Goal: Task Accomplishment & Management: Manage account settings

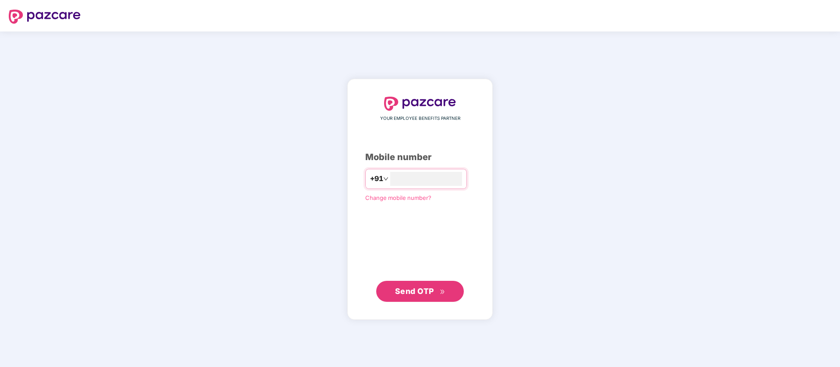
type input "**********"
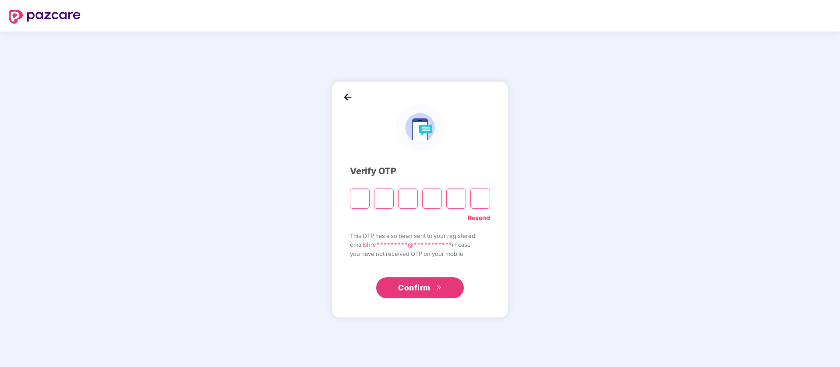
type input "*"
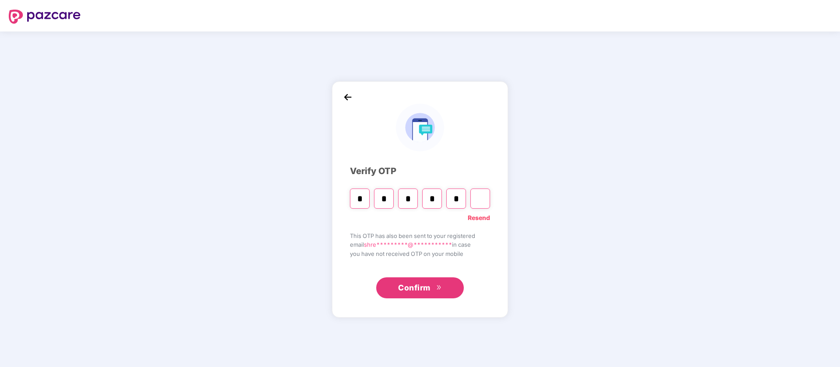
type input "*"
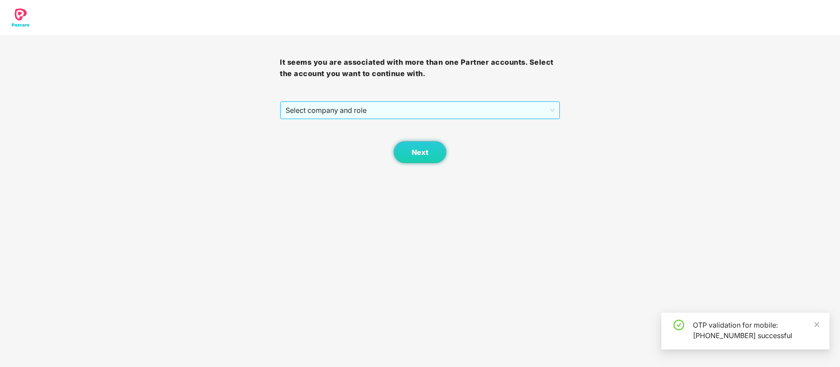
click at [374, 106] on span "Select company and role" at bounding box center [419, 110] width 268 height 17
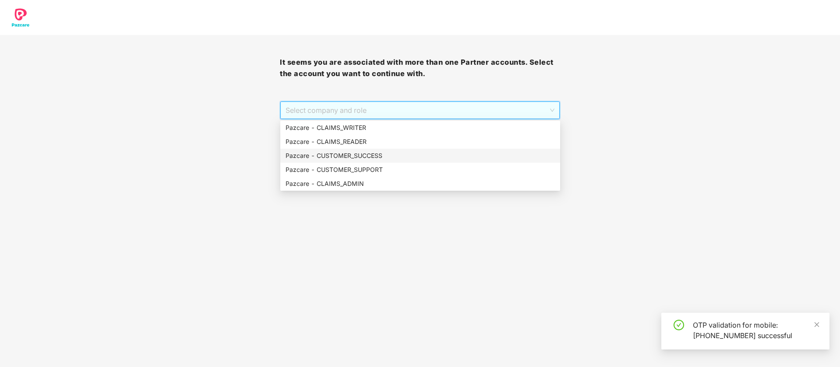
click at [373, 158] on div "Pazcare - CUSTOMER_SUCCESS" at bounding box center [419, 156] width 269 height 10
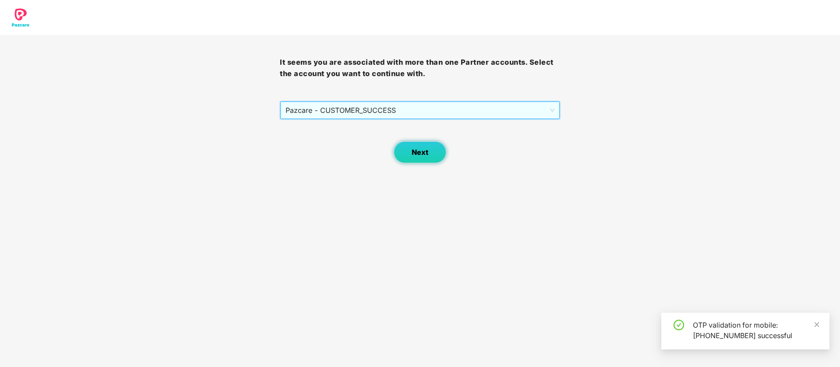
click at [403, 156] on button "Next" at bounding box center [419, 152] width 53 height 22
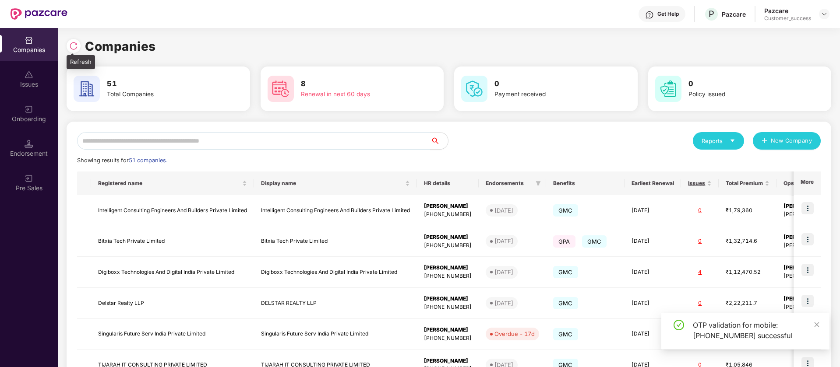
click at [75, 46] on img at bounding box center [73, 46] width 9 height 9
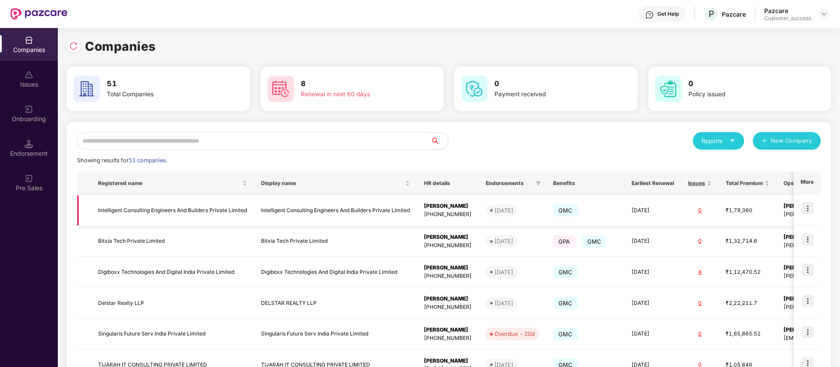
scroll to position [186, 0]
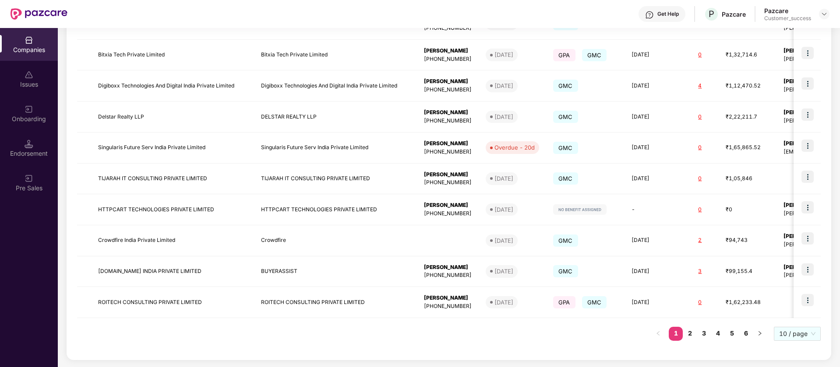
click at [135, 20] on div "Get Help P Pazcare Pazcare Customer_success" at bounding box center [448, 14] width 762 height 28
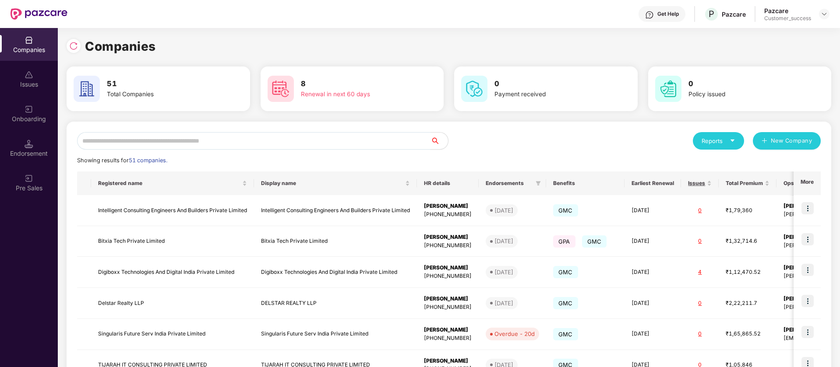
click at [206, 146] on input "text" at bounding box center [253, 141] width 353 height 18
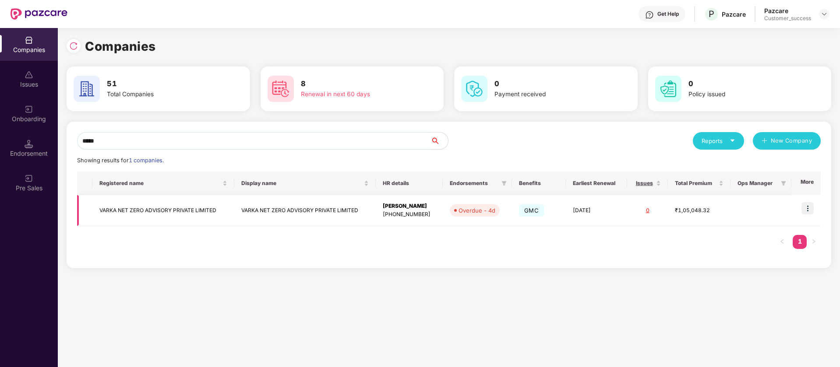
type input "*****"
click at [807, 207] on img at bounding box center [807, 208] width 12 height 12
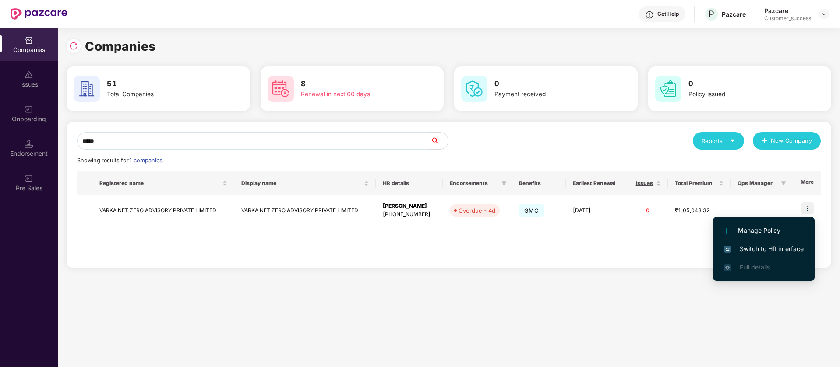
click at [765, 251] on span "Switch to HR interface" at bounding box center [764, 249] width 80 height 10
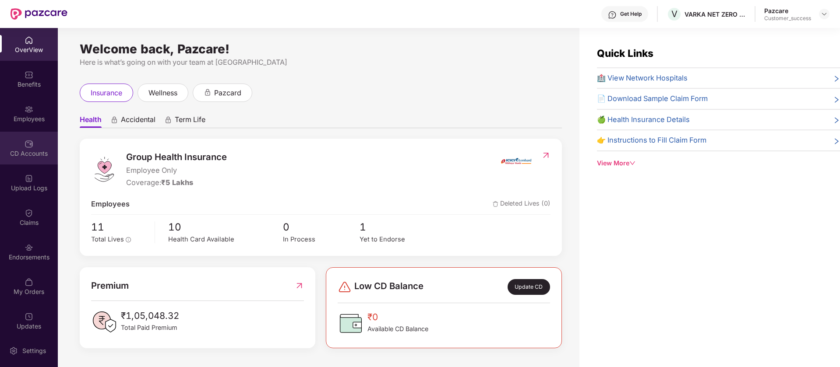
click at [16, 151] on div "CD Accounts" at bounding box center [29, 153] width 58 height 9
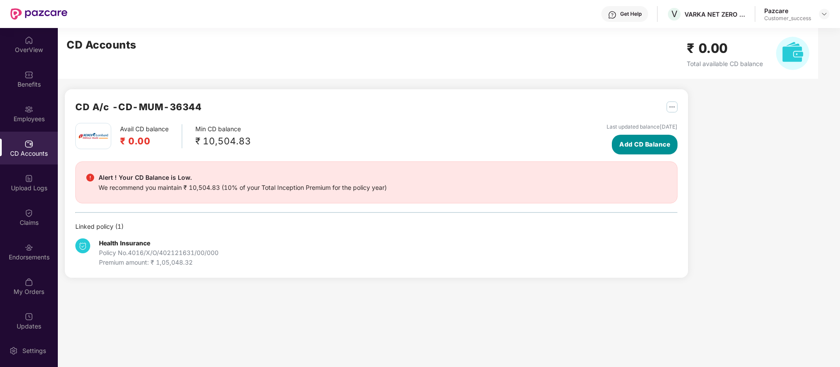
click at [639, 144] on span "Add CD Balance" at bounding box center [644, 145] width 51 height 10
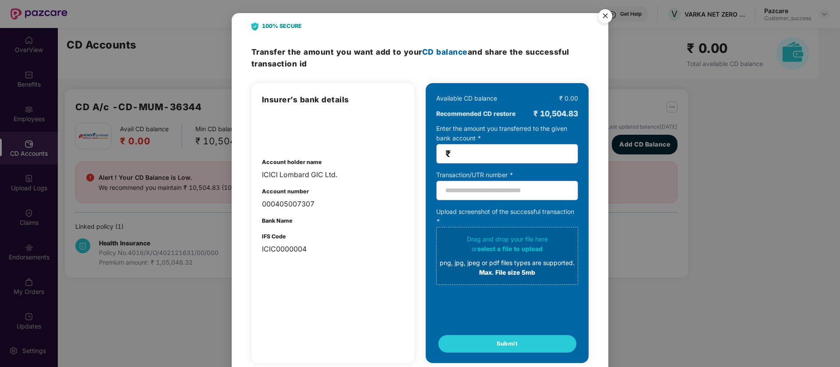
click at [604, 14] on img "Close" at bounding box center [605, 17] width 25 height 25
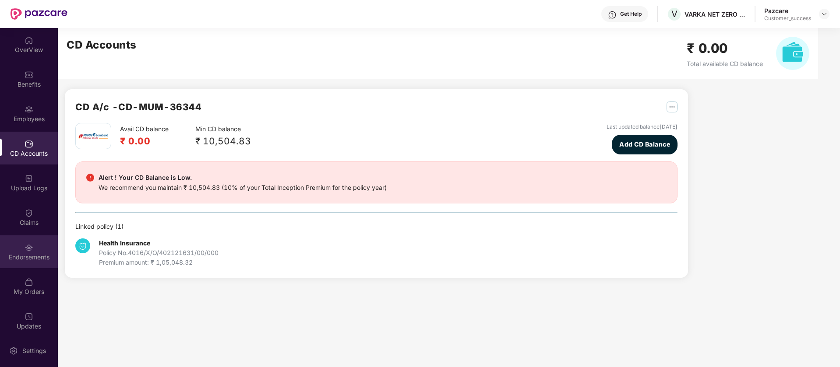
click at [25, 253] on div "Endorsements" at bounding box center [29, 257] width 58 height 9
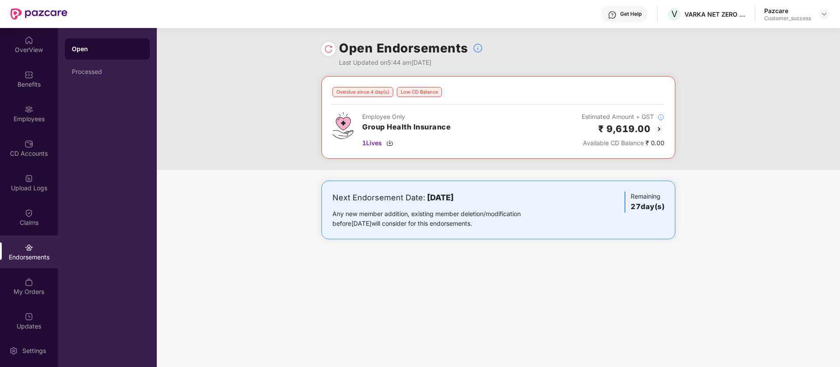
click at [662, 127] on img at bounding box center [658, 129] width 11 height 11
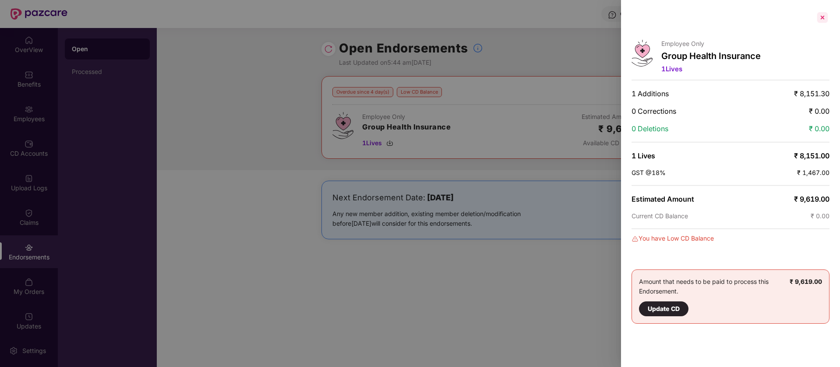
click at [824, 20] on div at bounding box center [822, 18] width 14 height 14
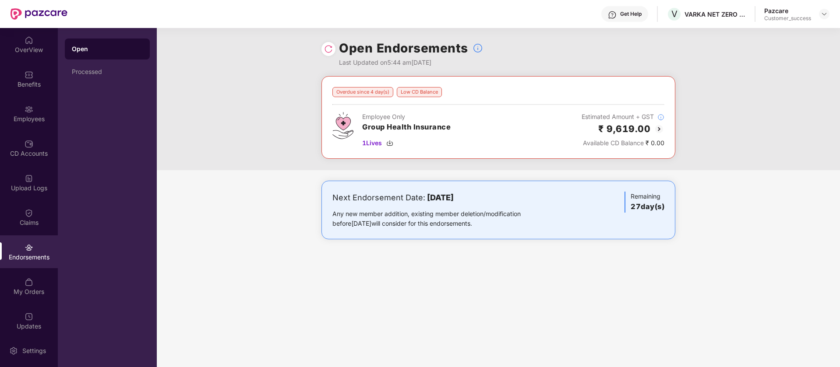
click at [659, 130] on img at bounding box center [658, 129] width 11 height 11
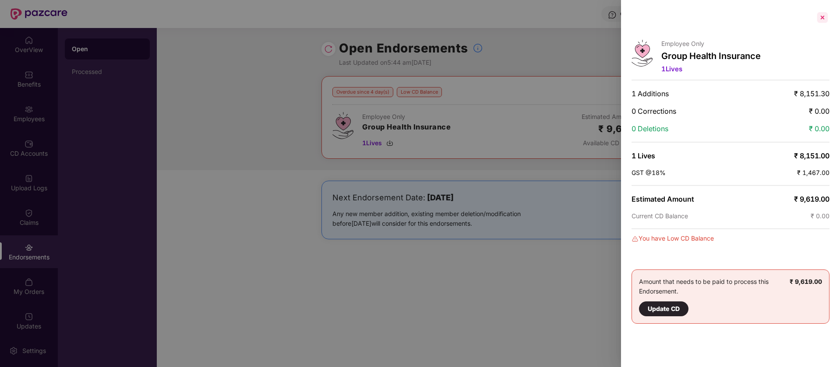
click at [826, 16] on div at bounding box center [822, 18] width 14 height 14
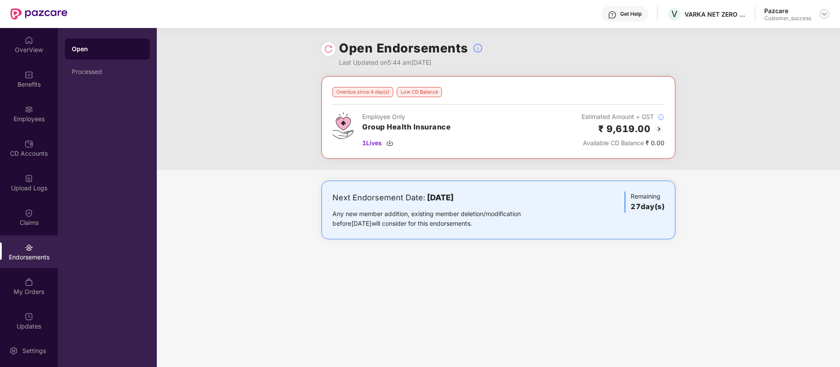
click at [827, 15] on img at bounding box center [823, 14] width 7 height 7
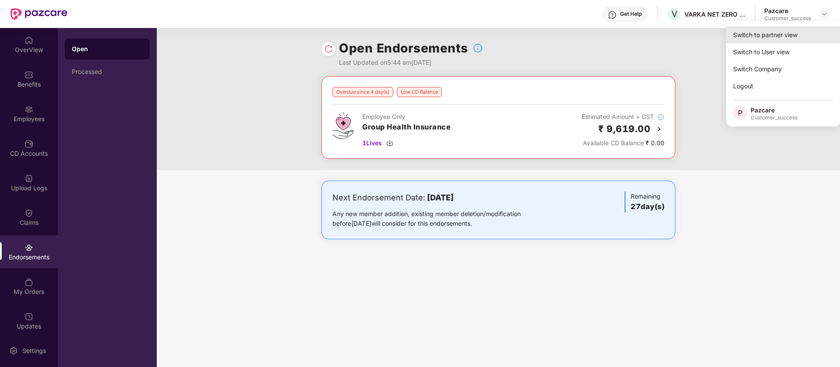
click at [773, 39] on div "Switch to partner view" at bounding box center [783, 34] width 114 height 17
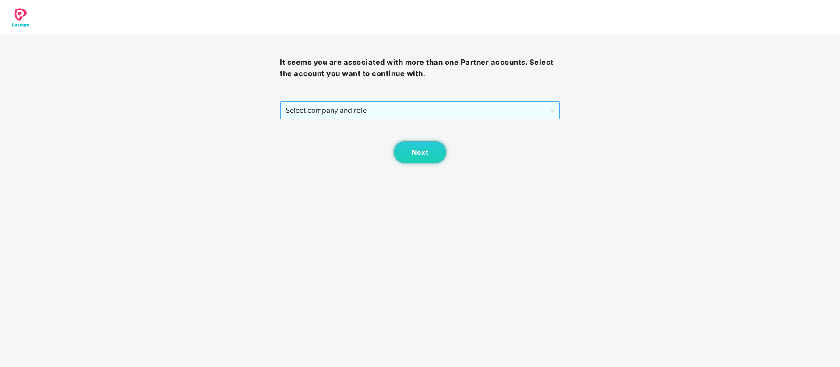
click at [478, 112] on span "Select company and role" at bounding box center [419, 110] width 268 height 17
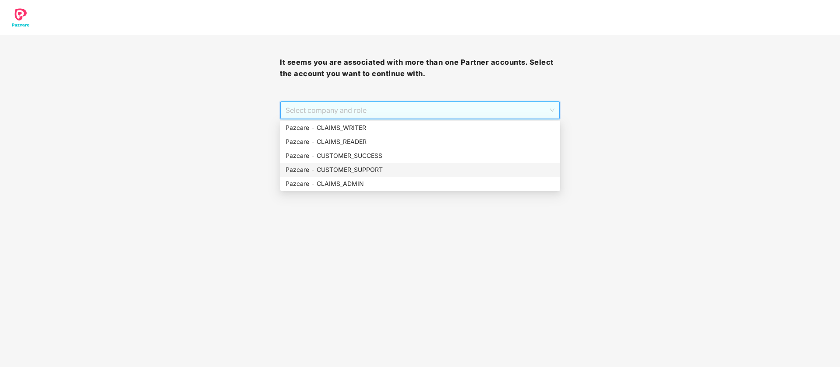
click at [359, 166] on div "Pazcare - CUSTOMER_SUPPORT" at bounding box center [419, 170] width 269 height 10
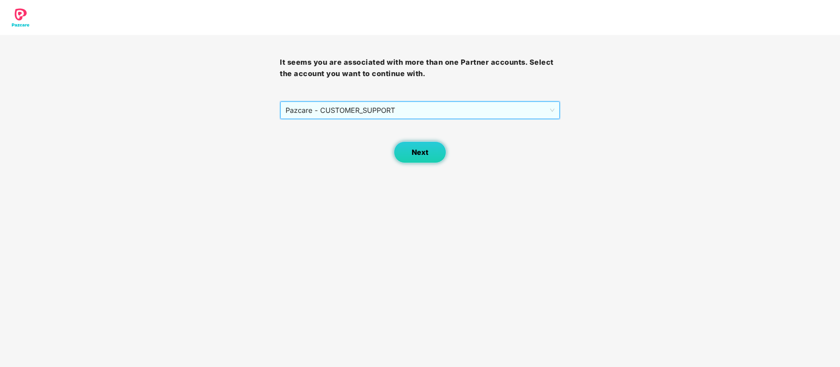
click at [399, 156] on button "Next" at bounding box center [419, 152] width 53 height 22
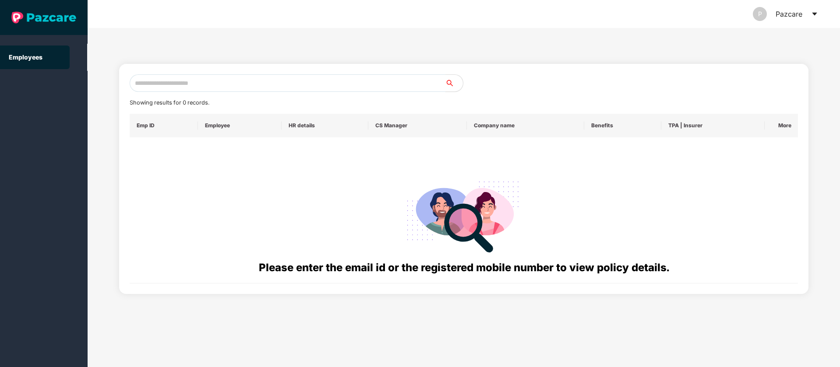
click at [203, 77] on input "text" at bounding box center [288, 83] width 316 height 18
paste input "**********"
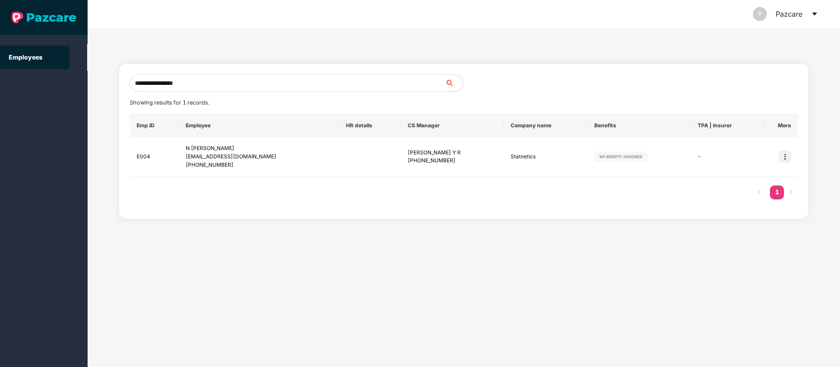
type input "**********"
drag, startPoint x: 239, startPoint y: 165, endPoint x: 202, endPoint y: 165, distance: 37.7
click at [201, 164] on div "+919492957038" at bounding box center [259, 165] width 146 height 8
click at [813, 14] on icon "caret-down" at bounding box center [813, 14] width 5 height 3
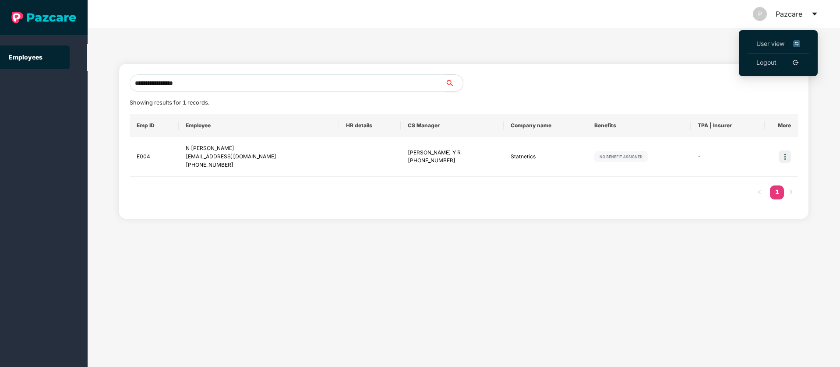
click at [797, 43] on img at bounding box center [796, 44] width 7 height 10
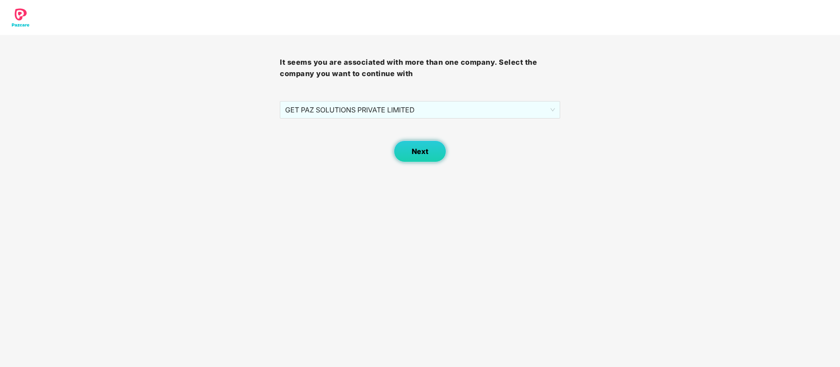
click at [425, 148] on span "Next" at bounding box center [419, 152] width 17 height 8
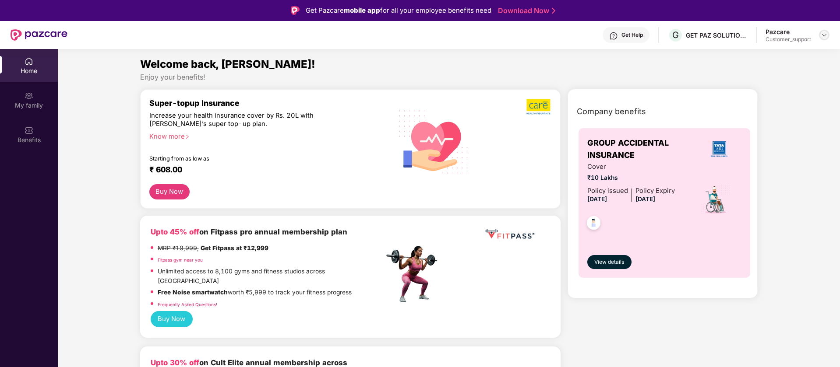
click at [825, 34] on img at bounding box center [823, 35] width 7 height 7
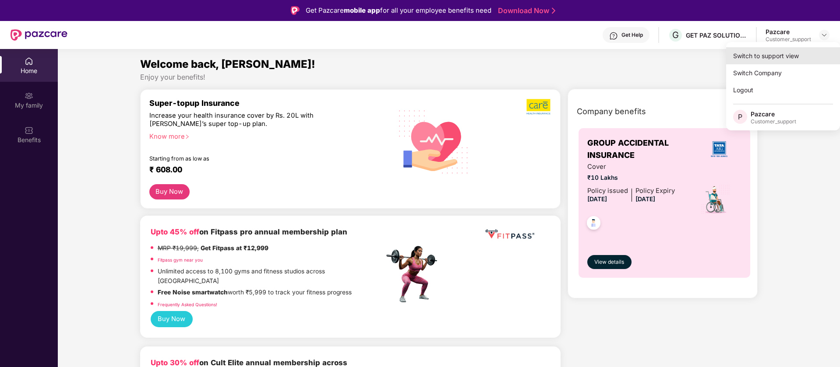
click at [779, 59] on div "Switch to support view" at bounding box center [783, 55] width 114 height 17
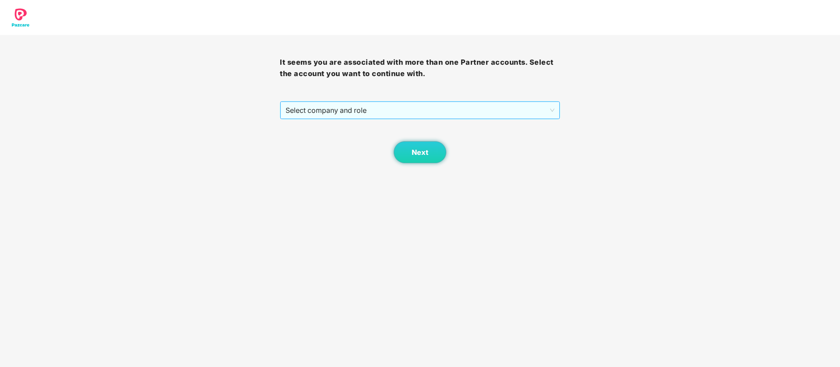
click at [418, 112] on span "Select company and role" at bounding box center [419, 110] width 268 height 17
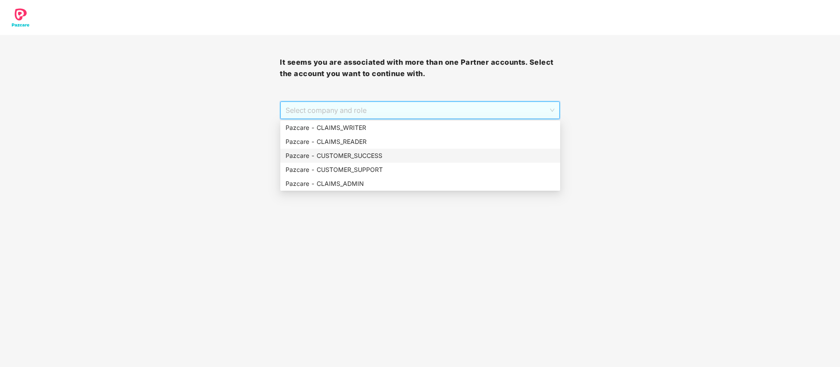
click at [356, 160] on div "Pazcare - CUSTOMER_SUCCESS" at bounding box center [419, 156] width 269 height 10
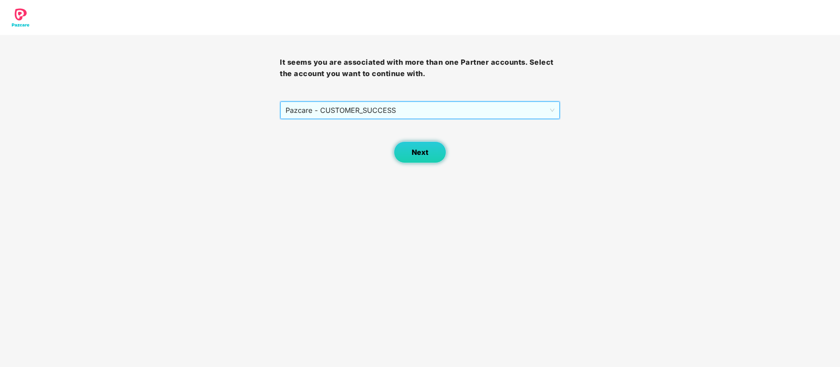
click at [409, 161] on button "Next" at bounding box center [419, 152] width 53 height 22
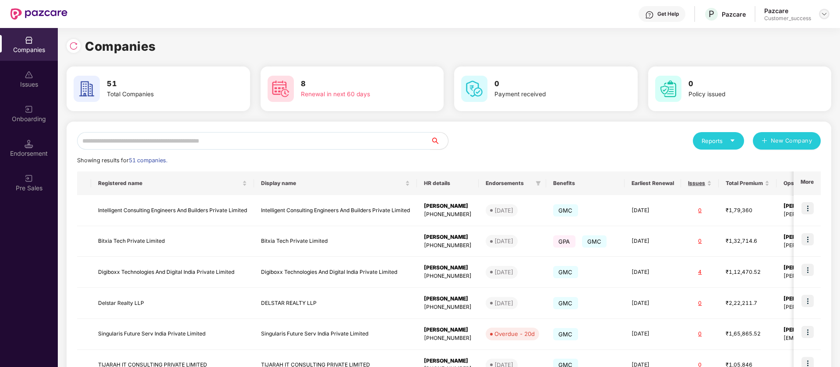
click at [825, 12] on img at bounding box center [823, 14] width 7 height 7
click at [758, 48] on div "Switch Partner" at bounding box center [784, 51] width 114 height 17
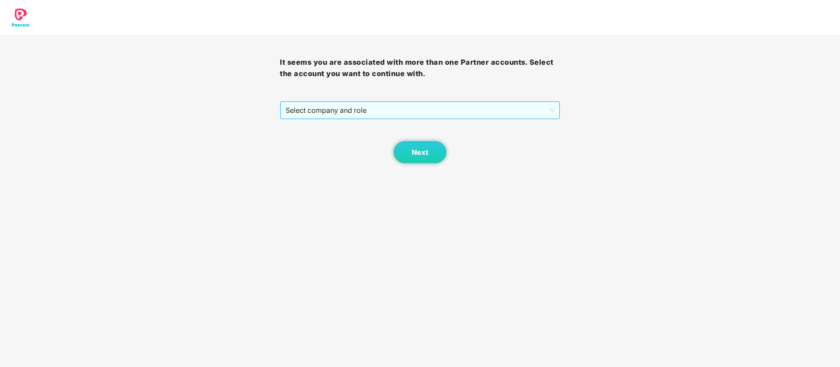
click at [299, 111] on span "Select company and role" at bounding box center [419, 110] width 268 height 17
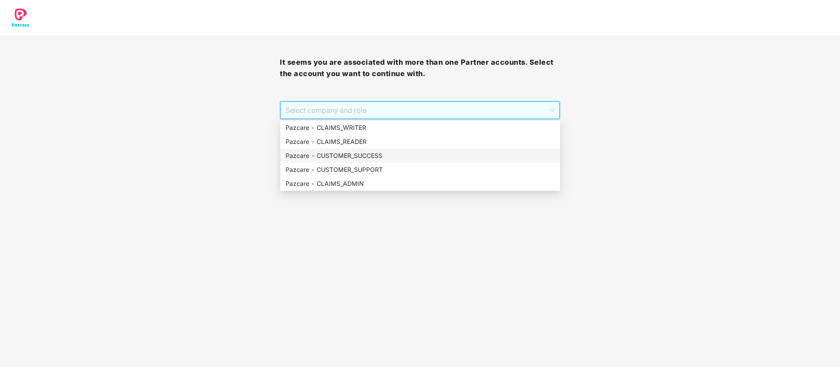
click at [321, 152] on div "Pazcare - CUSTOMER_SUCCESS" at bounding box center [419, 156] width 269 height 10
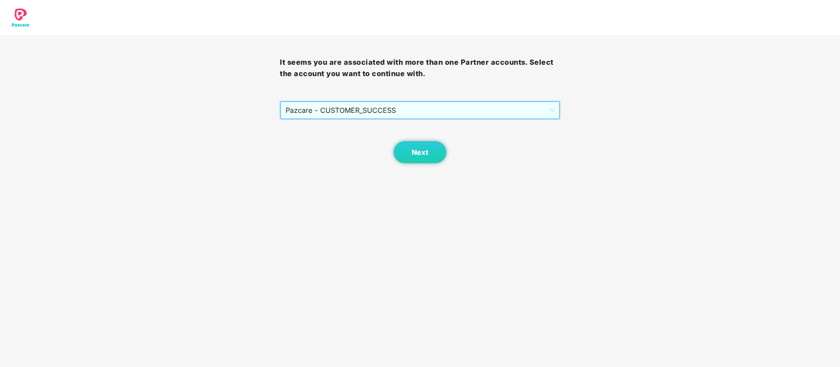
click at [424, 171] on body "It seems you are associated with more than one Partner accounts. Select the acc…" at bounding box center [420, 183] width 840 height 367
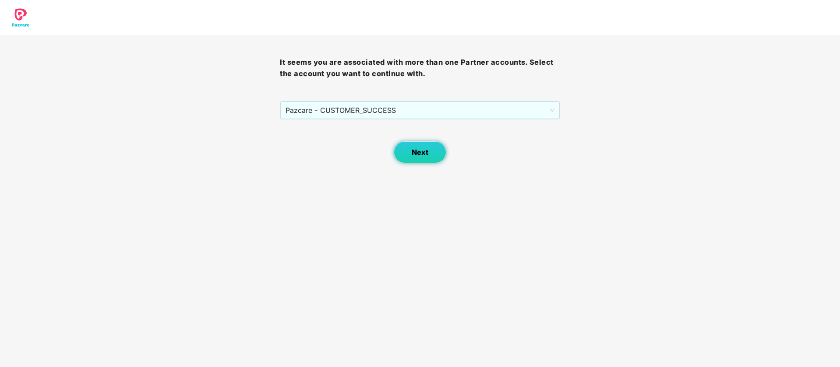
click at [408, 146] on button "Next" at bounding box center [419, 152] width 53 height 22
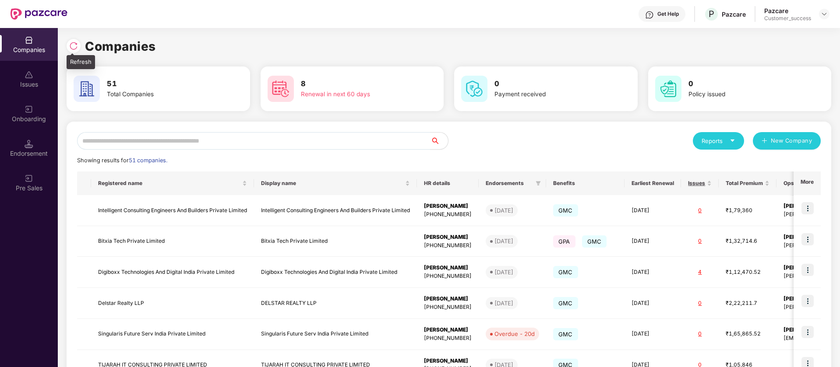
click at [75, 44] on img at bounding box center [73, 46] width 9 height 9
click at [828, 13] on div at bounding box center [823, 14] width 11 height 11
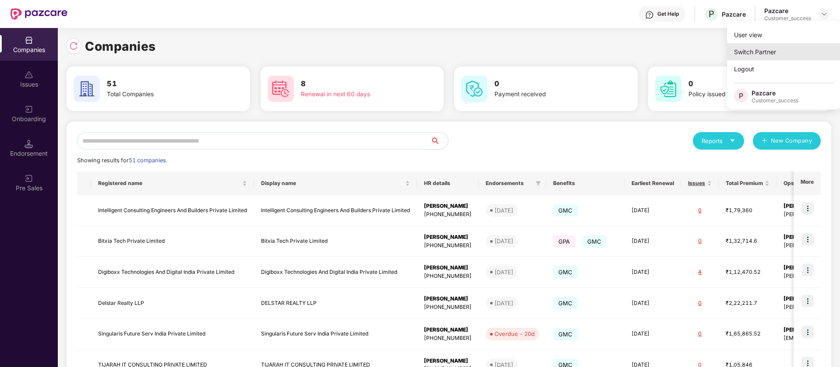
click at [770, 50] on div "Switch Partner" at bounding box center [784, 51] width 114 height 17
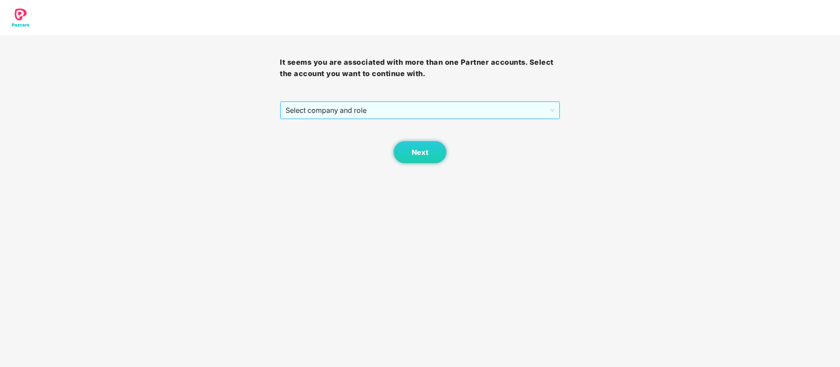
click at [390, 107] on span "Select company and role" at bounding box center [419, 110] width 268 height 17
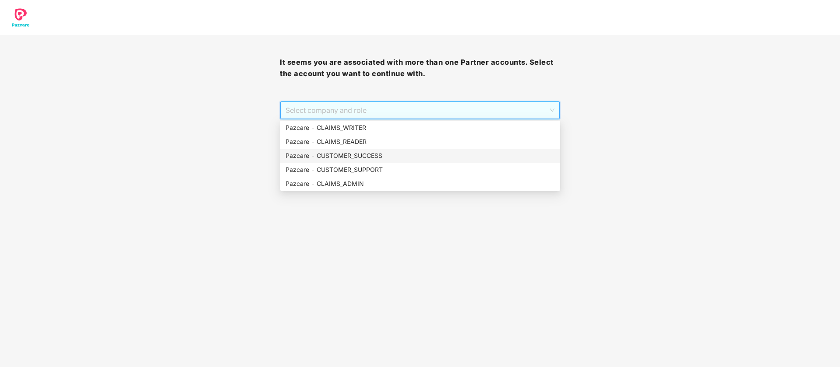
click at [361, 155] on div "Pazcare - CUSTOMER_SUCCESS" at bounding box center [419, 156] width 269 height 10
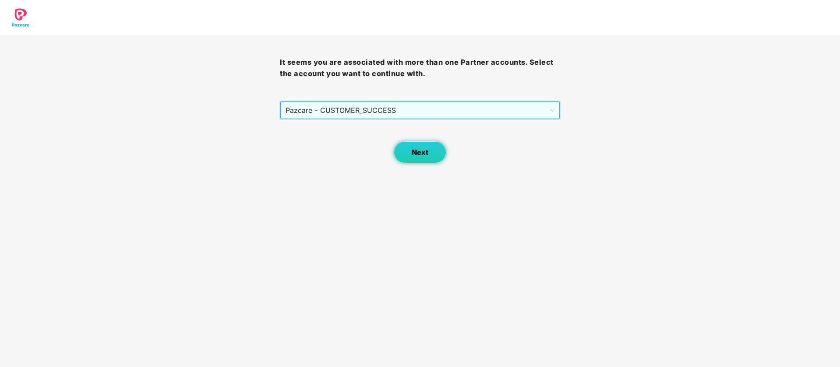
click at [416, 151] on span "Next" at bounding box center [419, 152] width 17 height 8
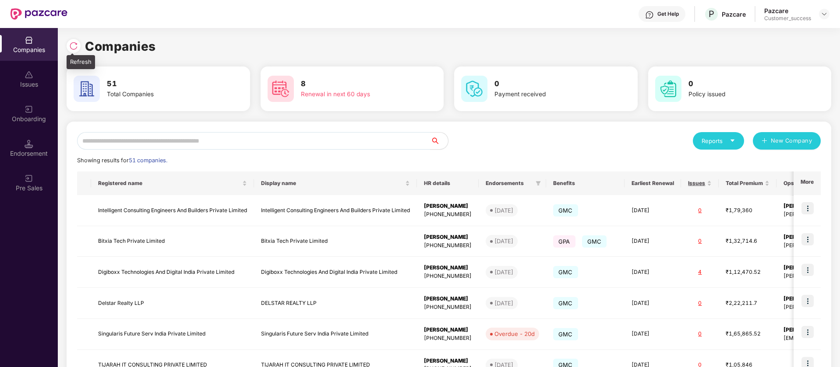
click at [69, 43] on div at bounding box center [74, 46] width 14 height 14
click at [821, 14] on img at bounding box center [823, 14] width 7 height 7
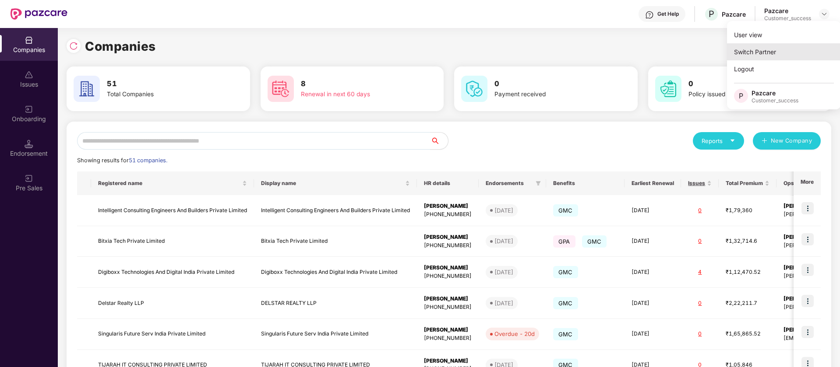
click at [754, 49] on div "Switch Partner" at bounding box center [784, 51] width 114 height 17
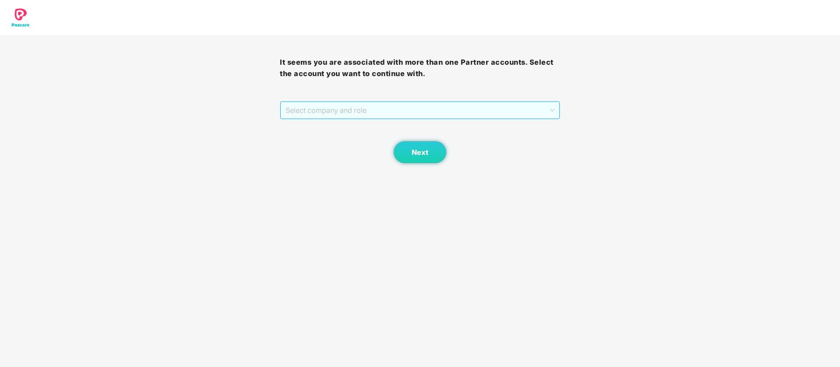
click at [396, 107] on span "Select company and role" at bounding box center [419, 110] width 268 height 17
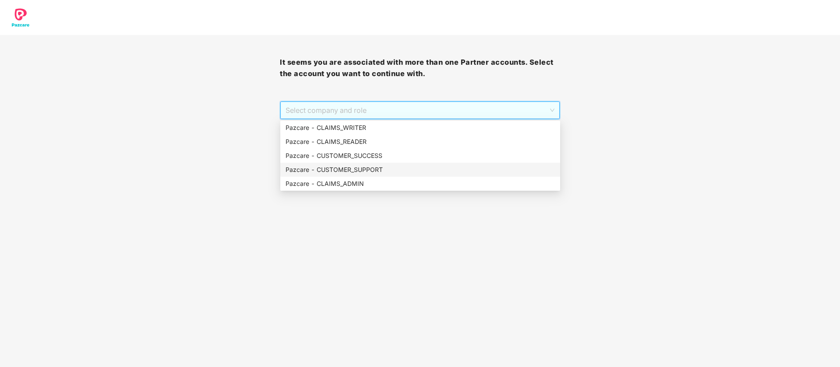
click at [366, 170] on div "Pazcare - CUSTOMER_SUPPORT" at bounding box center [419, 170] width 269 height 10
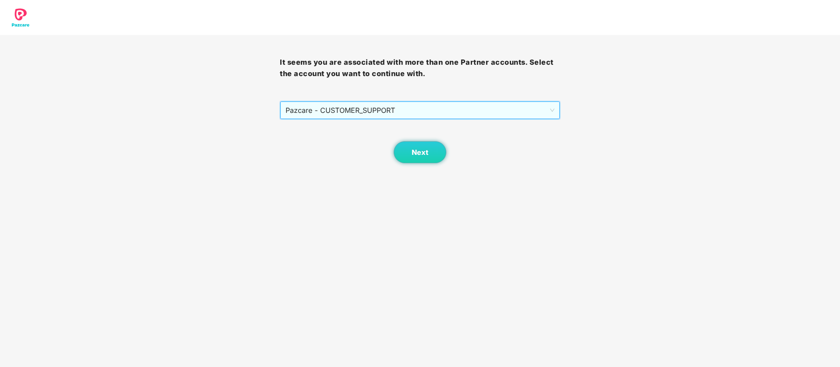
click at [401, 109] on span "Pazcare - CUSTOMER_SUPPORT" at bounding box center [419, 110] width 268 height 17
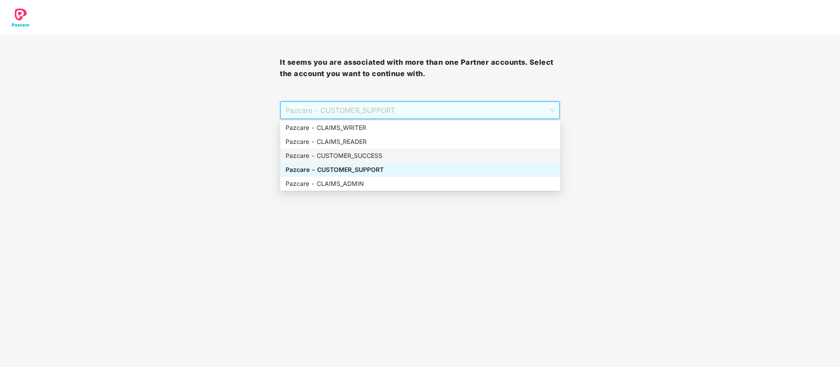
click at [390, 151] on div "Pazcare - CUSTOMER_SUCCESS" at bounding box center [419, 156] width 269 height 10
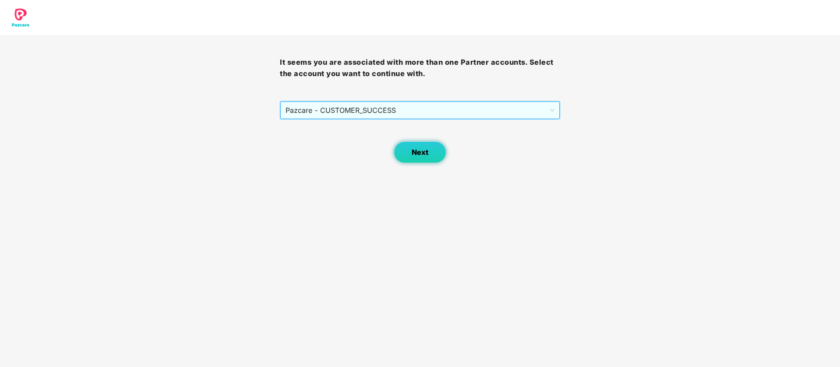
click at [426, 160] on button "Next" at bounding box center [419, 152] width 53 height 22
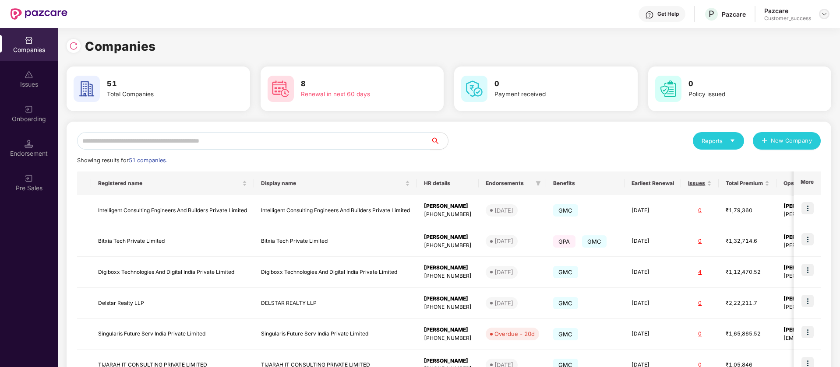
click at [825, 13] on img at bounding box center [823, 14] width 7 height 7
click at [757, 55] on div "Switch Partner" at bounding box center [784, 51] width 114 height 17
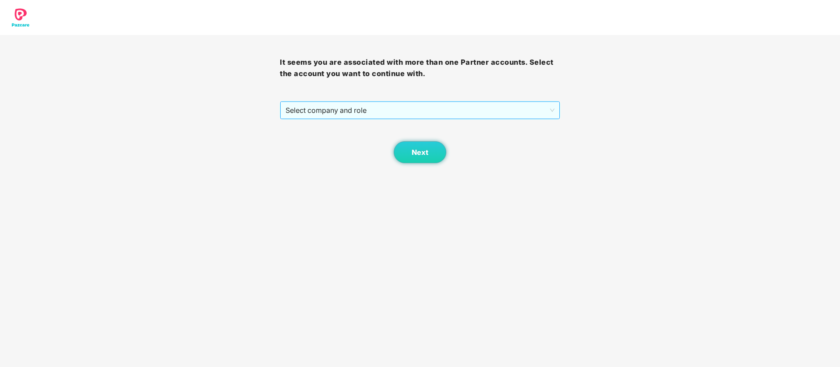
click at [426, 110] on span "Select company and role" at bounding box center [419, 110] width 268 height 17
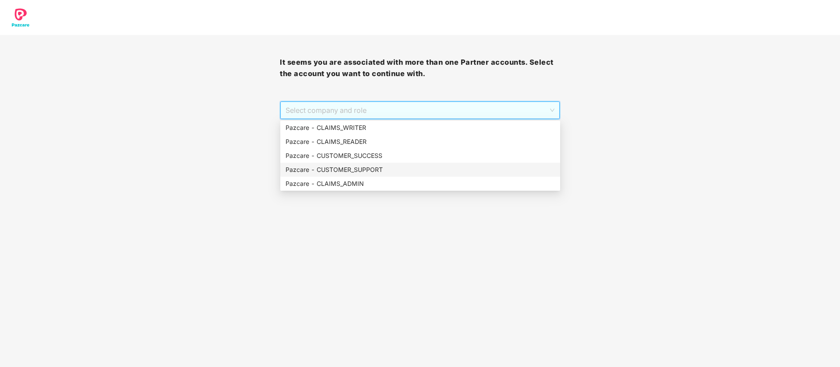
click at [361, 168] on div "Pazcare - CUSTOMER_SUPPORT" at bounding box center [419, 170] width 269 height 10
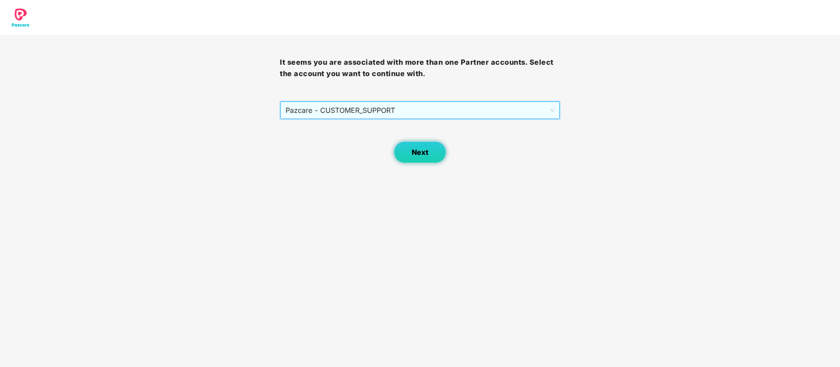
click at [414, 152] on span "Next" at bounding box center [419, 152] width 17 height 8
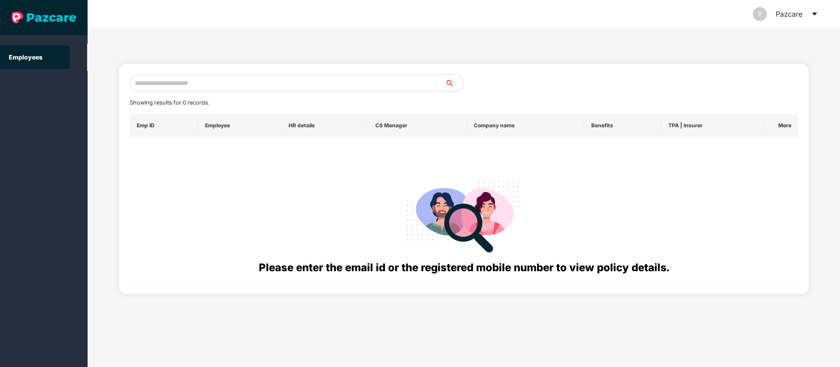
click at [193, 61] on div "Showing results for 0 records. Emp ID Employee HR details CS Manager Company na…" at bounding box center [463, 174] width 689 height 240
click at [193, 84] on input "text" at bounding box center [288, 83] width 316 height 18
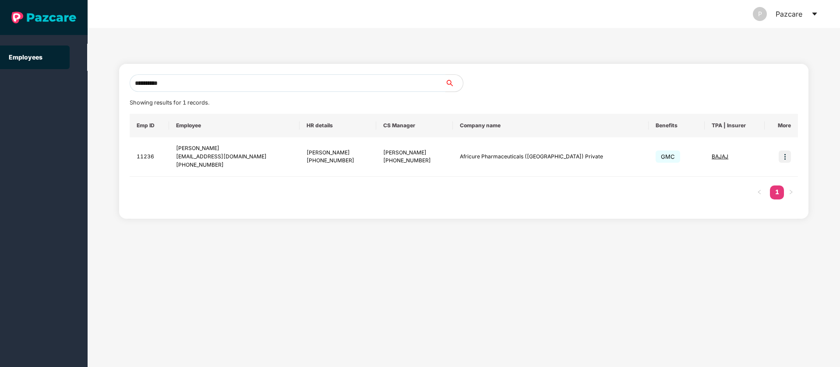
type input "**********"
click at [128, 21] on div "P Pazcare" at bounding box center [463, 14] width 708 height 28
click at [816, 14] on icon "caret-down" at bounding box center [814, 14] width 7 height 7
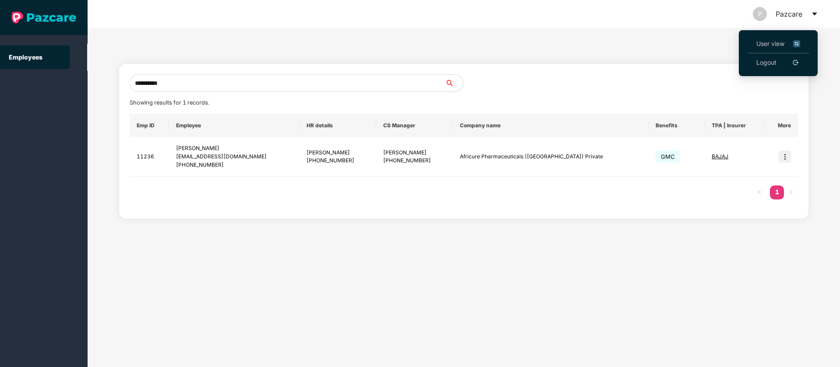
click at [795, 44] on img at bounding box center [796, 44] width 7 height 10
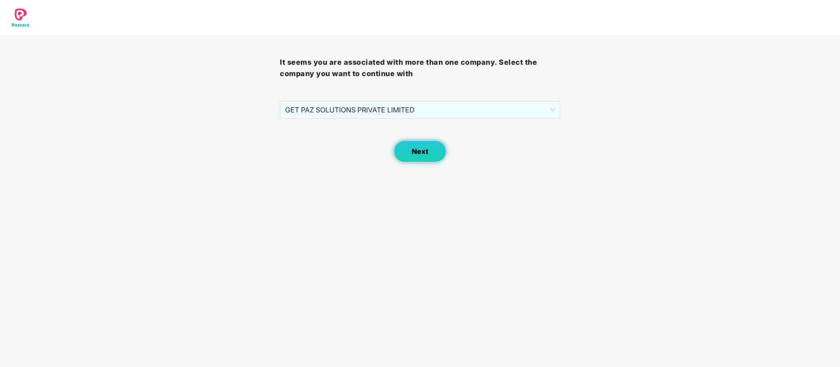
click at [424, 154] on span "Next" at bounding box center [419, 152] width 17 height 8
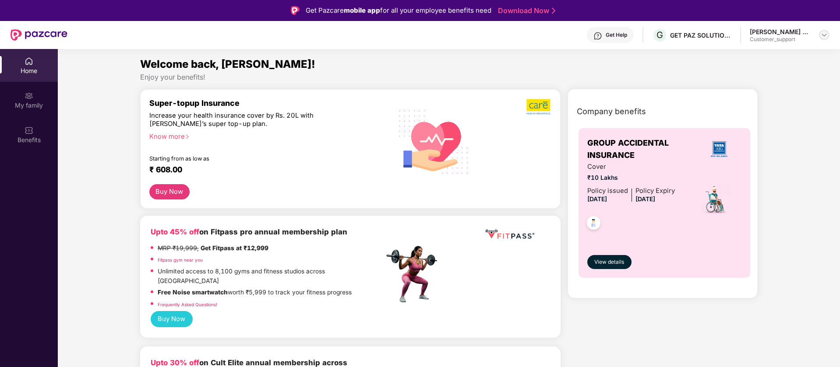
click at [824, 33] on img at bounding box center [823, 35] width 7 height 7
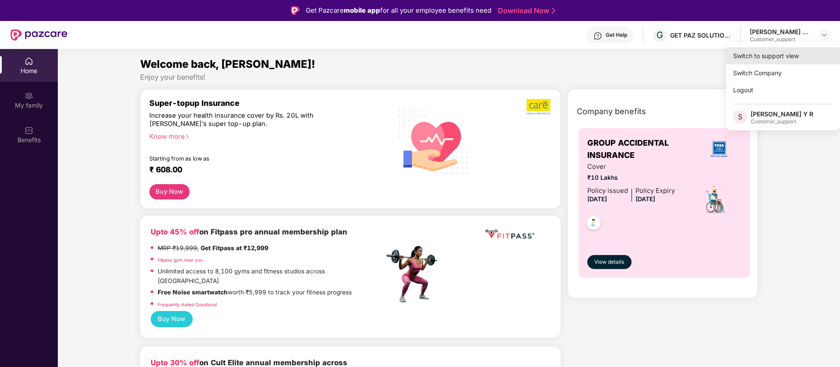
click at [755, 60] on div "Switch to support view" at bounding box center [783, 55] width 114 height 17
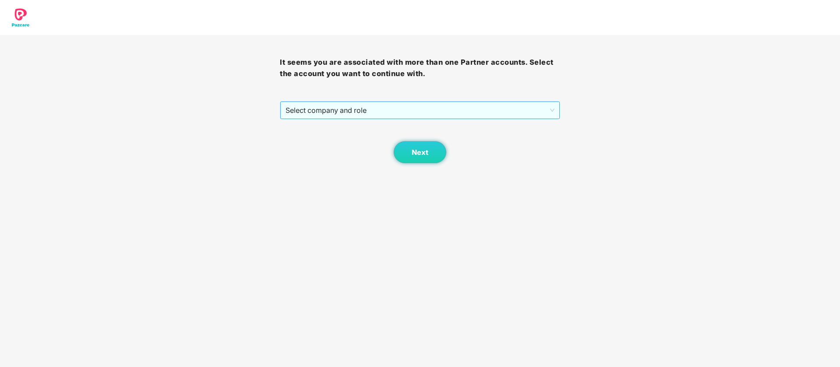
click at [372, 112] on span "Select company and role" at bounding box center [419, 110] width 268 height 17
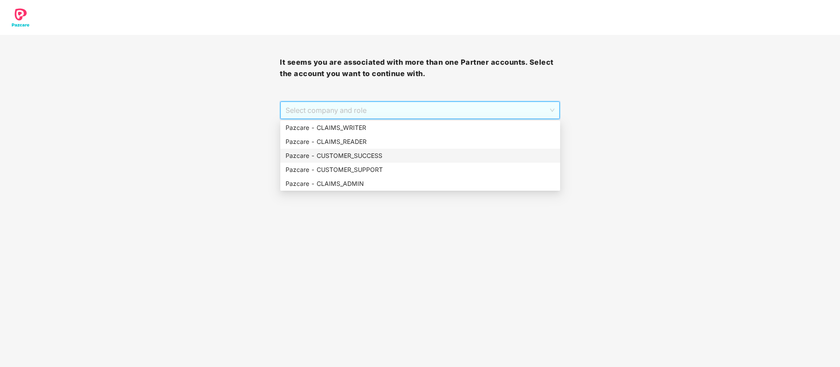
click at [338, 157] on div "Pazcare - CUSTOMER_SUCCESS" at bounding box center [419, 156] width 269 height 10
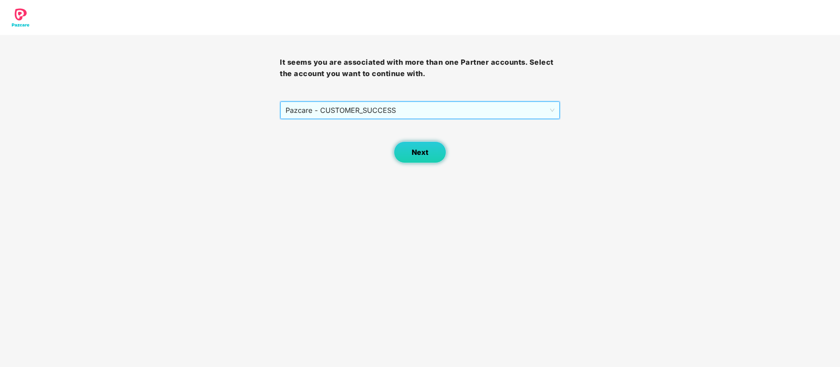
click at [405, 154] on button "Next" at bounding box center [419, 152] width 53 height 22
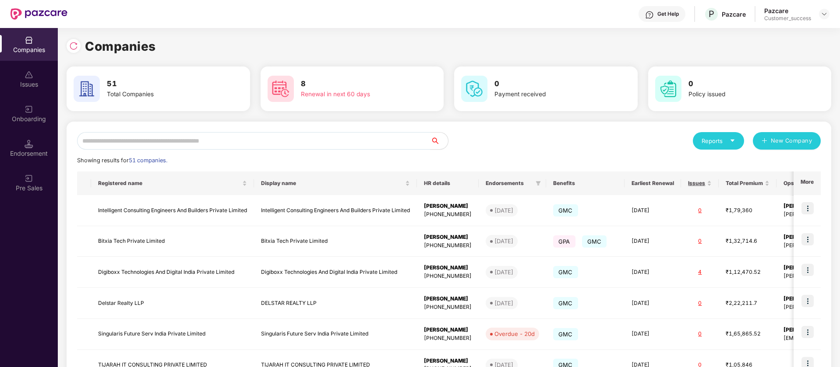
click at [222, 135] on input "text" at bounding box center [253, 141] width 353 height 18
paste input "**********"
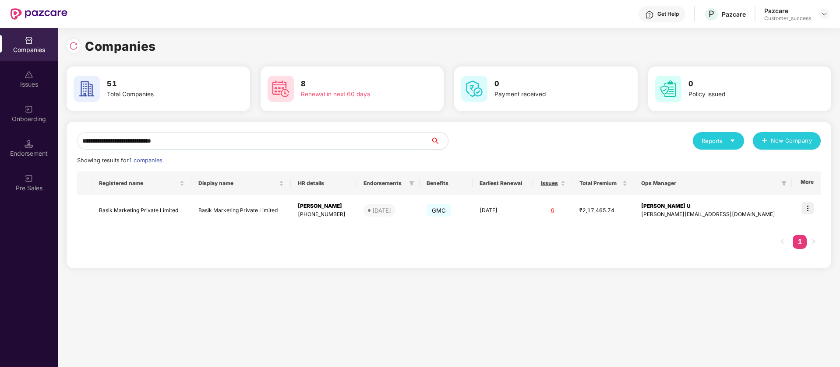
type input "**********"
click at [809, 208] on img at bounding box center [807, 208] width 12 height 12
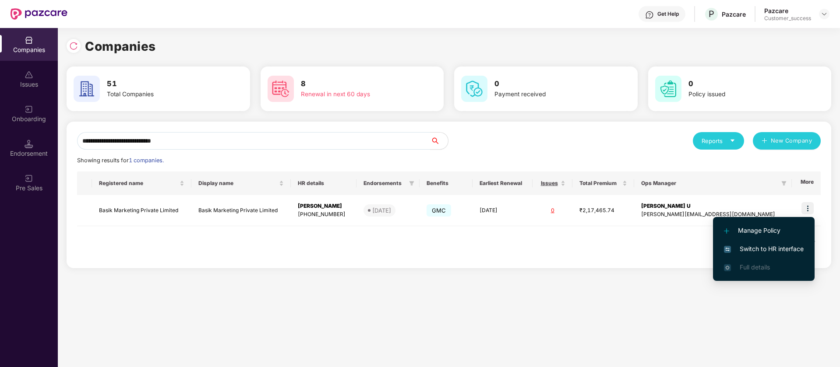
click at [757, 249] on span "Switch to HR interface" at bounding box center [764, 249] width 80 height 10
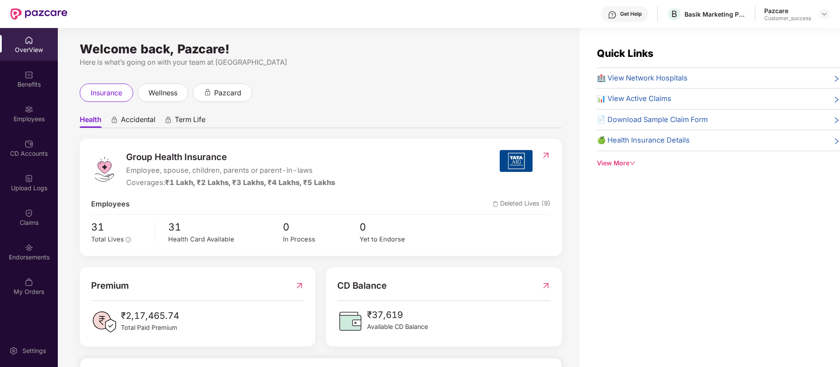
click at [30, 141] on img at bounding box center [29, 144] width 9 height 9
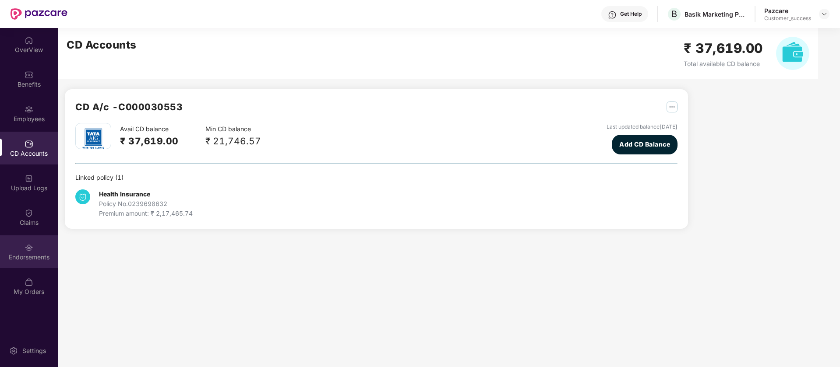
click at [39, 263] on div "Endorsements" at bounding box center [29, 251] width 58 height 33
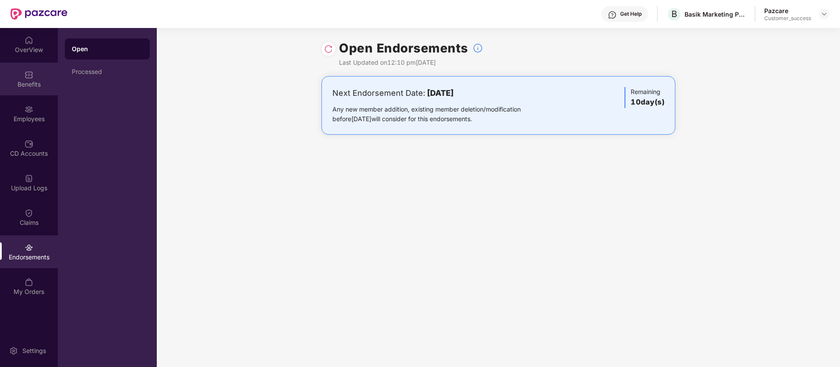
click at [26, 70] on img at bounding box center [29, 74] width 9 height 9
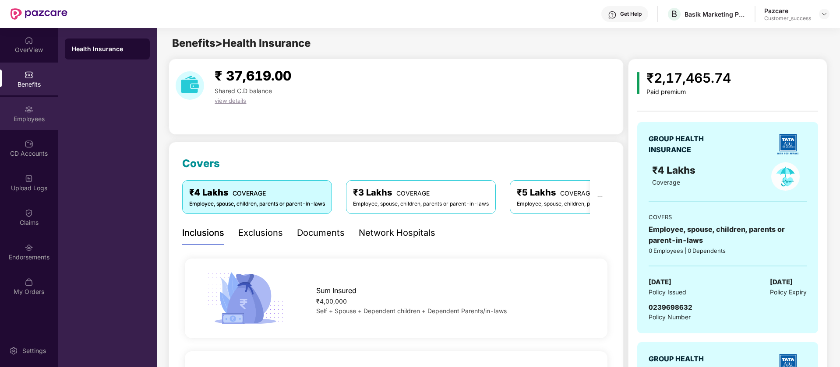
click at [30, 123] on div "Employees" at bounding box center [29, 113] width 58 height 33
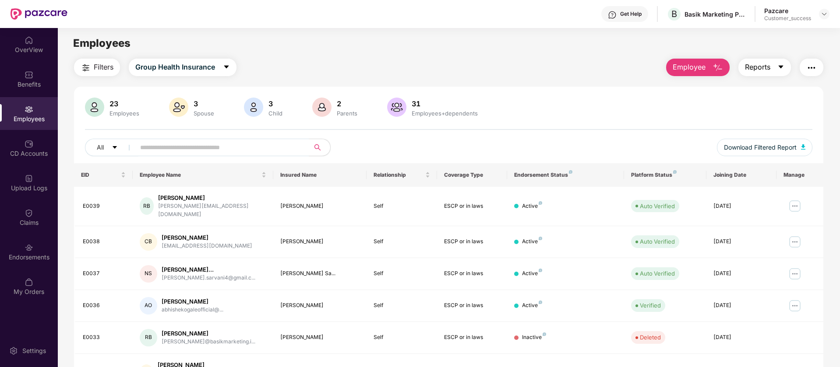
click at [783, 65] on icon "caret-down" at bounding box center [780, 66] width 7 height 7
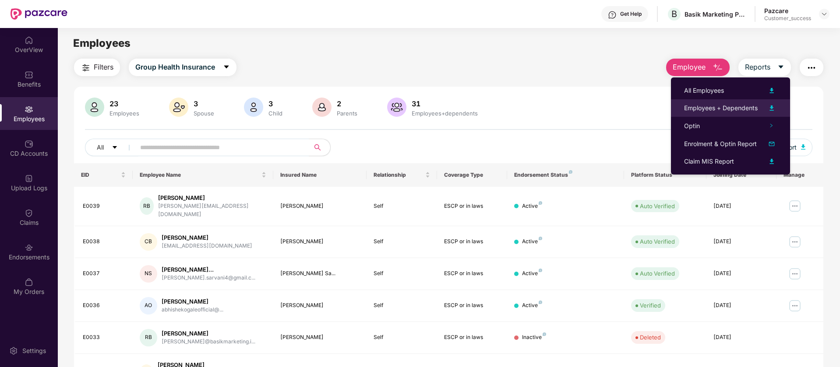
click at [772, 108] on img at bounding box center [771, 108] width 11 height 11
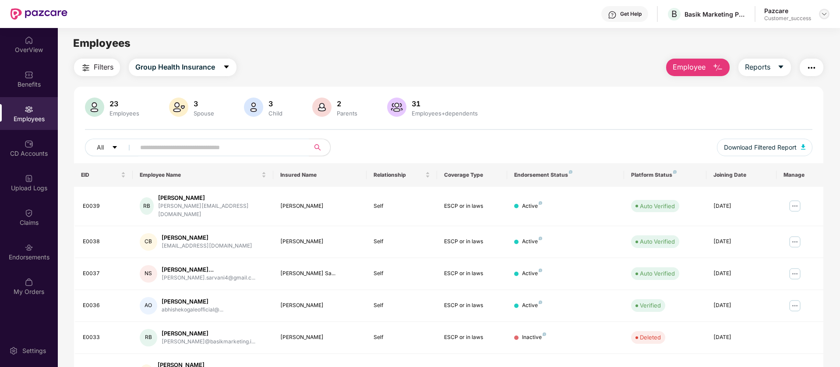
click at [822, 14] on img at bounding box center [823, 14] width 7 height 7
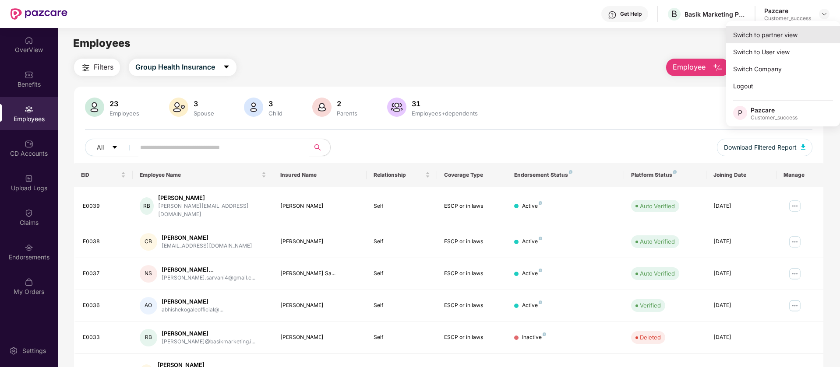
click at [742, 36] on div "Switch to partner view" at bounding box center [783, 34] width 114 height 17
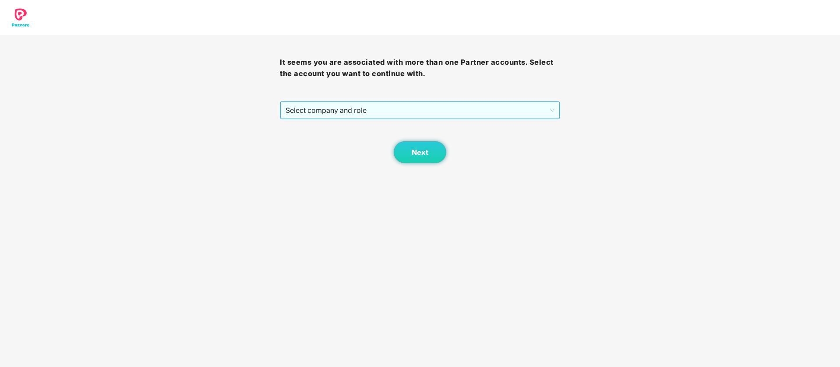
click at [505, 107] on span "Select company and role" at bounding box center [419, 110] width 268 height 17
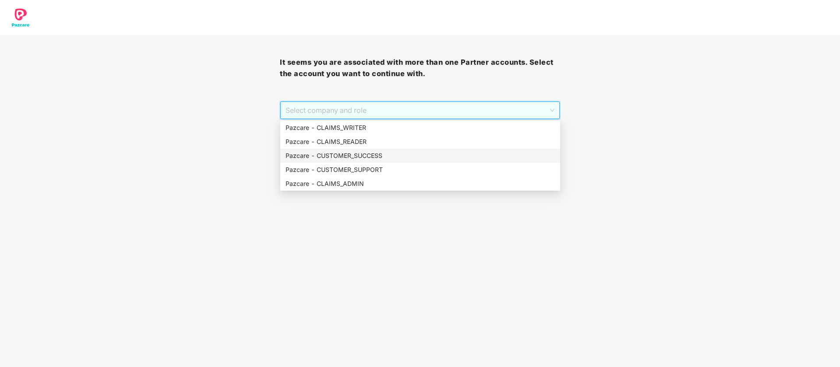
click at [417, 154] on div "Pazcare - CUSTOMER_SUCCESS" at bounding box center [419, 156] width 269 height 10
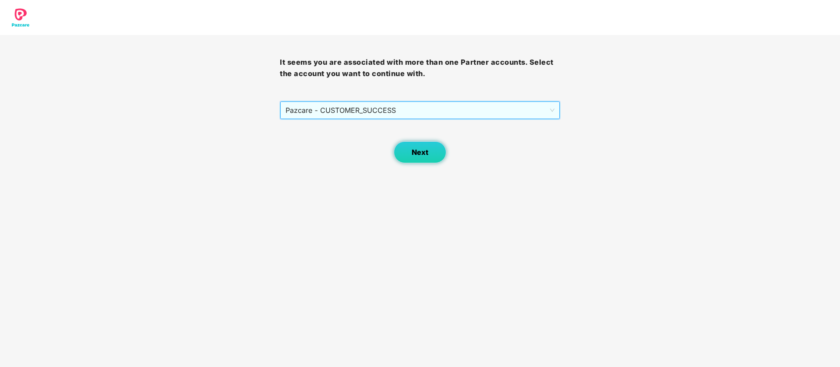
click at [413, 155] on span "Next" at bounding box center [419, 152] width 17 height 8
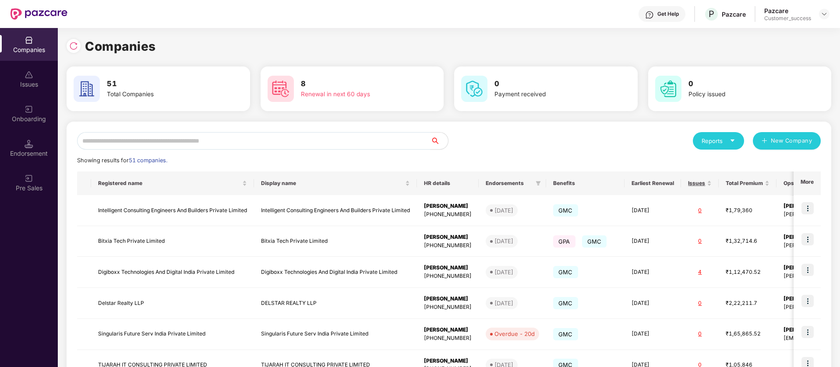
click at [291, 143] on input "text" at bounding box center [253, 141] width 353 height 18
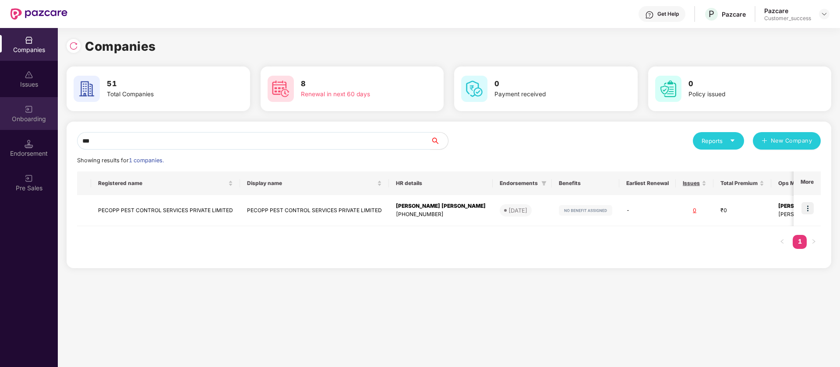
type input "***"
click at [32, 119] on div "Onboarding" at bounding box center [29, 119] width 58 height 9
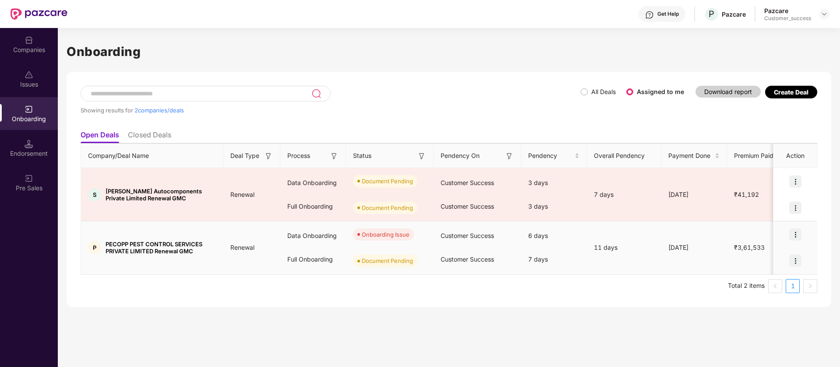
click at [797, 236] on img at bounding box center [795, 234] width 12 height 12
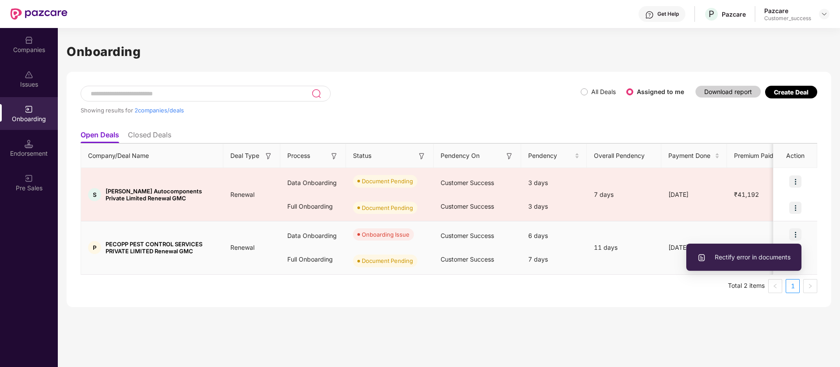
click at [725, 256] on span "Rectify error in documents" at bounding box center [743, 258] width 93 height 10
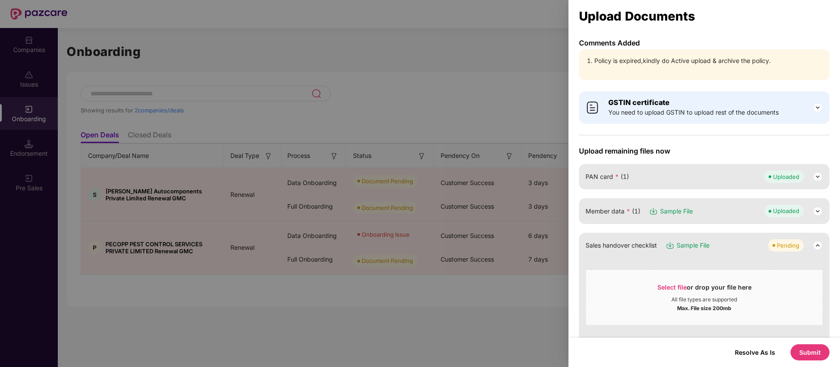
click at [435, 96] on div at bounding box center [420, 183] width 840 height 367
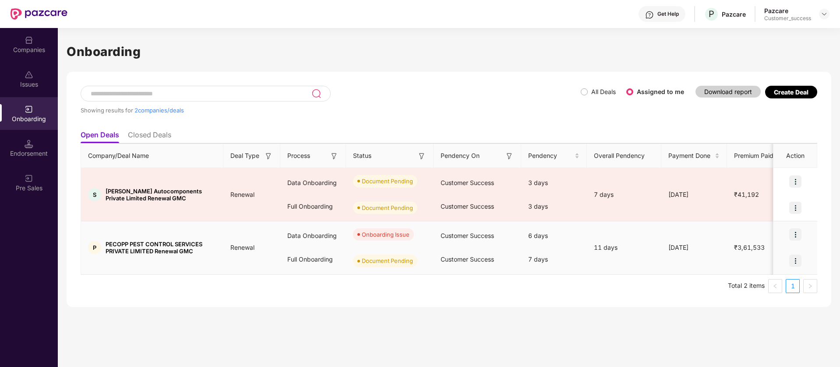
click at [797, 235] on img at bounding box center [795, 234] width 12 height 12
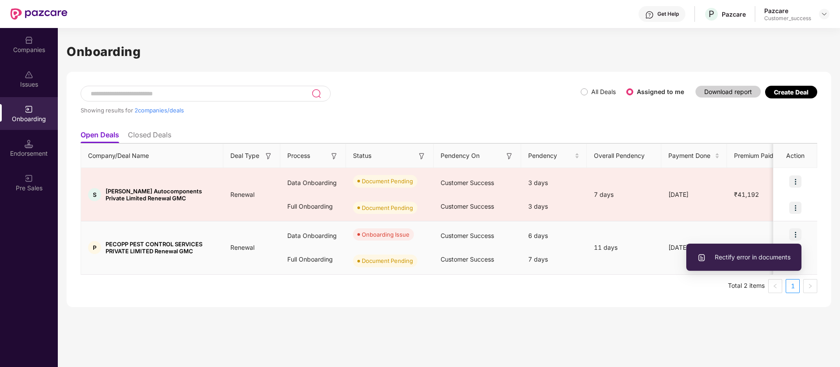
click at [771, 255] on span "Rectify error in documents" at bounding box center [743, 258] width 93 height 10
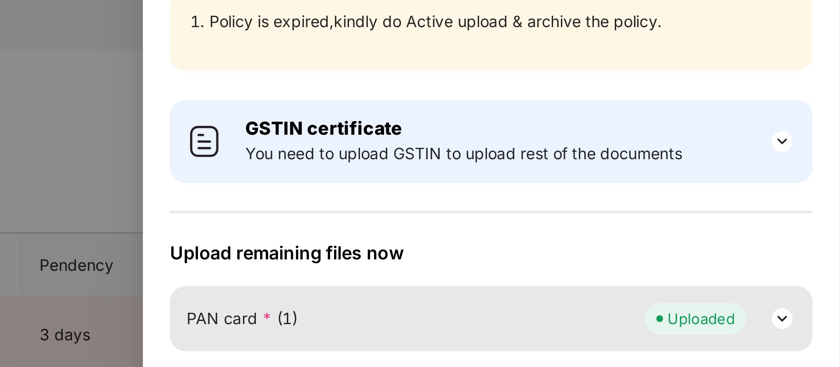
scroll to position [0, 1]
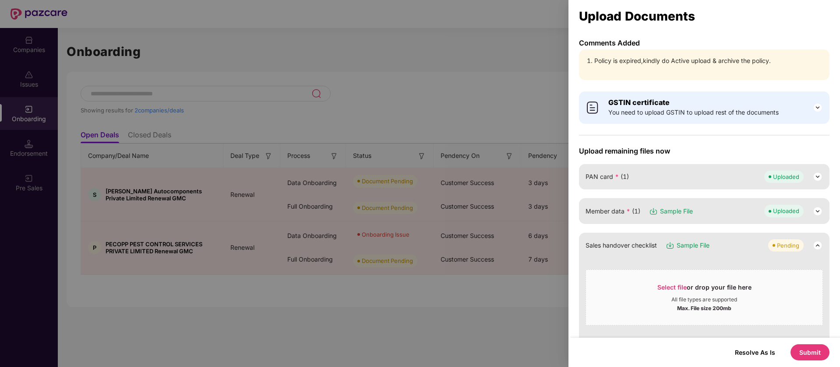
click at [534, 49] on div at bounding box center [420, 183] width 840 height 367
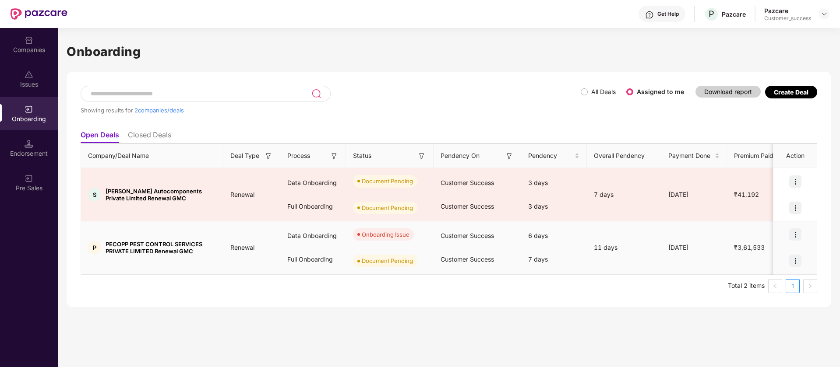
click at [791, 242] on div at bounding box center [795, 234] width 44 height 26
click at [795, 234] on img at bounding box center [795, 234] width 12 height 12
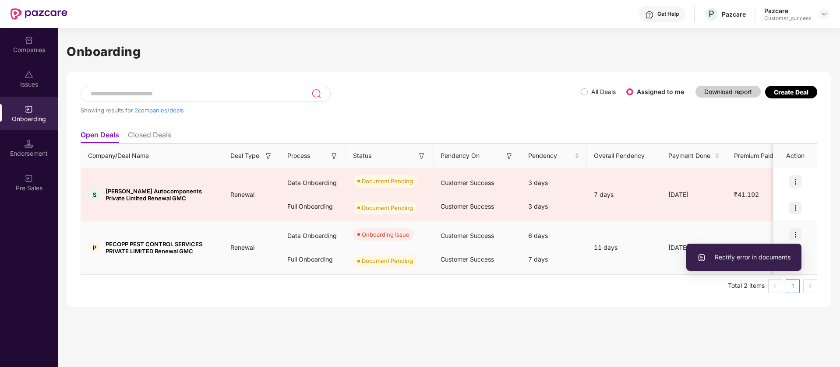
click at [739, 258] on span "Rectify error in documents" at bounding box center [743, 258] width 93 height 10
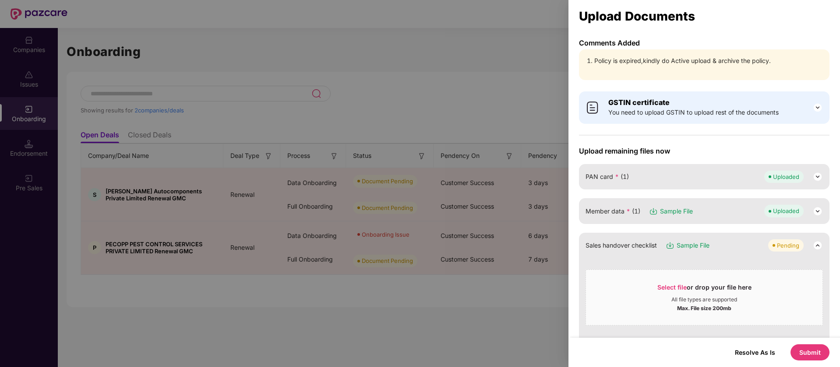
click at [444, 31] on div at bounding box center [420, 183] width 840 height 367
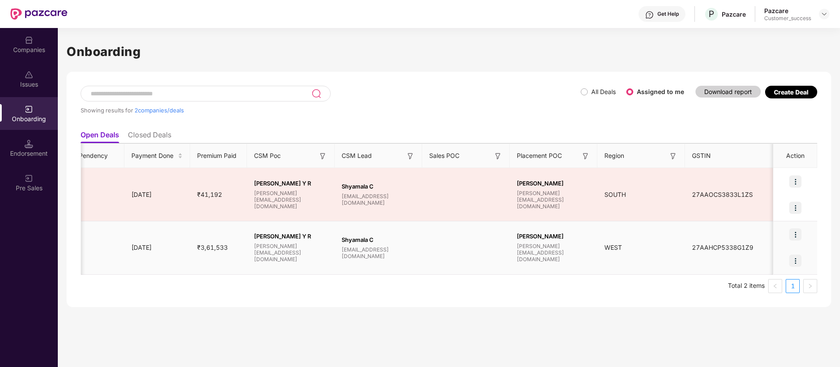
scroll to position [0, 544]
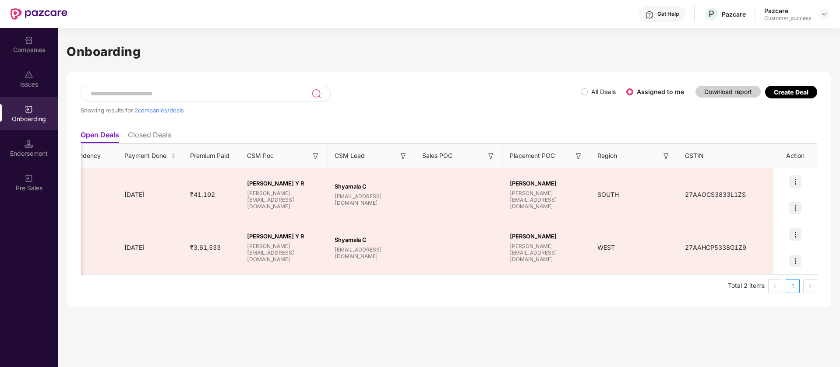
click at [26, 48] on div "Companies" at bounding box center [29, 50] width 58 height 9
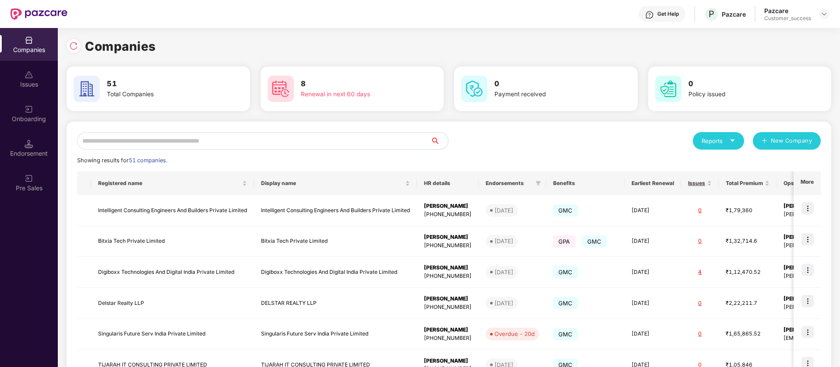
click at [158, 141] on input "text" at bounding box center [253, 141] width 353 height 18
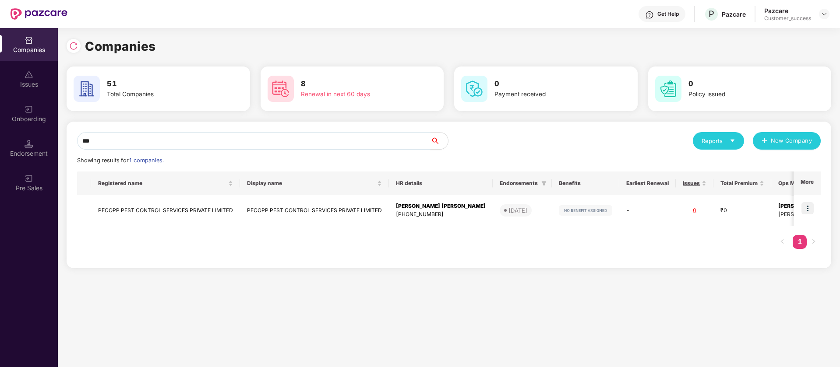
type input "***"
click at [78, 48] on div at bounding box center [74, 46] width 14 height 14
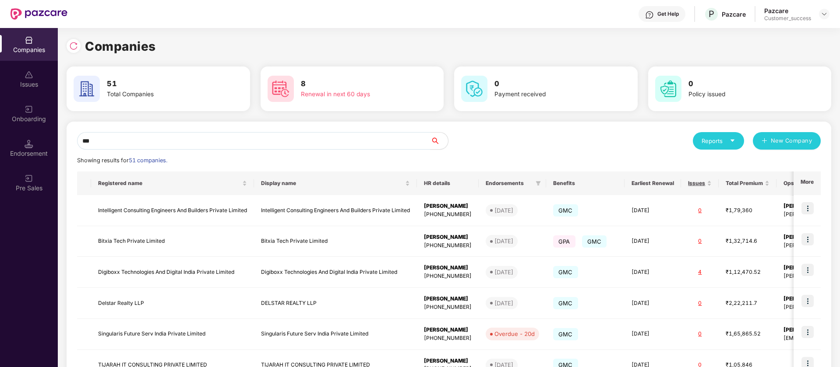
click at [127, 140] on input "***" at bounding box center [253, 141] width 353 height 18
click at [254, 141] on input "text" at bounding box center [253, 141] width 353 height 18
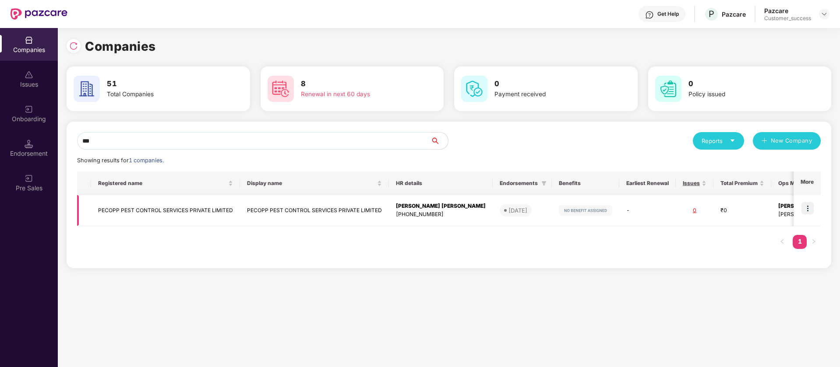
type input "***"
click at [808, 208] on img at bounding box center [807, 208] width 12 height 12
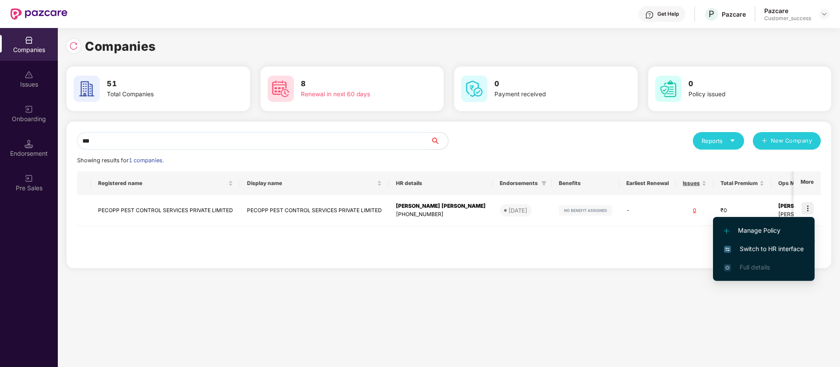
click at [21, 123] on div "Onboarding" at bounding box center [29, 113] width 58 height 33
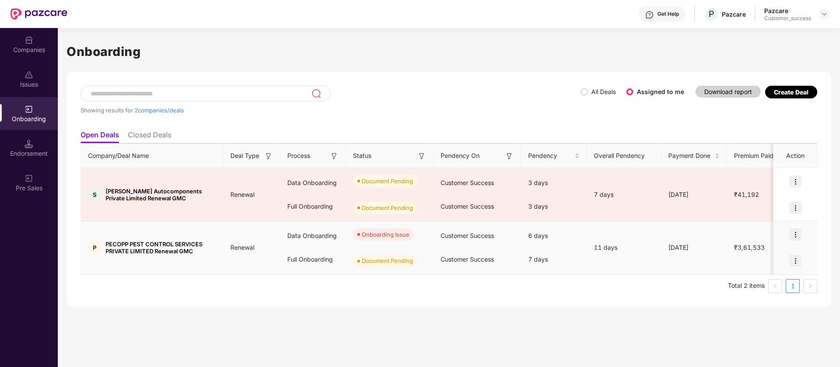
click at [795, 234] on img at bounding box center [795, 234] width 12 height 12
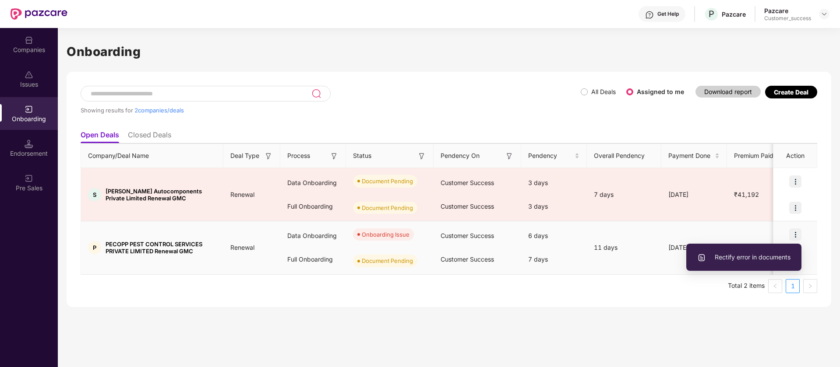
click at [749, 264] on li "Rectify error in documents" at bounding box center [743, 257] width 115 height 18
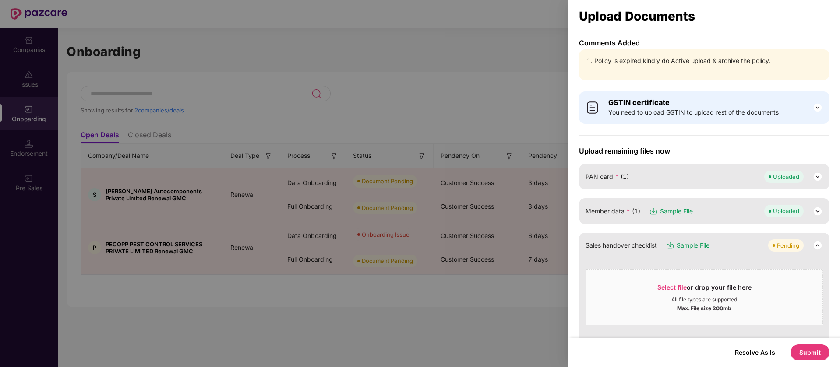
click at [736, 59] on li "Policy is expired,kindly do Active upload & archive the policy." at bounding box center [708, 61] width 228 height 10
copy li "Policy is expired,kindly do Active upload & archive the policy."
click at [403, 57] on div at bounding box center [420, 183] width 840 height 367
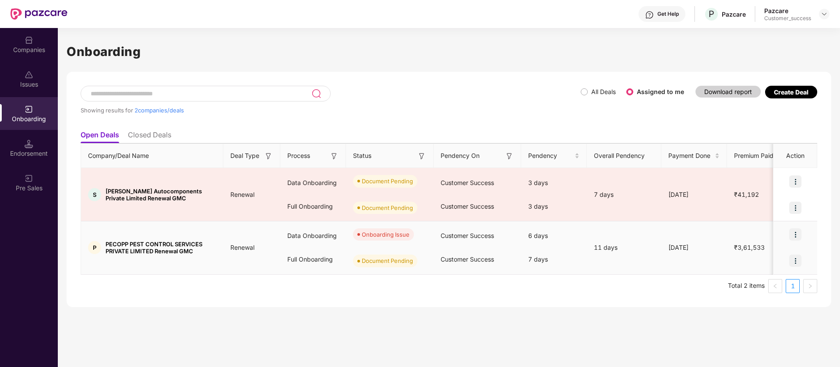
drag, startPoint x: 160, startPoint y: 247, endPoint x: 169, endPoint y: 256, distance: 13.3
click at [169, 256] on td "P PECOPP PEST CONTROL SERVICES PRIVATE LIMITED Renewal GMC" at bounding box center [152, 247] width 142 height 53
drag, startPoint x: 200, startPoint y: 253, endPoint x: 106, endPoint y: 241, distance: 93.9
click at [106, 241] on span "PECOPP PEST CONTROL SERVICES PRIVATE LIMITED Renewal GMC" at bounding box center [160, 248] width 111 height 14
copy span "PECOPP PEST CONTROL SERVICES PRIVATE LIMITED Renewal GMC"
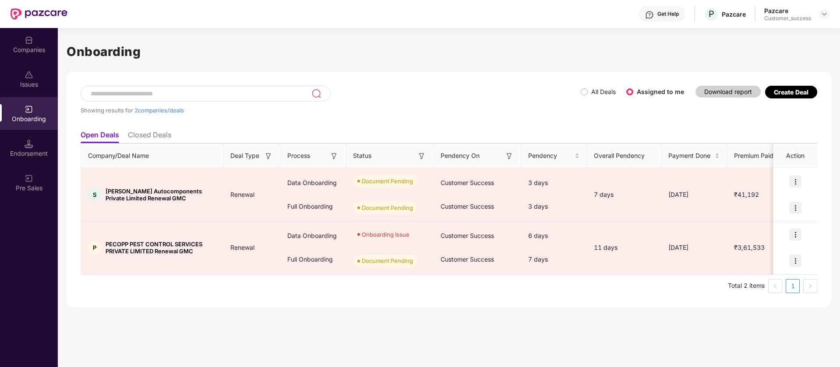
click at [263, 46] on h1 "Onboarding" at bounding box center [449, 51] width 764 height 19
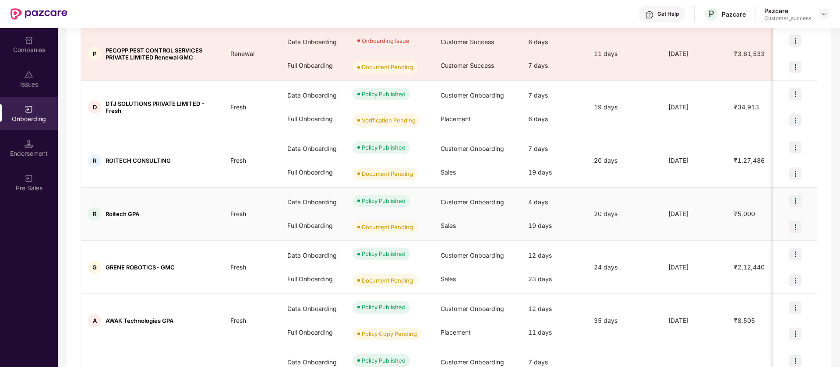
scroll to position [260, 0]
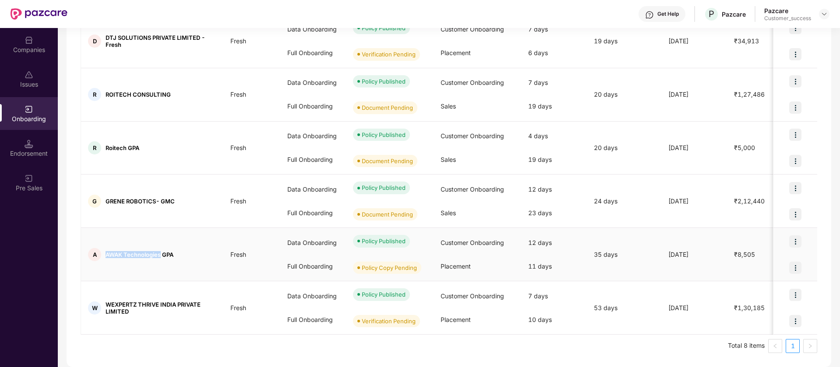
drag, startPoint x: 160, startPoint y: 254, endPoint x: 105, endPoint y: 253, distance: 55.2
click at [105, 253] on span "AWAK Technologies GPA" at bounding box center [139, 254] width 68 height 7
copy span "AWAK Technologies"
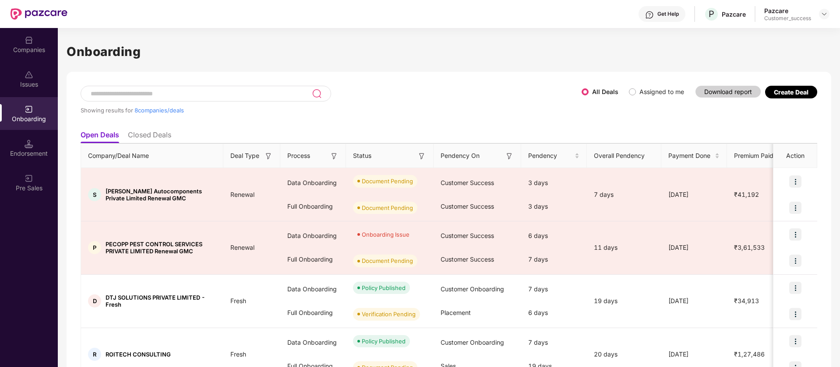
click at [362, 44] on h1 "Onboarding" at bounding box center [449, 51] width 764 height 19
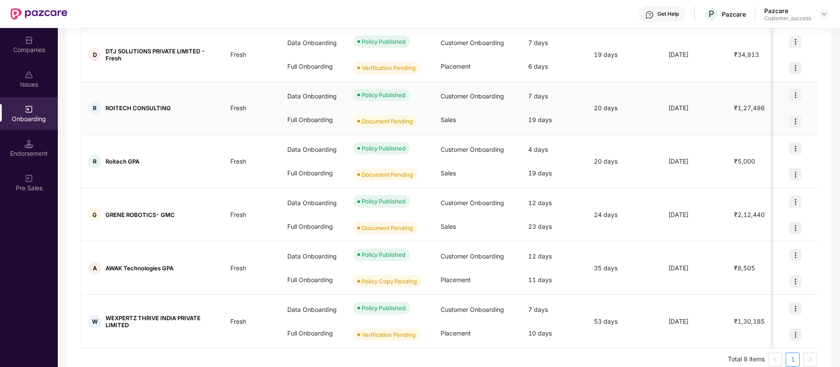
scroll to position [260, 0]
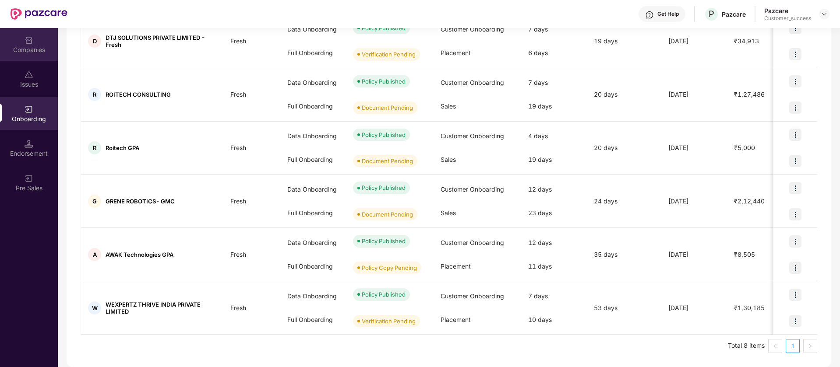
click at [20, 42] on div "Companies" at bounding box center [29, 44] width 58 height 33
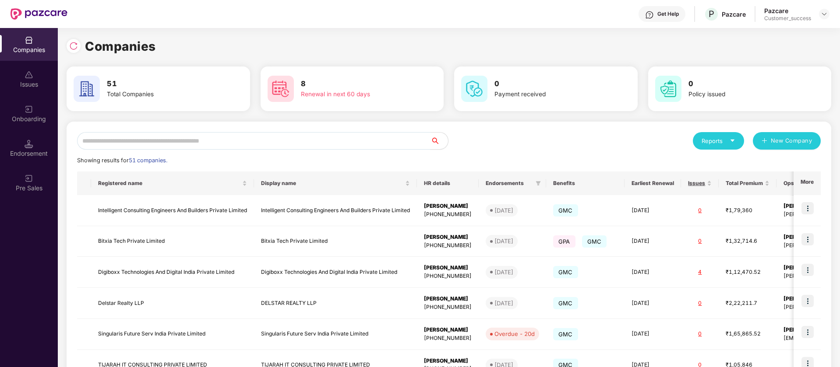
click at [144, 138] on input "text" at bounding box center [253, 141] width 353 height 18
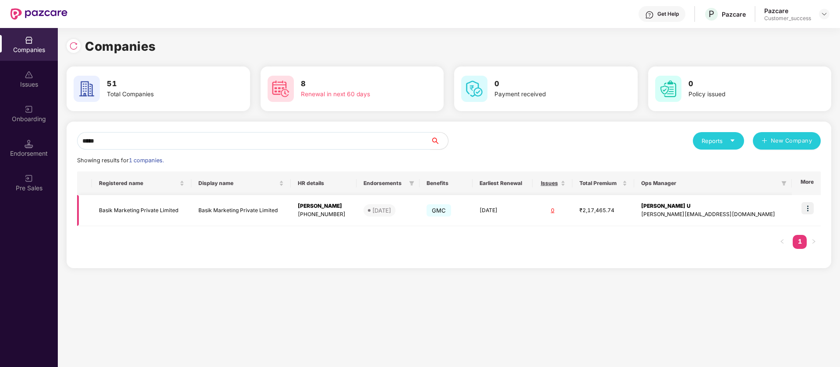
type input "*****"
click at [807, 207] on img at bounding box center [807, 208] width 12 height 12
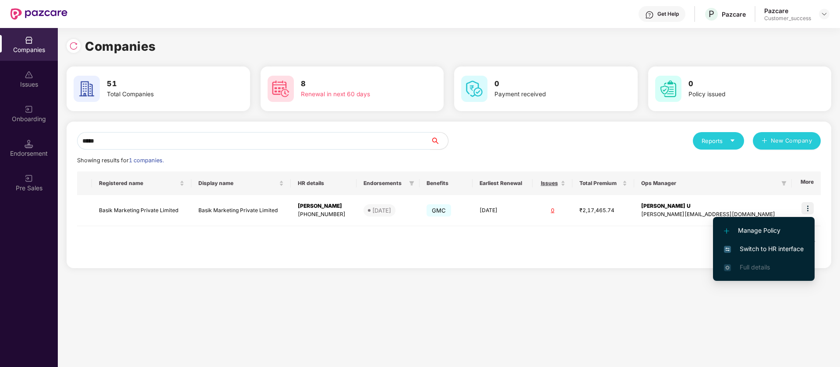
click at [777, 249] on span "Switch to HR interface" at bounding box center [764, 249] width 80 height 10
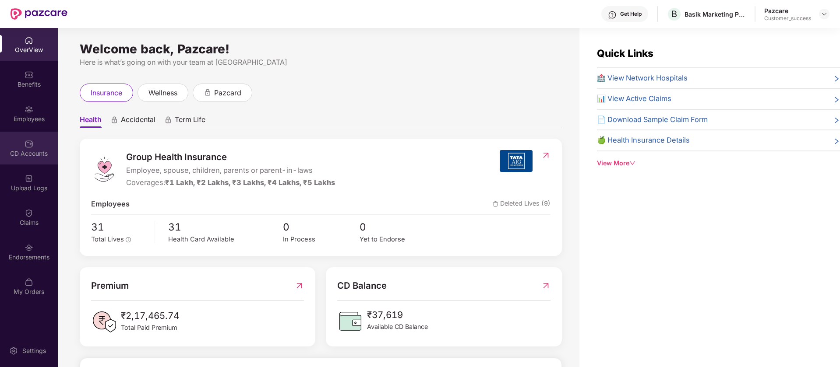
click at [28, 137] on div "CD Accounts" at bounding box center [29, 148] width 58 height 33
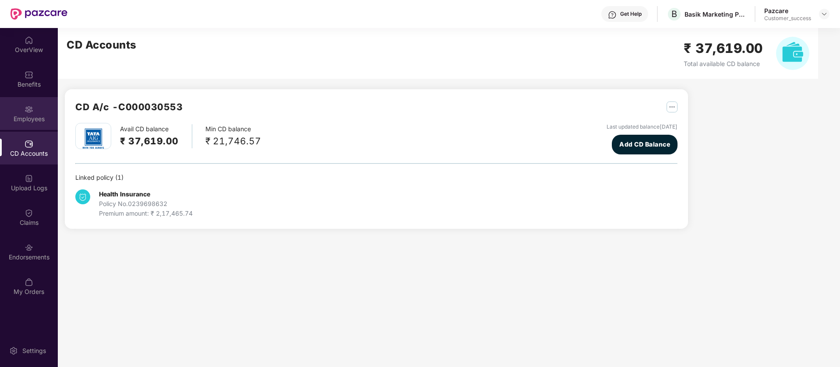
click at [33, 111] on div "Employees" at bounding box center [29, 113] width 58 height 33
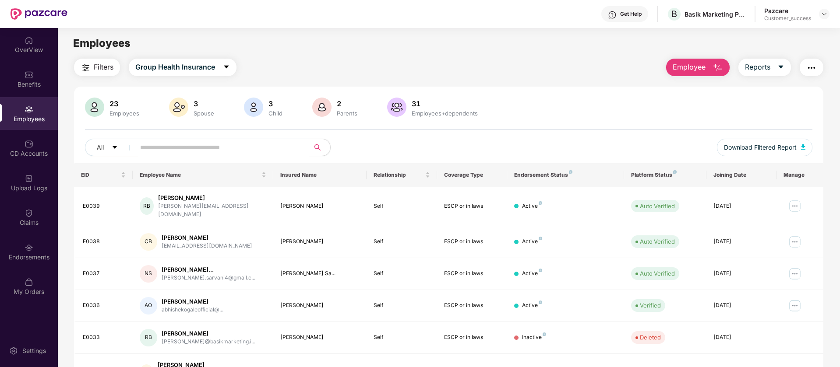
click at [718, 70] on img "button" at bounding box center [717, 68] width 11 height 11
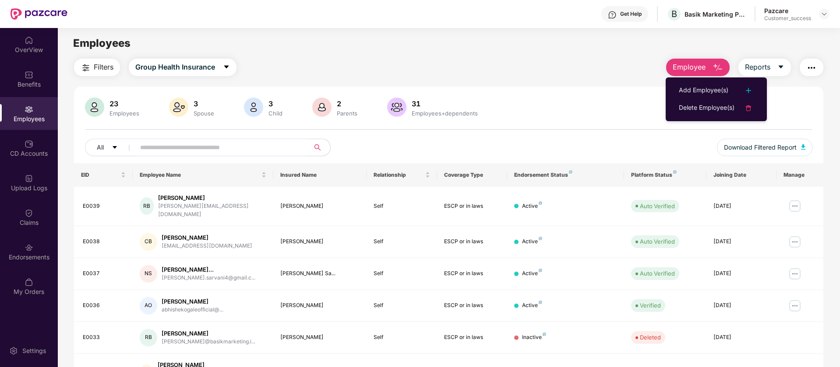
click at [487, 53] on main "Employees Filters Group Health Insurance Employee Reports 23 Employees 3 Spouse…" at bounding box center [448, 211] width 781 height 367
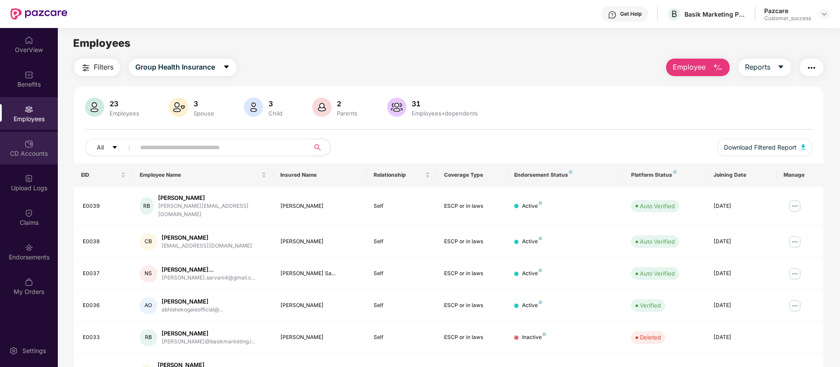
click at [32, 148] on div "CD Accounts" at bounding box center [29, 148] width 58 height 33
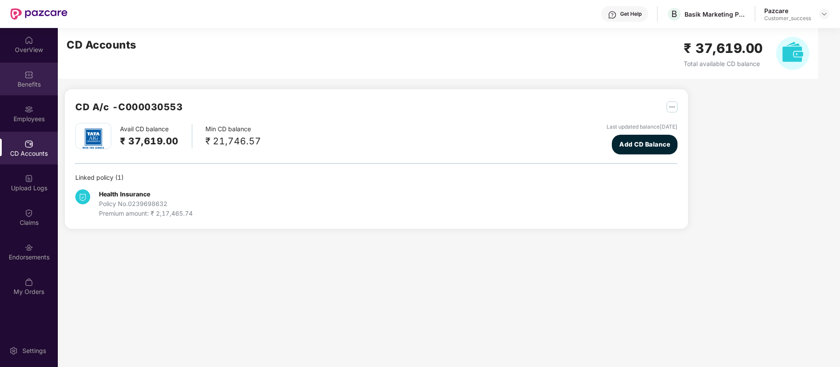
click at [32, 86] on div "Benefits" at bounding box center [29, 84] width 58 height 9
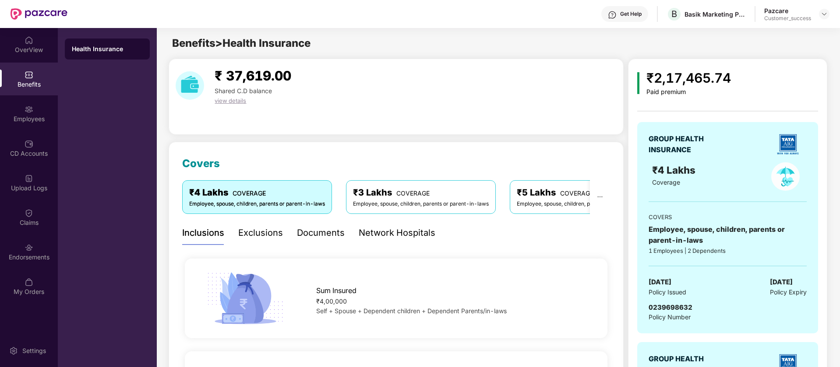
click at [384, 238] on div "Network Hospitals" at bounding box center [396, 233] width 77 height 14
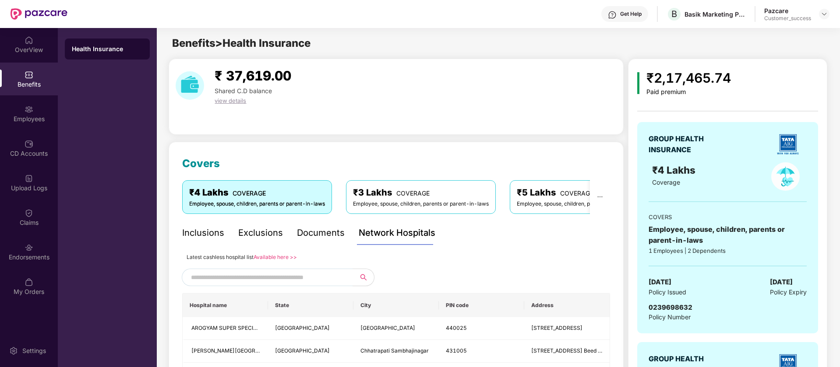
click at [318, 241] on div "Documents" at bounding box center [321, 233] width 48 height 24
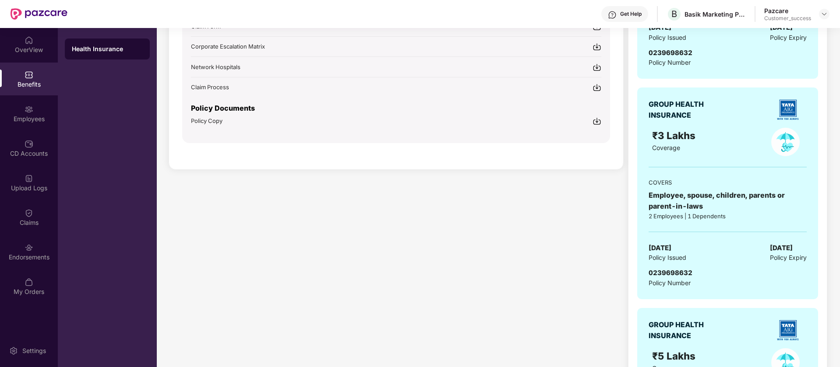
scroll to position [260, 0]
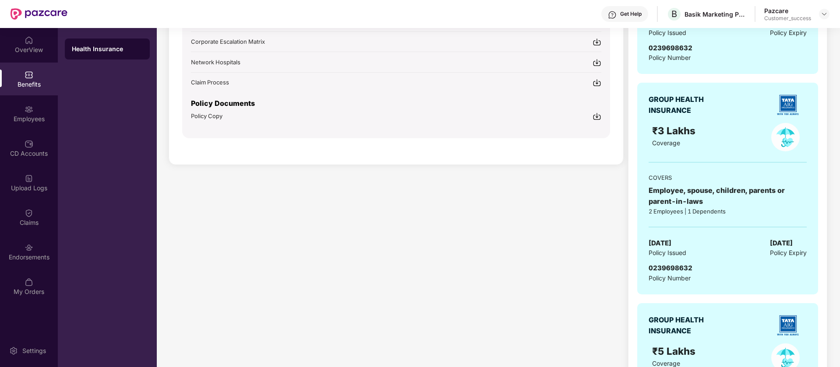
click at [596, 116] on img at bounding box center [596, 116] width 9 height 9
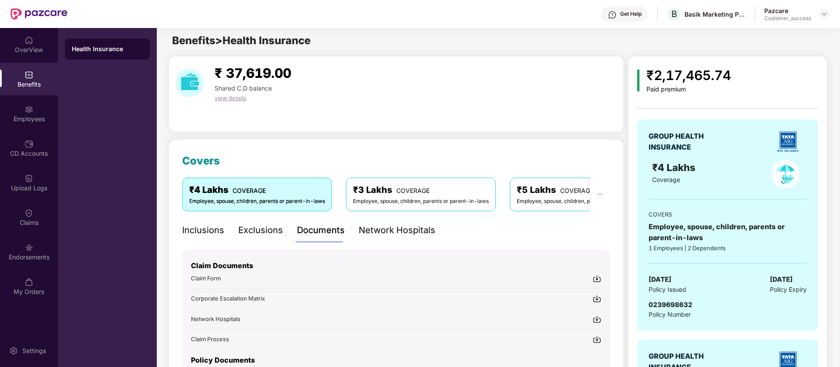
scroll to position [2, 0]
click at [423, 193] on span "COVERAGE" at bounding box center [412, 190] width 33 height 7
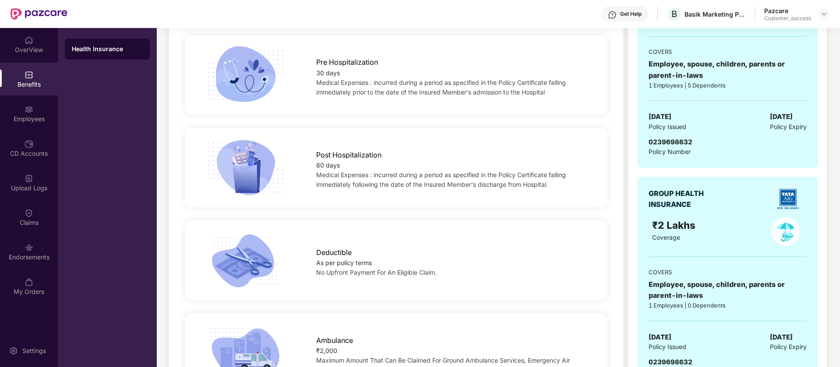
scroll to position [598, 0]
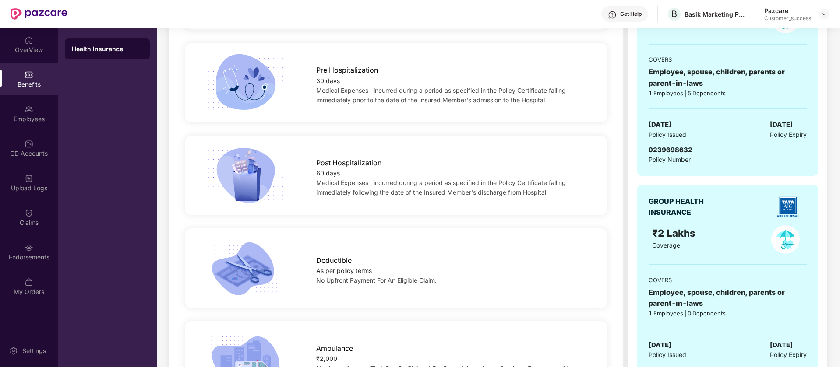
click at [614, 186] on div "Post Hospitalization 60 days Medical Expenses : incurred during a period as spe…" at bounding box center [396, 176] width 450 height 58
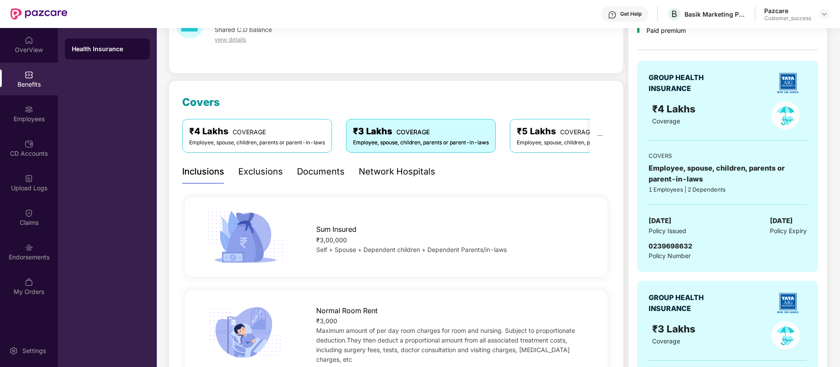
scroll to position [0, 0]
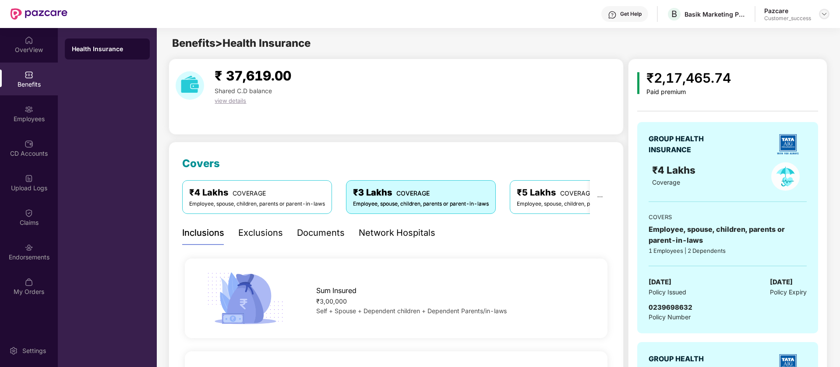
click at [824, 12] on img at bounding box center [823, 14] width 7 height 7
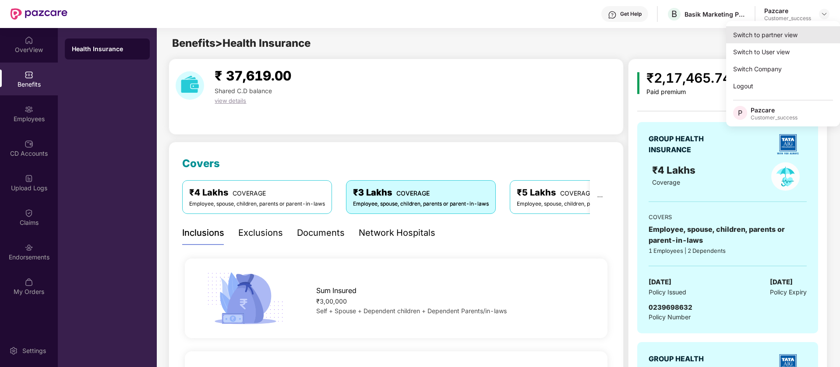
click at [766, 38] on div "Switch to partner view" at bounding box center [783, 34] width 114 height 17
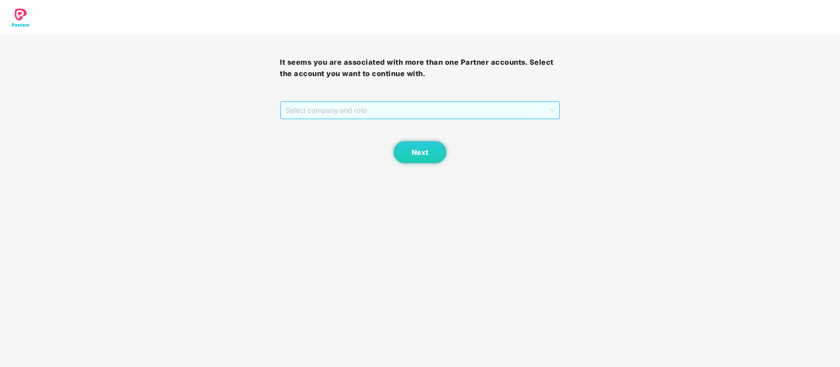
click at [551, 105] on span "Select company and role" at bounding box center [419, 110] width 268 height 17
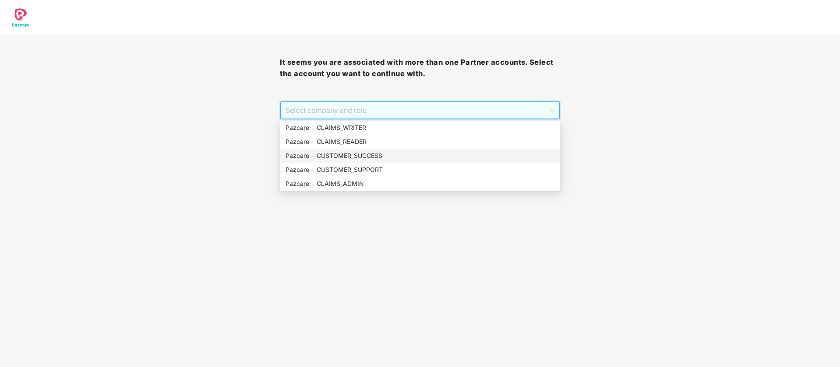
click at [433, 151] on div "Pazcare - CUSTOMER_SUCCESS" at bounding box center [419, 156] width 269 height 10
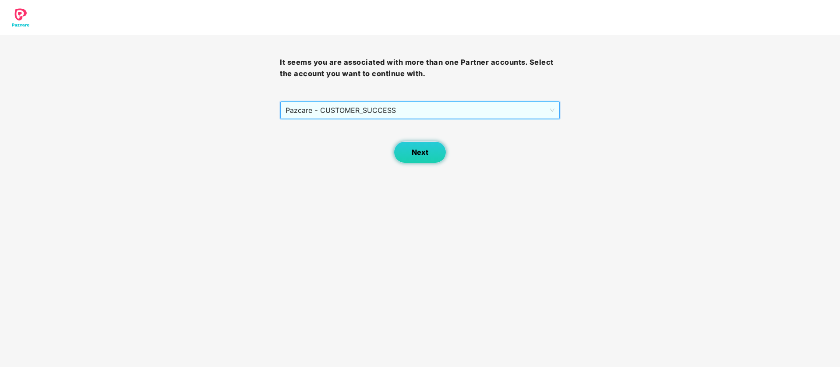
click at [418, 153] on span "Next" at bounding box center [419, 152] width 17 height 8
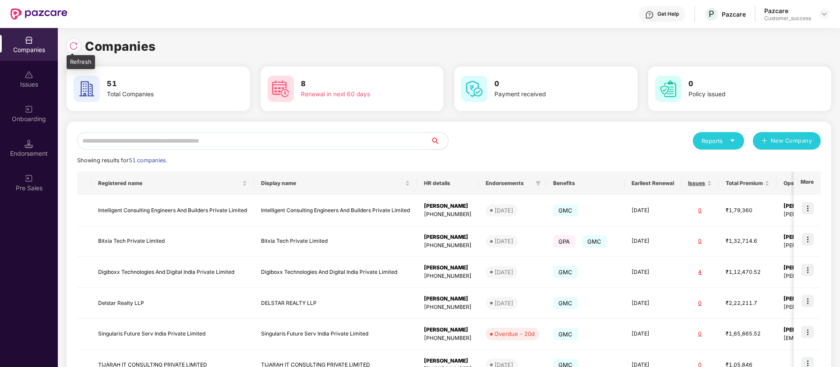
click at [72, 44] on img at bounding box center [73, 46] width 9 height 9
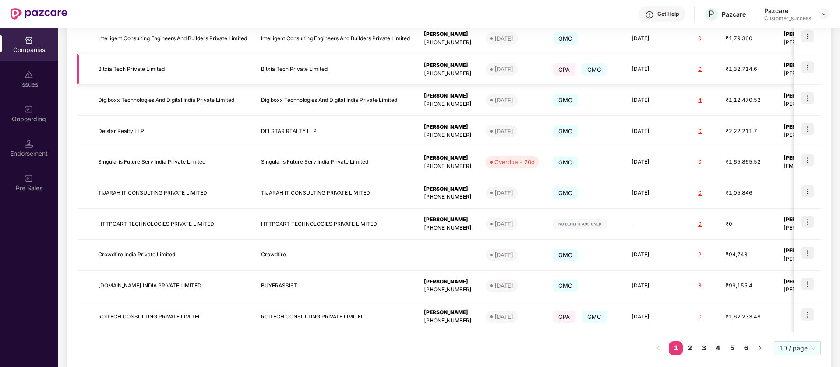
scroll to position [186, 0]
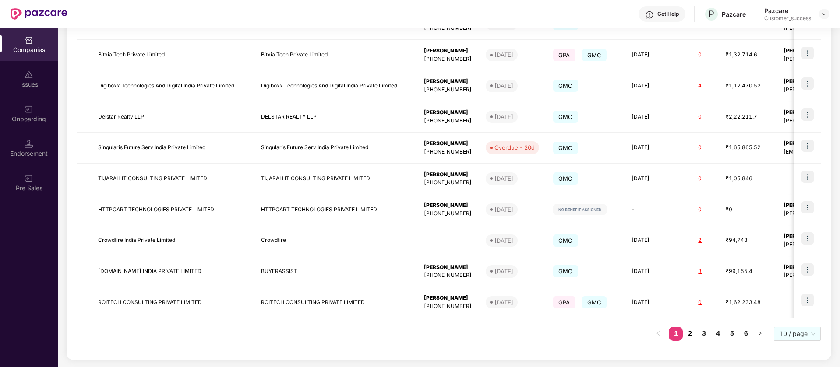
click at [694, 337] on link "2" at bounding box center [689, 333] width 14 height 13
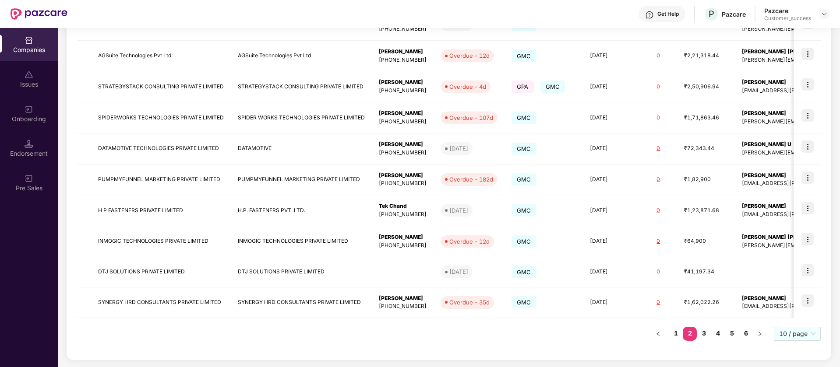
scroll to position [186, 0]
click at [810, 54] on img at bounding box center [807, 54] width 12 height 12
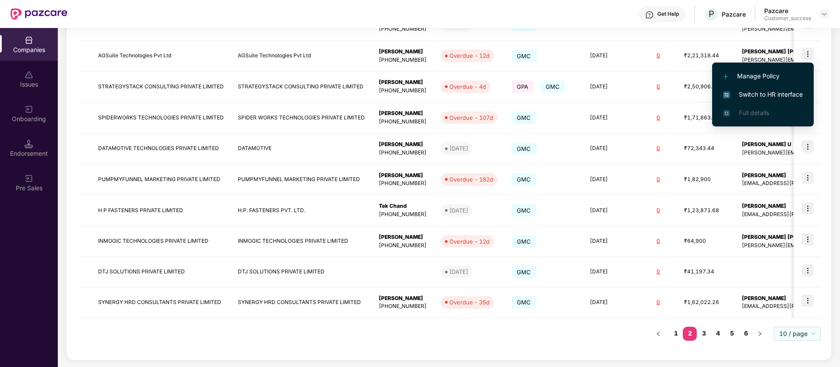
click at [782, 90] on span "Switch to HR interface" at bounding box center [763, 95] width 80 height 10
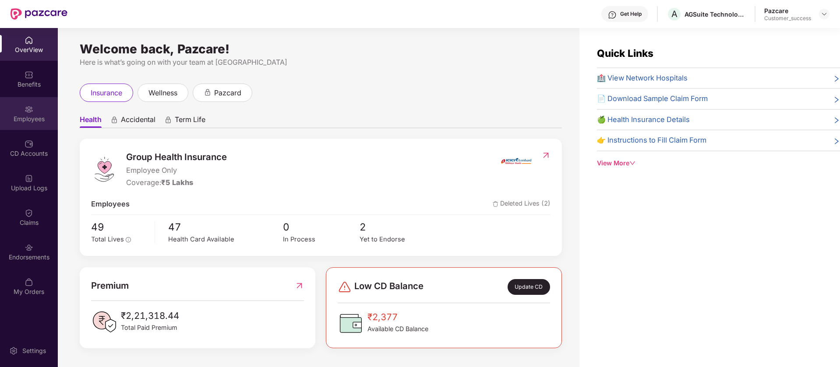
click at [17, 127] on div "Employees" at bounding box center [29, 113] width 58 height 33
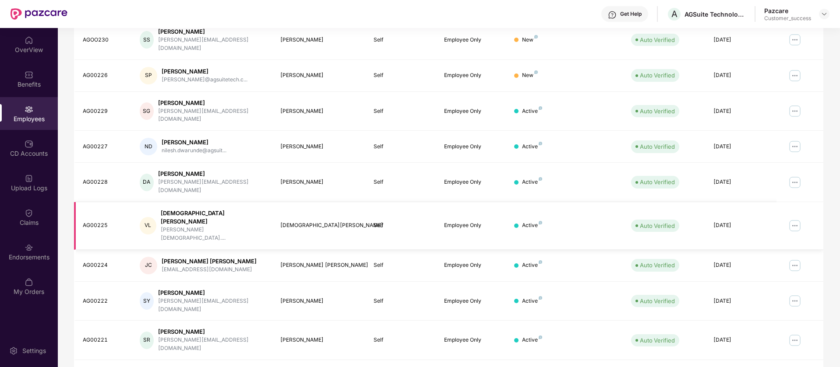
scroll to position [167, 0]
click at [36, 253] on div "Endorsements" at bounding box center [29, 257] width 58 height 9
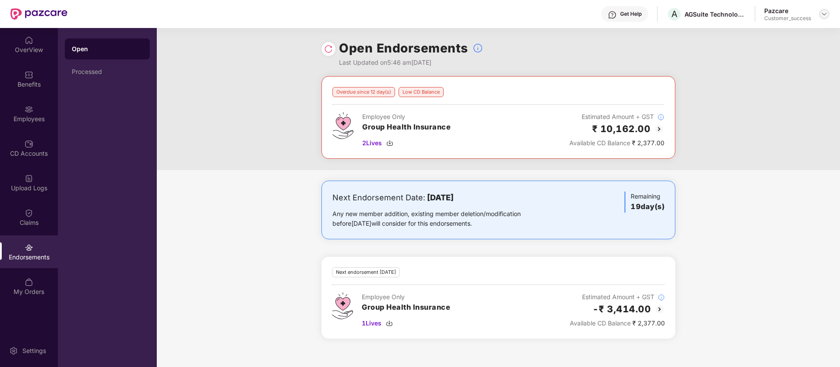
click at [823, 13] on img at bounding box center [823, 14] width 7 height 7
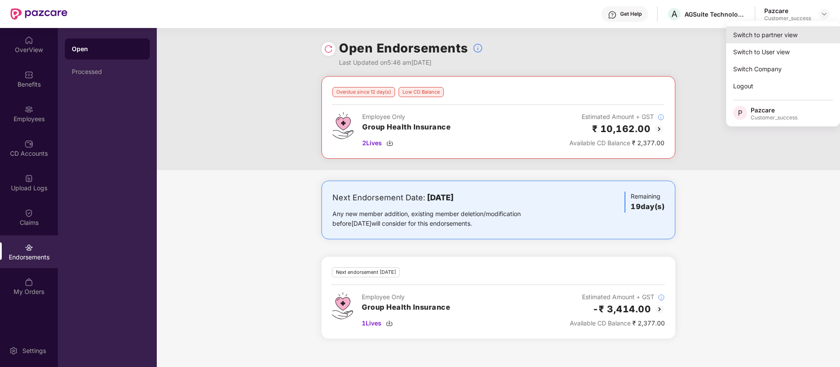
click at [785, 37] on div "Switch to partner view" at bounding box center [783, 34] width 114 height 17
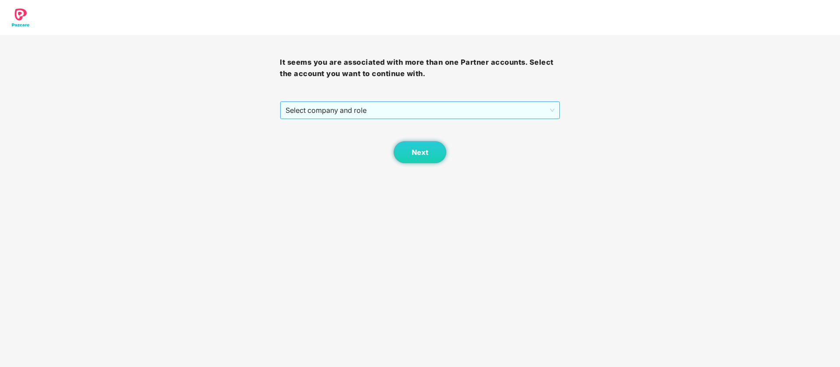
click at [545, 109] on span "Select company and role" at bounding box center [419, 110] width 268 height 17
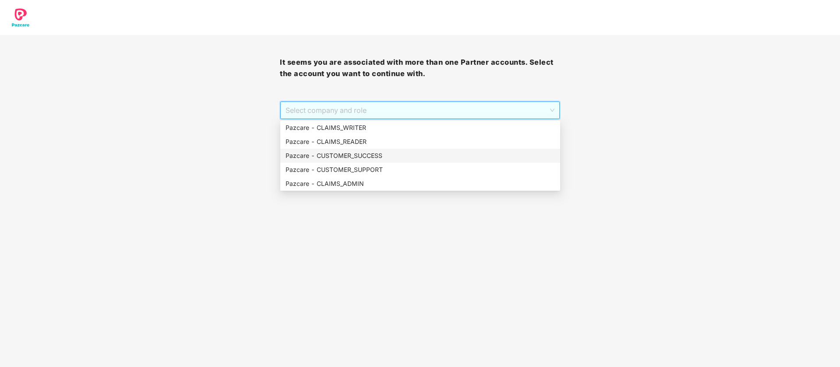
click at [429, 160] on div "Pazcare - CUSTOMER_SUCCESS" at bounding box center [419, 156] width 269 height 10
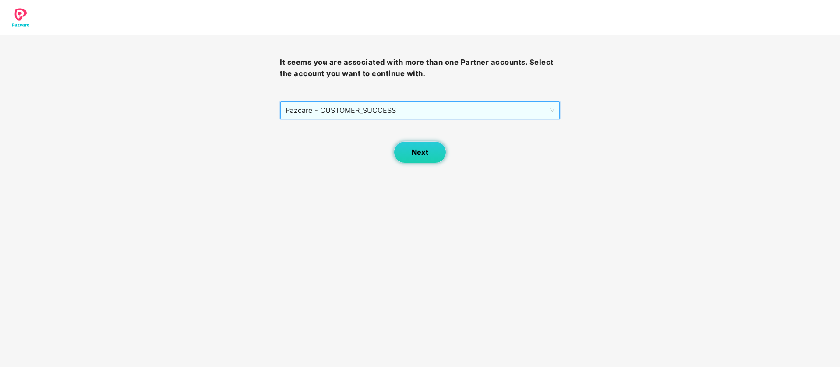
click at [405, 146] on button "Next" at bounding box center [419, 152] width 53 height 22
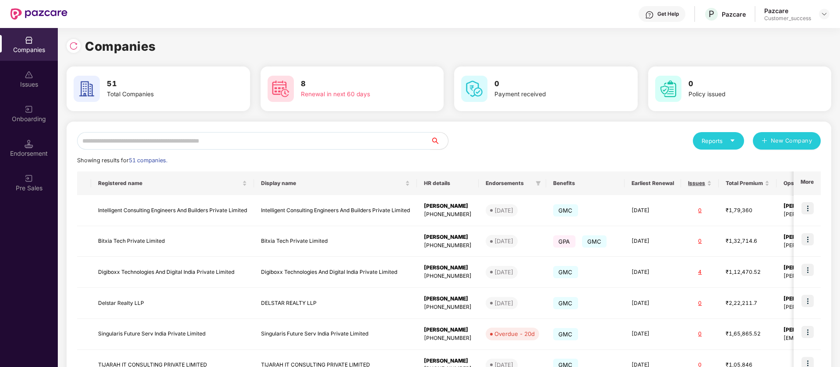
click at [308, 136] on input "text" at bounding box center [253, 141] width 353 height 18
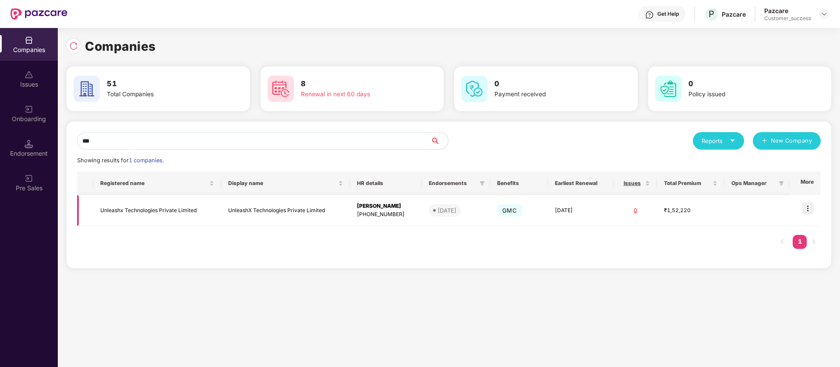
type input "***"
click at [806, 209] on img at bounding box center [807, 208] width 12 height 12
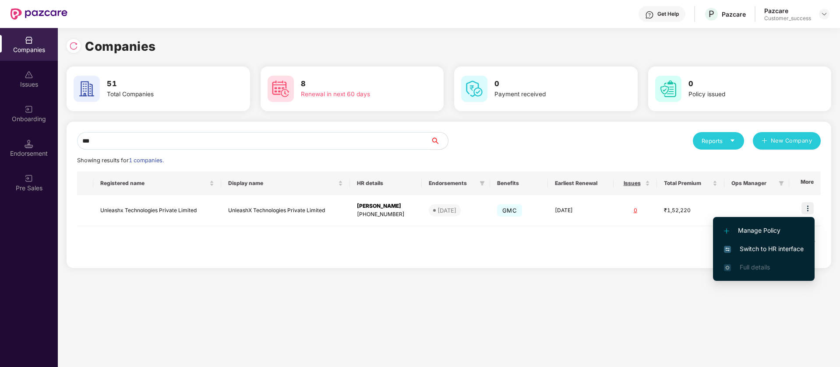
click at [795, 248] on span "Switch to HR interface" at bounding box center [764, 249] width 80 height 10
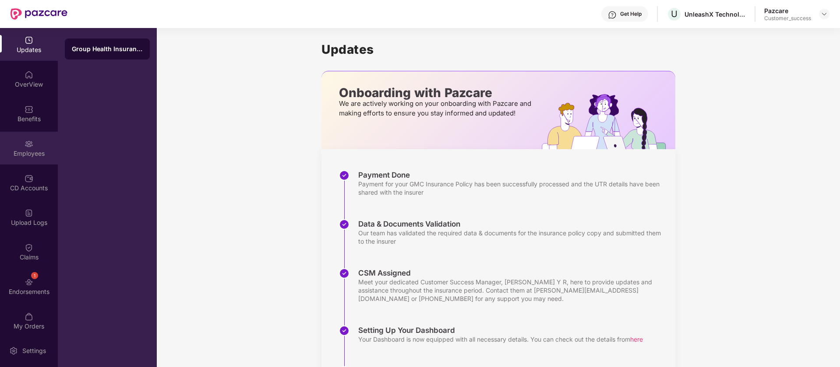
click at [30, 150] on div "Employees" at bounding box center [29, 153] width 58 height 9
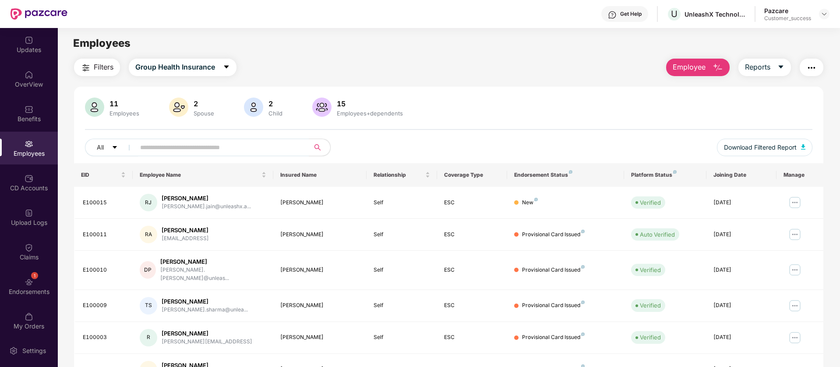
click at [692, 65] on span "Employee" at bounding box center [688, 67] width 33 height 11
click at [796, 203] on img at bounding box center [794, 203] width 14 height 14
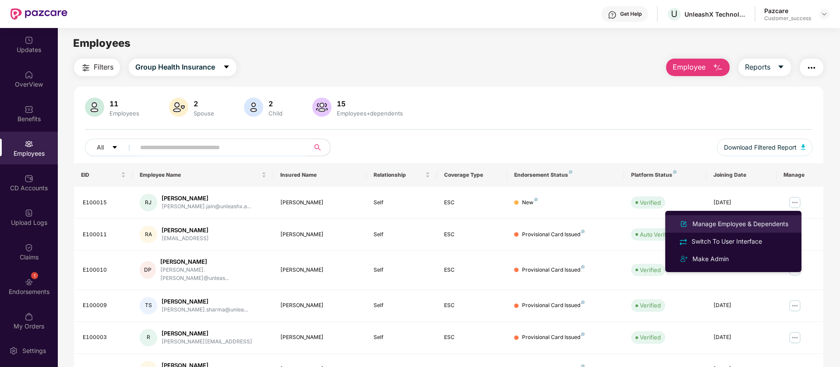
click at [754, 225] on div "Manage Employee & Dependents" at bounding box center [739, 224] width 99 height 10
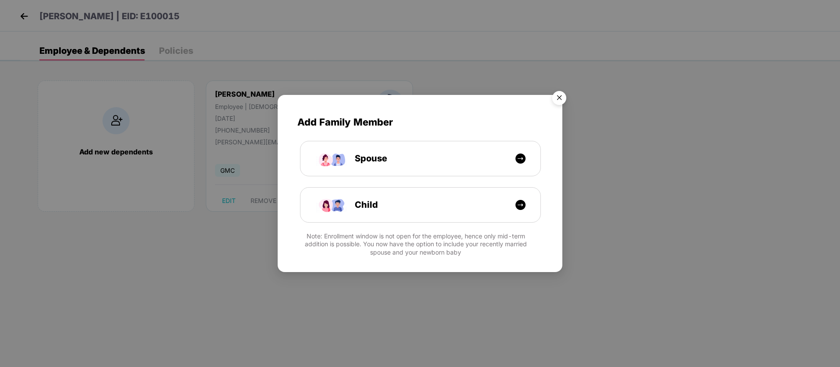
click at [562, 98] on img "Close" at bounding box center [559, 99] width 25 height 25
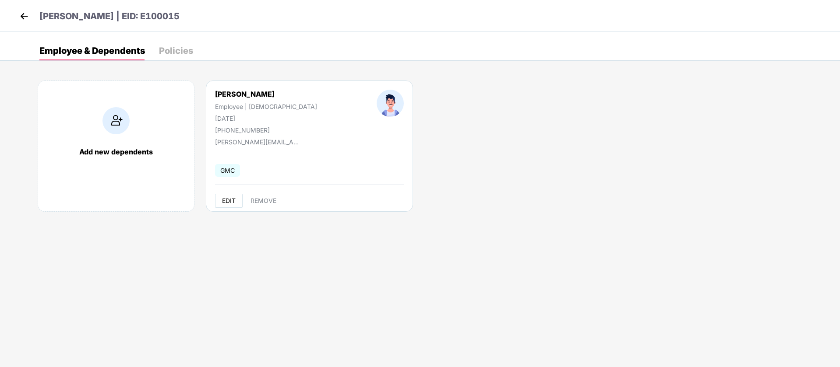
click at [234, 200] on span "EDIT" at bounding box center [229, 200] width 14 height 7
select select "****"
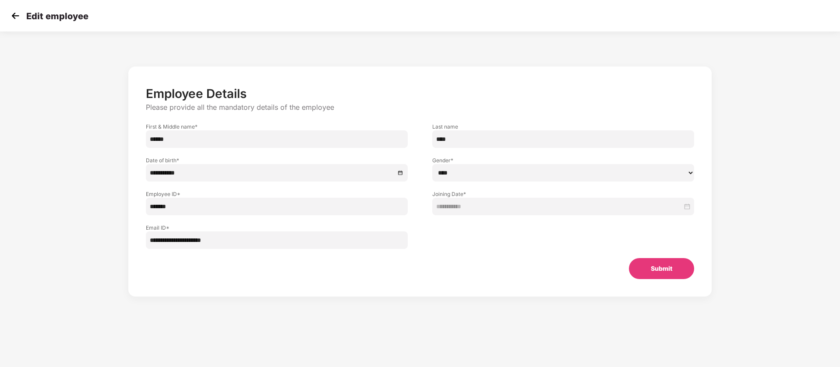
click at [165, 207] on input "*******" at bounding box center [277, 207] width 262 height 18
click at [162, 209] on input "*******" at bounding box center [277, 207] width 262 height 18
click at [11, 9] on img at bounding box center [15, 15] width 13 height 13
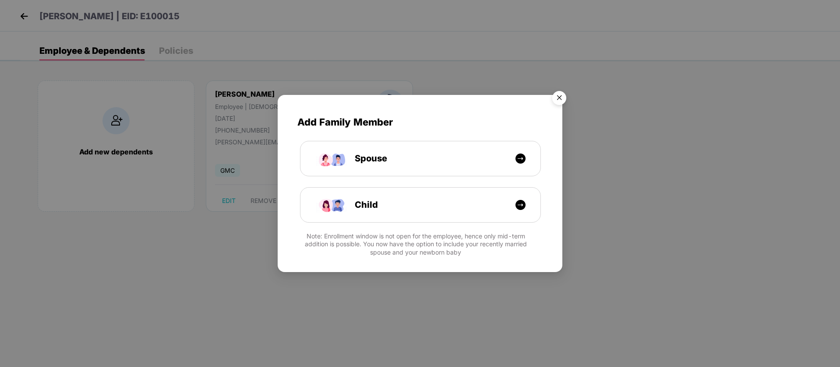
click at [563, 97] on img "Close" at bounding box center [559, 99] width 25 height 25
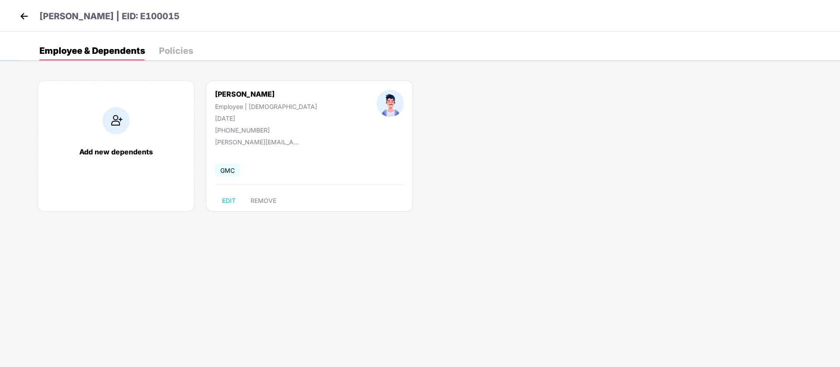
click at [32, 18] on header "Raghav Jain | EID: E100015" at bounding box center [99, 18] width 162 height 16
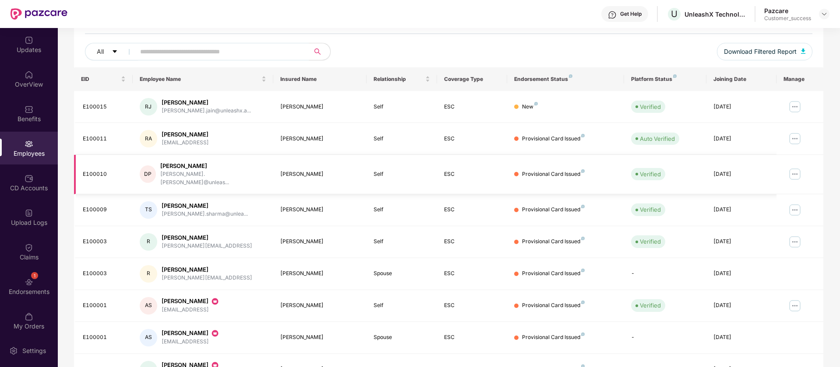
scroll to position [97, 0]
click at [794, 300] on img at bounding box center [794, 305] width 14 height 14
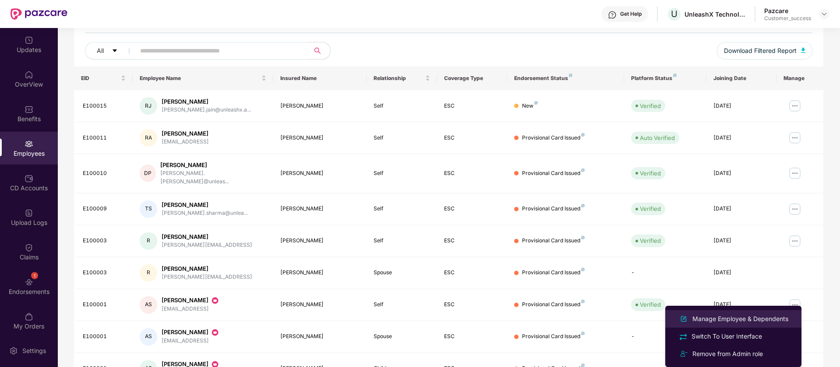
click at [731, 318] on div "Manage Employee & Dependents" at bounding box center [739, 319] width 99 height 10
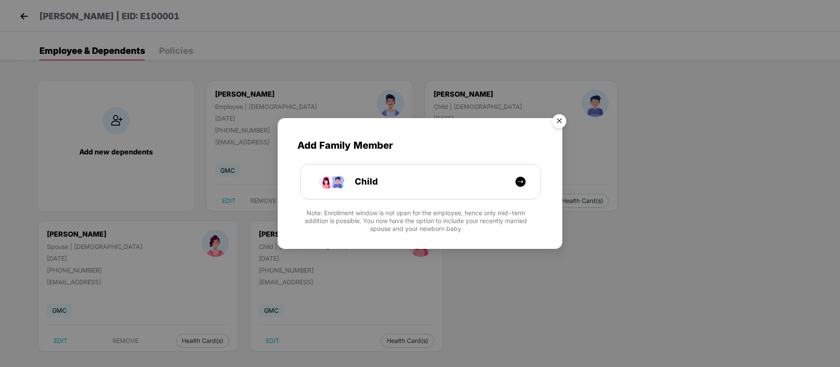
click at [561, 121] on img "Close" at bounding box center [559, 122] width 25 height 25
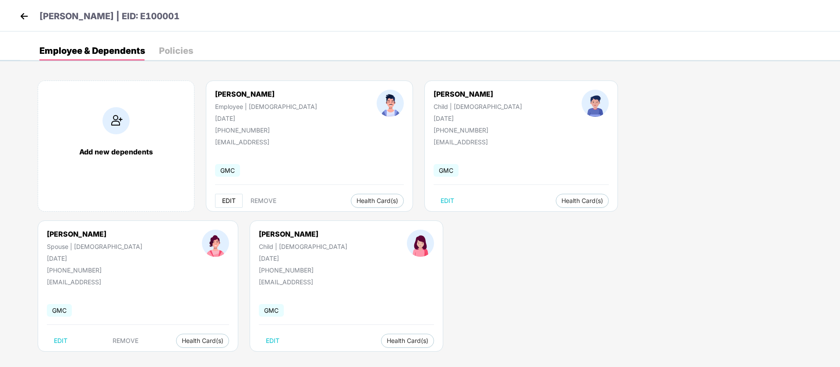
click at [224, 201] on span "EDIT" at bounding box center [229, 200] width 14 height 7
select select "****"
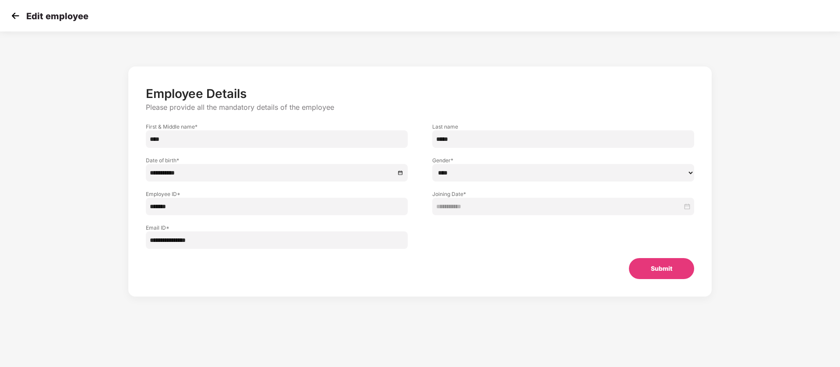
click at [159, 210] on input "*******" at bounding box center [277, 207] width 262 height 18
type input "*****"
click at [647, 269] on button "Submit" at bounding box center [661, 268] width 65 height 21
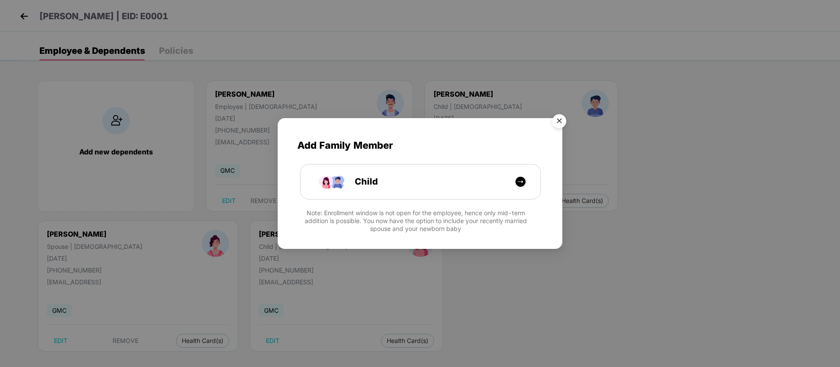
click at [560, 125] on img "Close" at bounding box center [559, 122] width 25 height 25
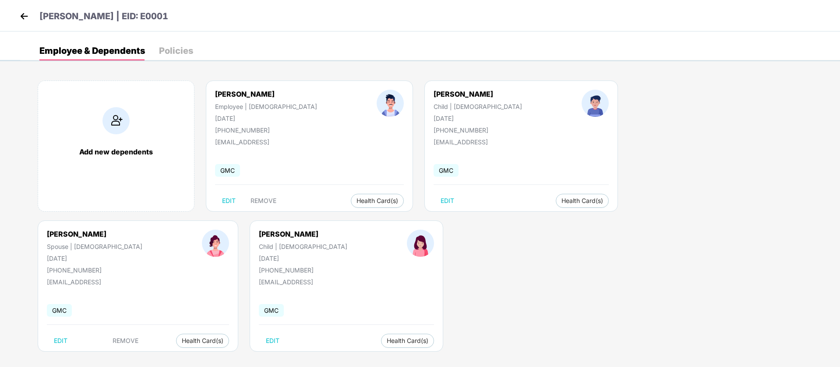
click at [20, 15] on img at bounding box center [24, 16] width 13 height 13
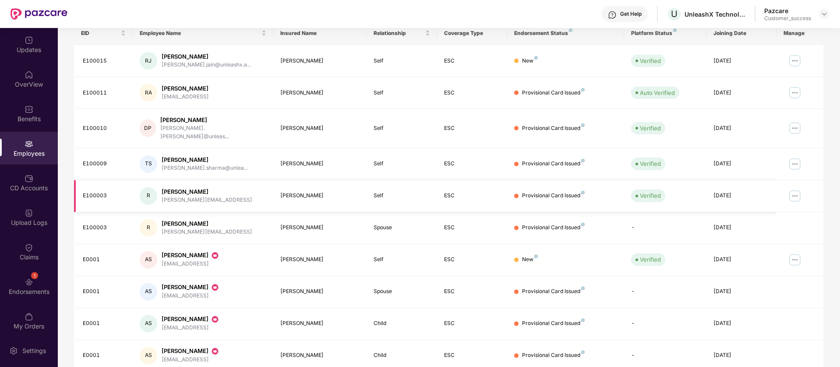
scroll to position [171, 0]
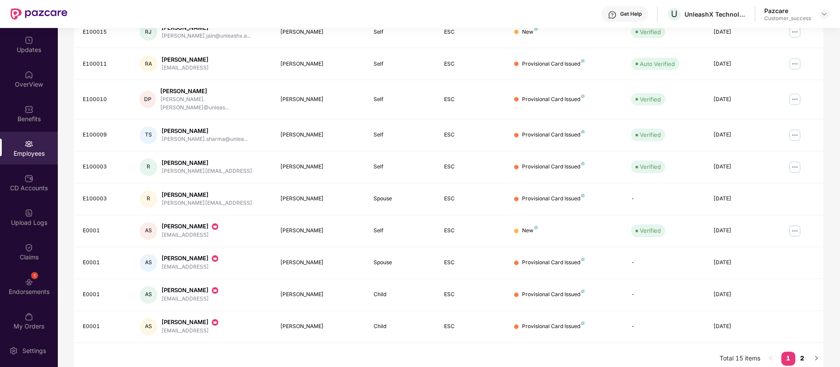
click at [800, 352] on link "2" at bounding box center [802, 358] width 14 height 13
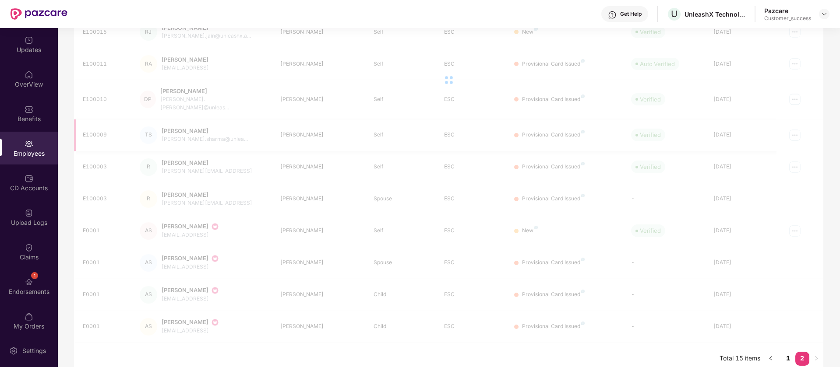
scroll to position [28, 0]
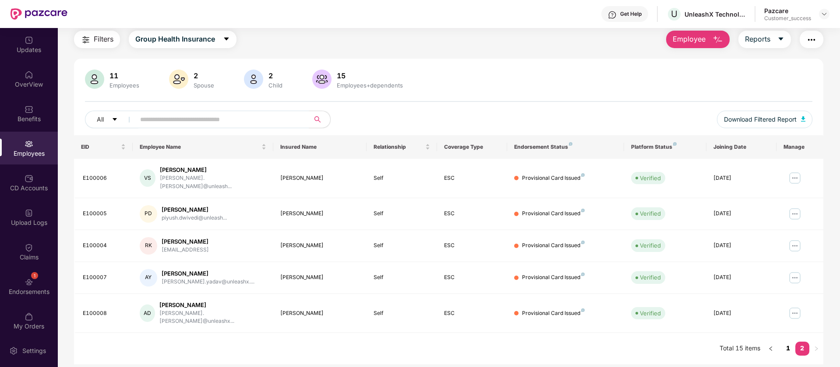
click at [790, 342] on link "1" at bounding box center [788, 348] width 14 height 13
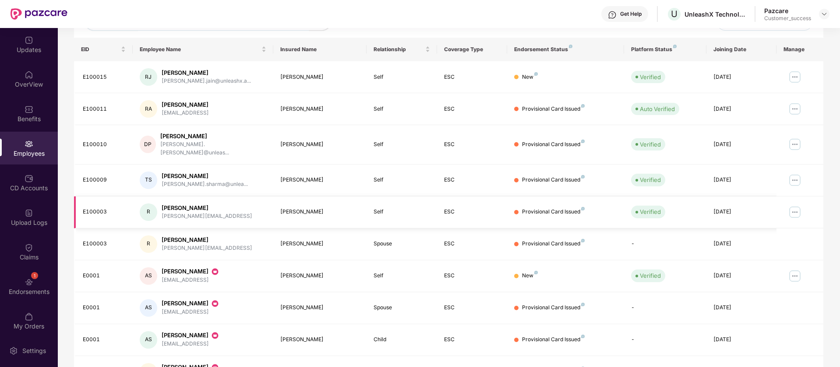
scroll to position [171, 0]
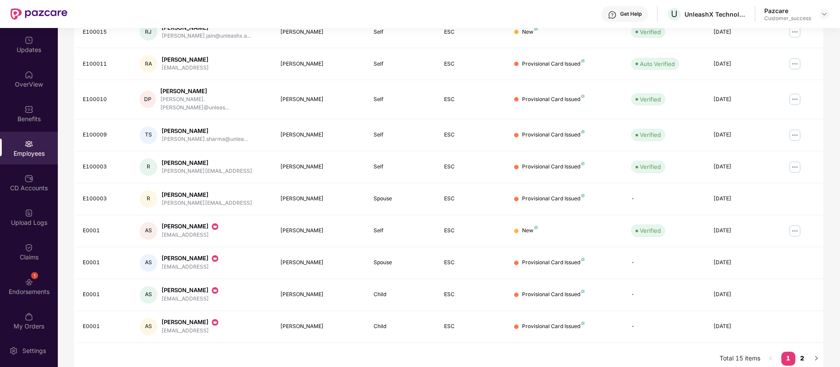
click at [802, 352] on link "2" at bounding box center [802, 358] width 14 height 13
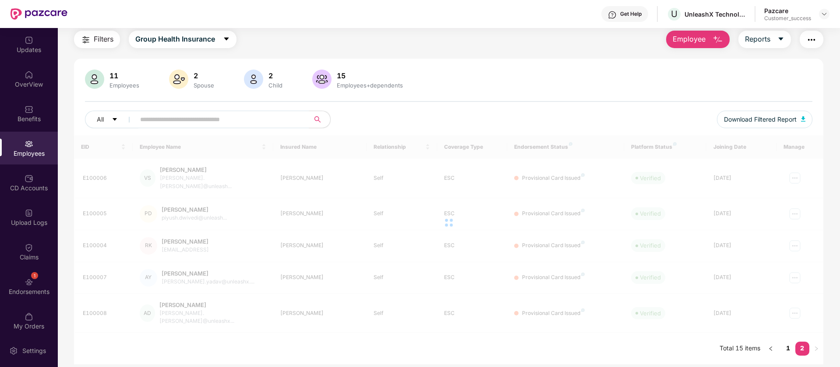
scroll to position [28, 0]
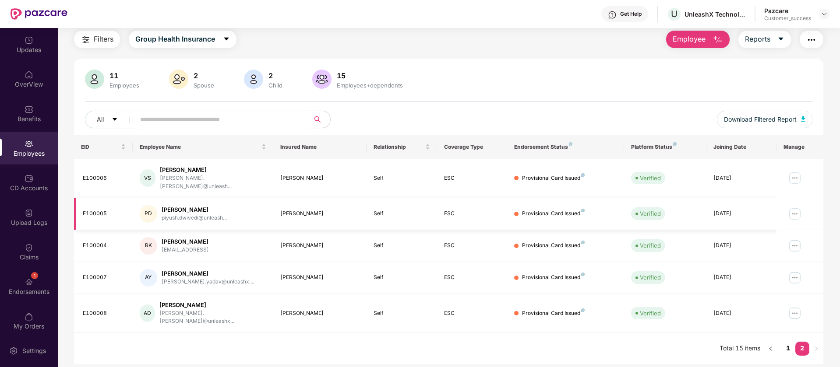
click at [792, 207] on img at bounding box center [794, 214] width 14 height 14
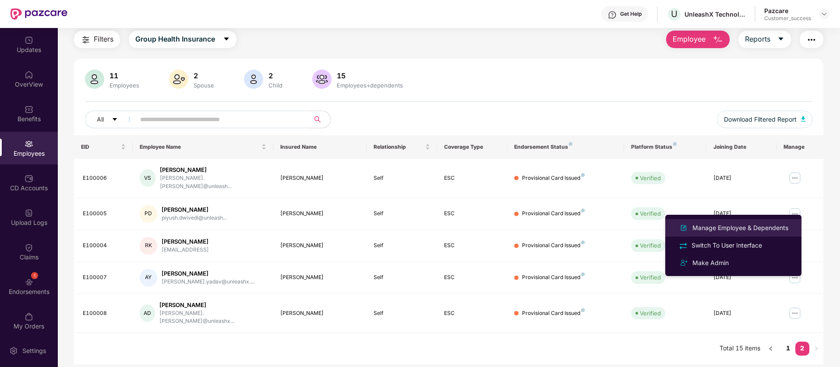
click at [754, 225] on div "Manage Employee & Dependents" at bounding box center [739, 228] width 99 height 10
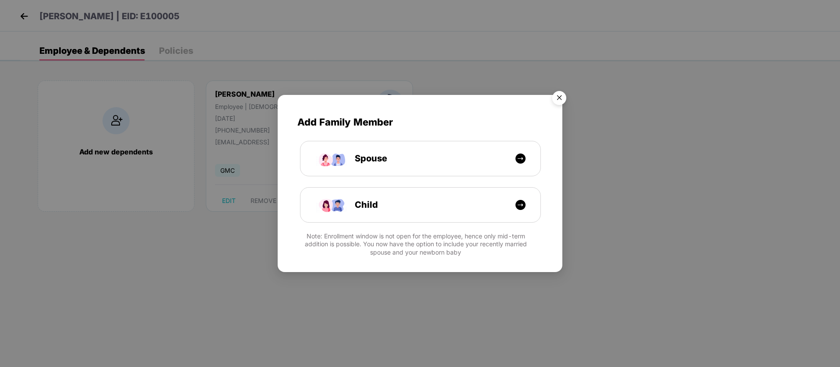
click at [562, 101] on img "Close" at bounding box center [559, 99] width 25 height 25
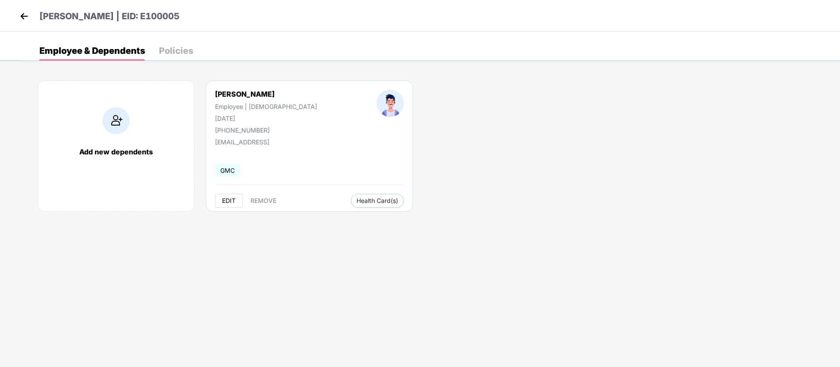
click at [225, 203] on span "EDIT" at bounding box center [229, 200] width 14 height 7
select select "****"
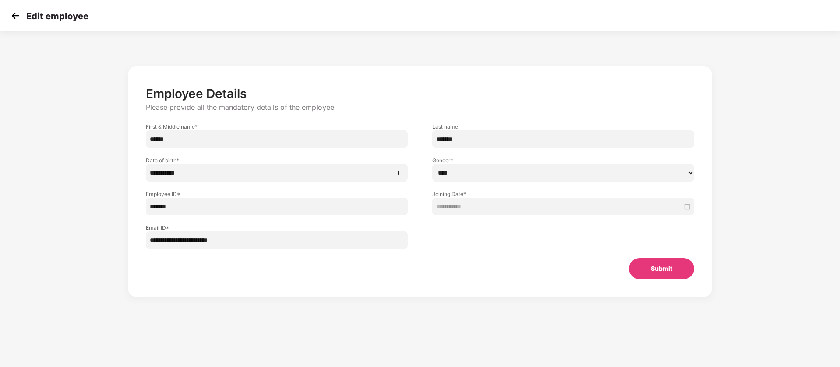
click at [157, 208] on input "*******" at bounding box center [277, 207] width 262 height 18
type input "*****"
click at [657, 264] on button "Submit" at bounding box center [661, 268] width 65 height 21
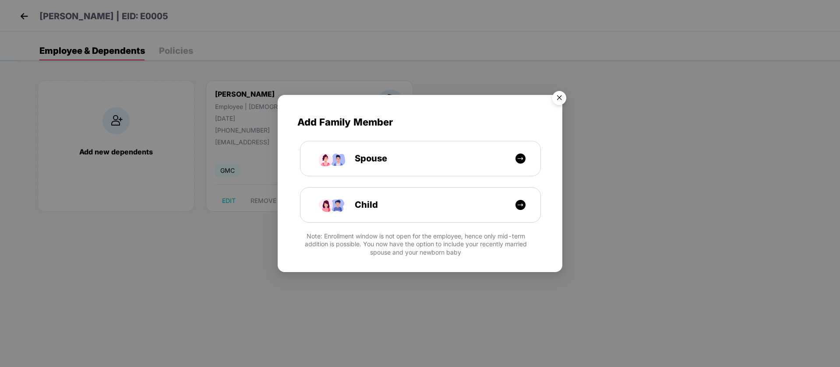
click at [563, 96] on img "Close" at bounding box center [559, 99] width 25 height 25
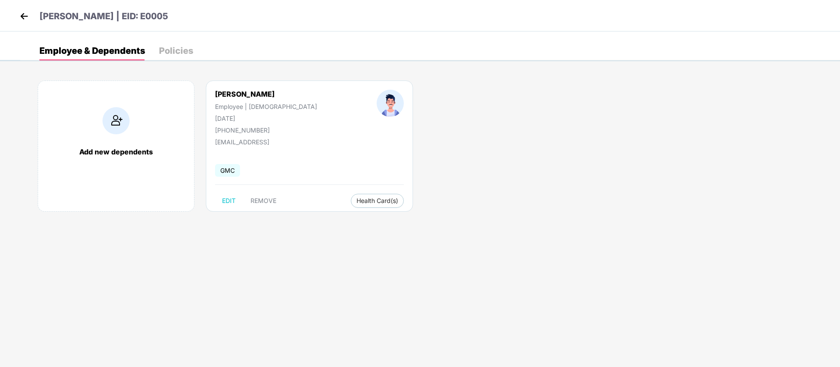
click at [22, 21] on img at bounding box center [24, 16] width 13 height 13
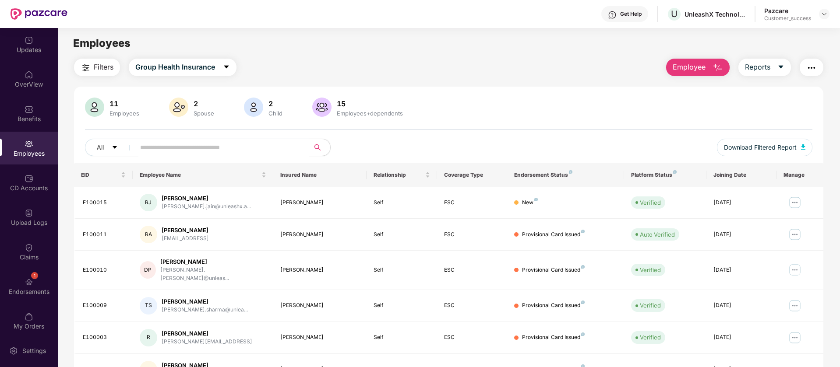
click at [38, 132] on div "Employees" at bounding box center [29, 148] width 58 height 33
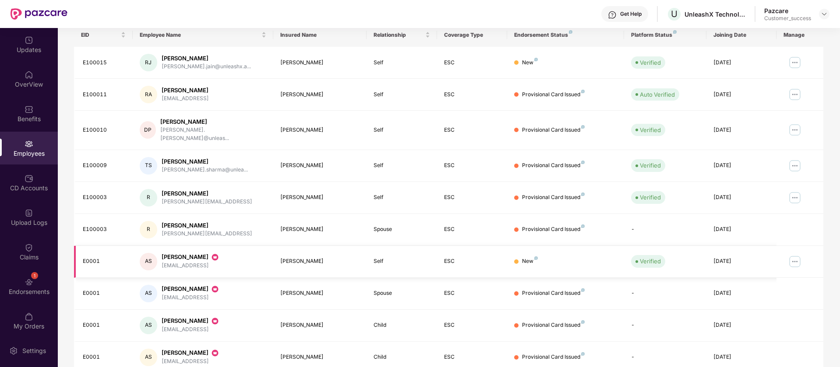
scroll to position [171, 0]
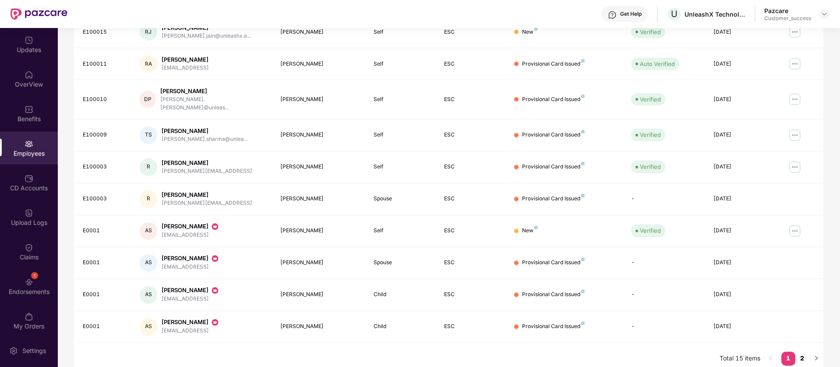
click at [803, 352] on link "2" at bounding box center [802, 358] width 14 height 13
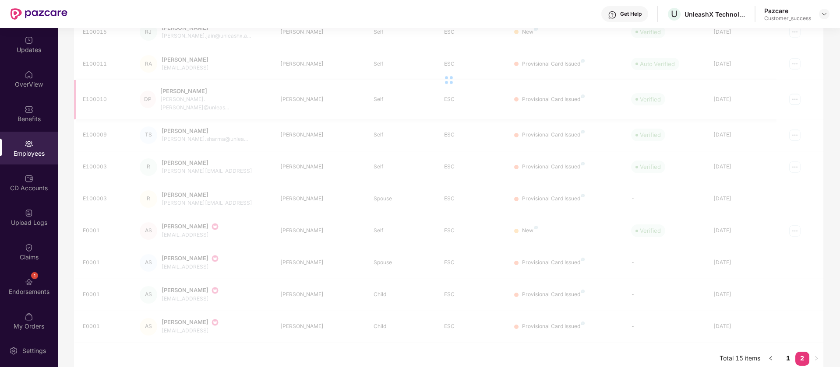
scroll to position [28, 0]
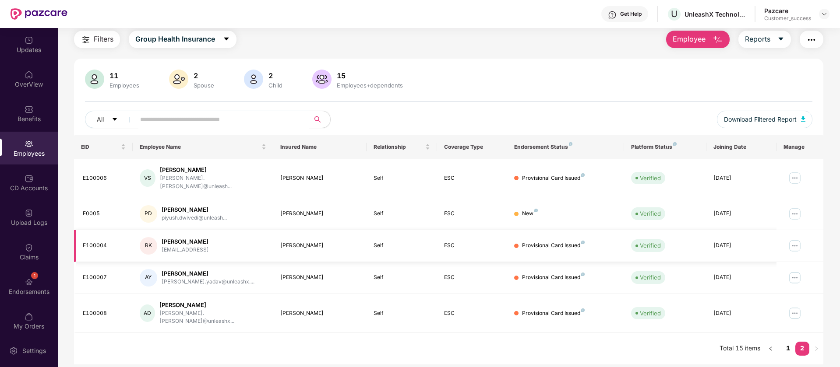
click at [796, 239] on img at bounding box center [794, 246] width 14 height 14
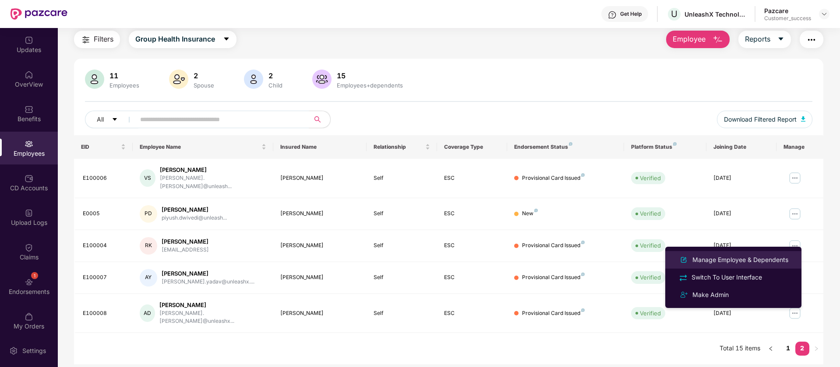
click at [762, 261] on div "Manage Employee & Dependents" at bounding box center [739, 260] width 99 height 10
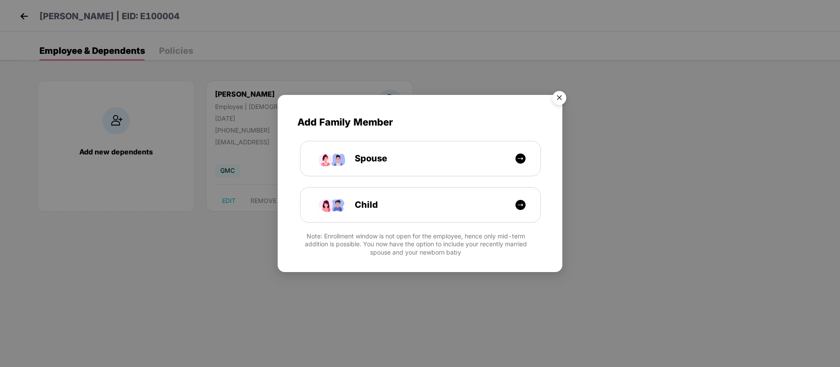
click at [563, 96] on img "Close" at bounding box center [559, 99] width 25 height 25
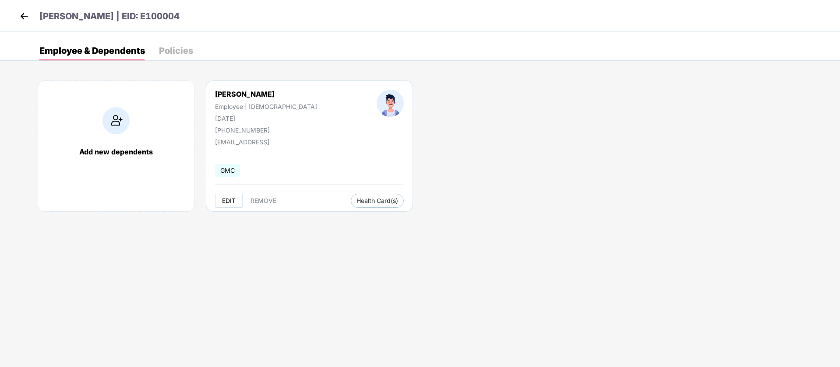
click at [228, 197] on span "EDIT" at bounding box center [229, 200] width 14 height 7
select select "****"
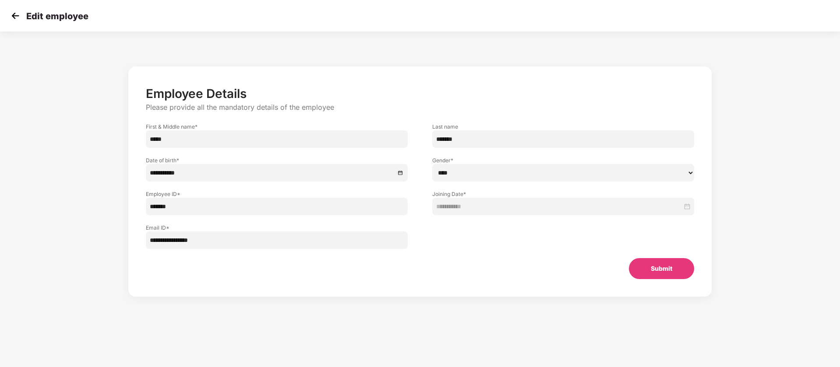
click at [158, 207] on input "*******" at bounding box center [277, 207] width 262 height 18
type input "*****"
click at [639, 276] on button "Submit" at bounding box center [661, 268] width 65 height 21
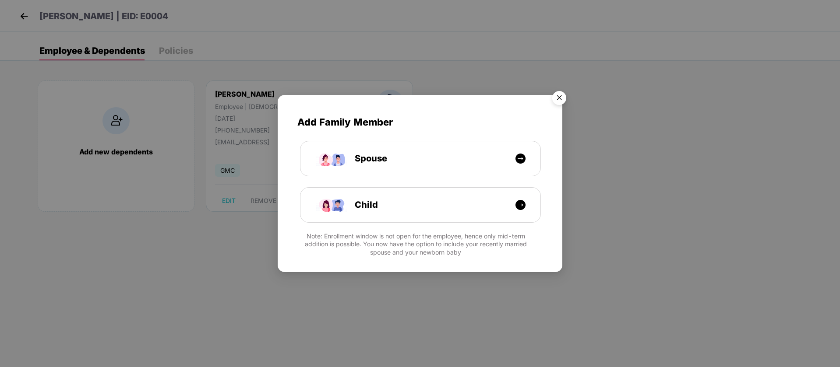
click at [557, 100] on img "Close" at bounding box center [559, 99] width 25 height 25
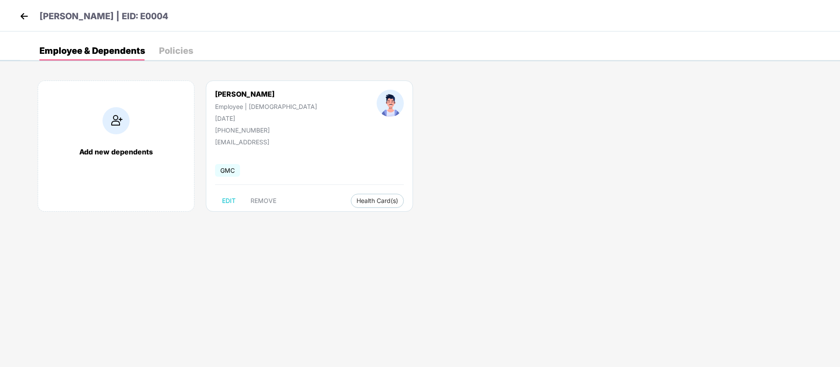
click at [28, 21] on img at bounding box center [24, 16] width 13 height 13
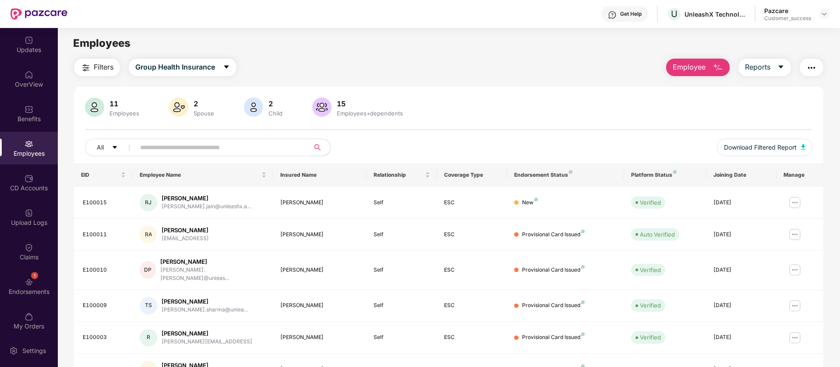
click at [198, 150] on input "text" at bounding box center [218, 147] width 157 height 13
paste input "**********"
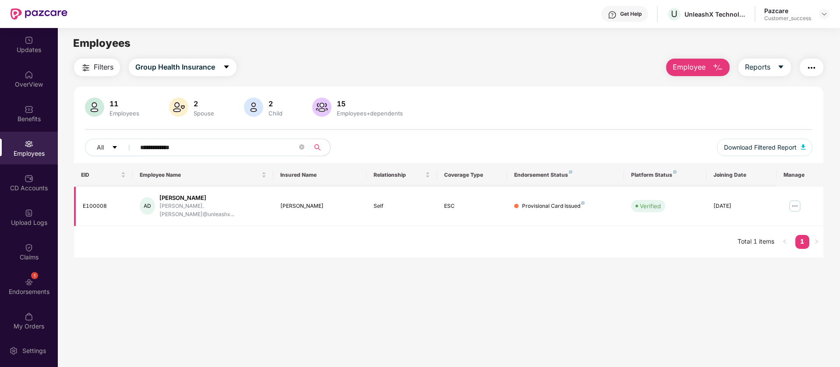
type input "**********"
click at [794, 204] on img at bounding box center [794, 206] width 14 height 14
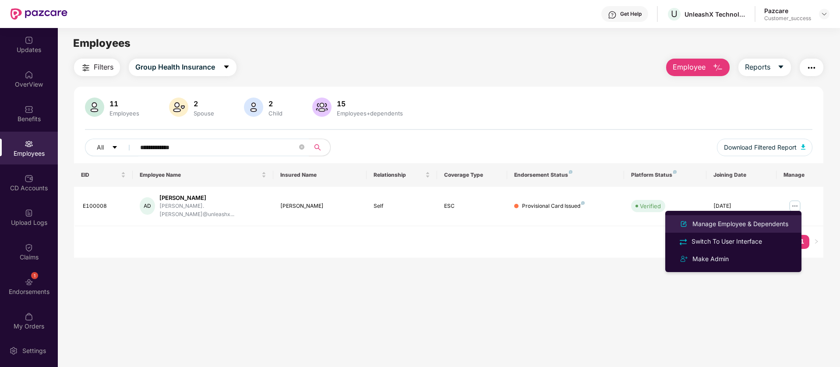
click at [737, 225] on div "Manage Employee & Dependents" at bounding box center [739, 224] width 99 height 10
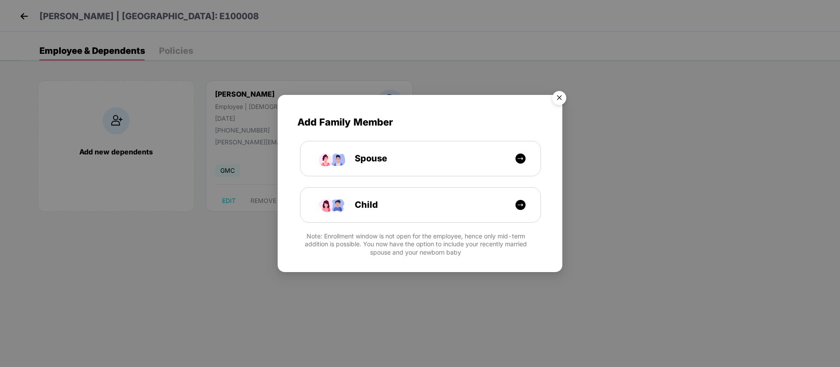
click at [559, 98] on img "Close" at bounding box center [559, 99] width 25 height 25
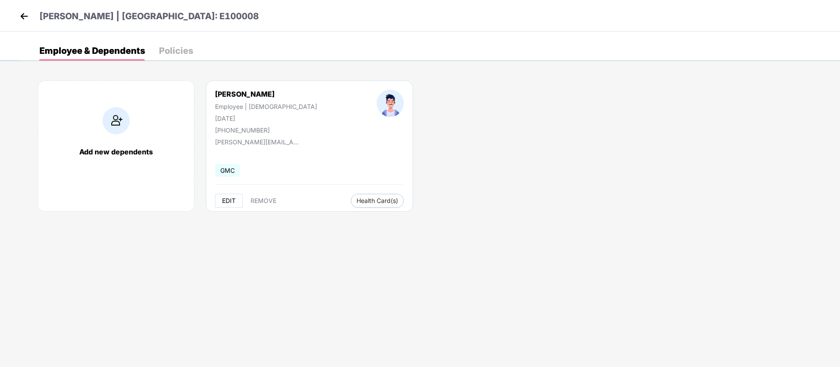
click at [228, 198] on span "EDIT" at bounding box center [229, 200] width 14 height 7
select select "****"
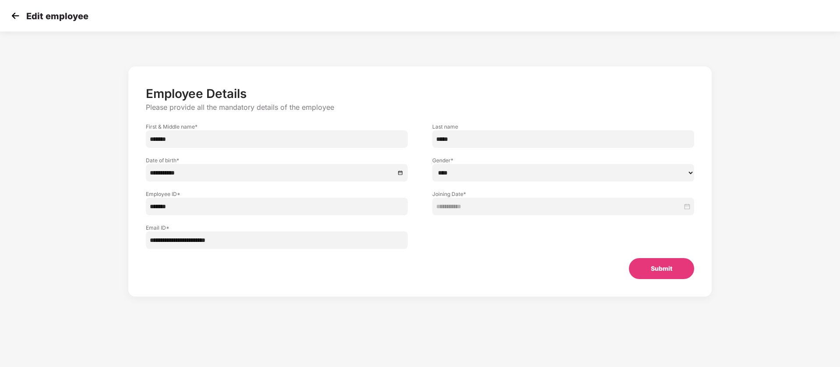
click at [160, 209] on input "*******" at bounding box center [277, 207] width 262 height 18
drag, startPoint x: 264, startPoint y: 209, endPoint x: 114, endPoint y: 205, distance: 149.7
click at [114, 205] on div "**********" at bounding box center [419, 190] width 699 height 256
paste input "*****"
type input "*****"
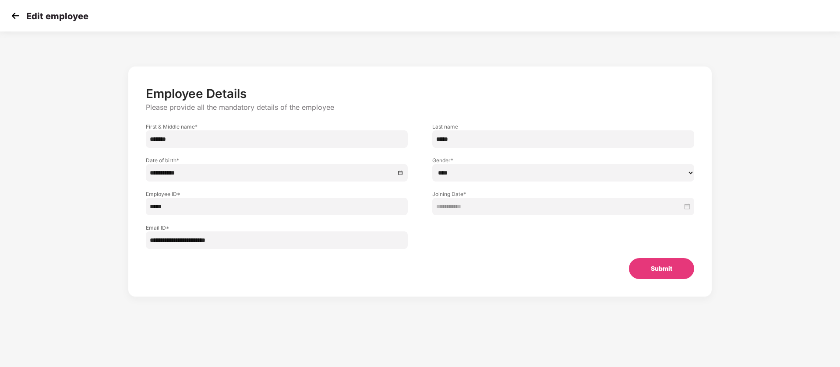
click at [651, 274] on button "Submit" at bounding box center [661, 268] width 65 height 21
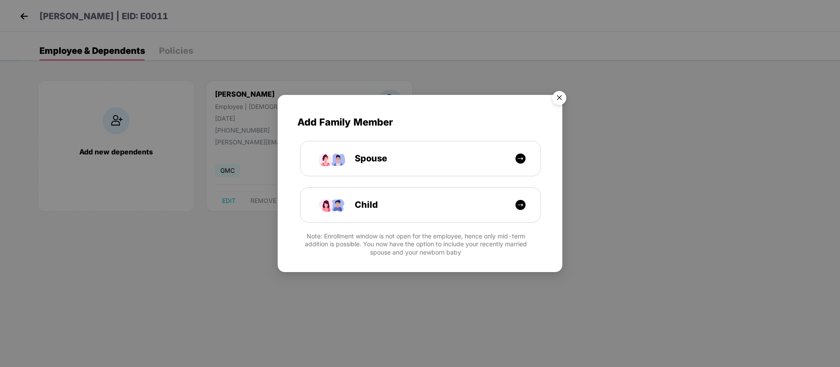
click at [557, 96] on img "Close" at bounding box center [559, 99] width 25 height 25
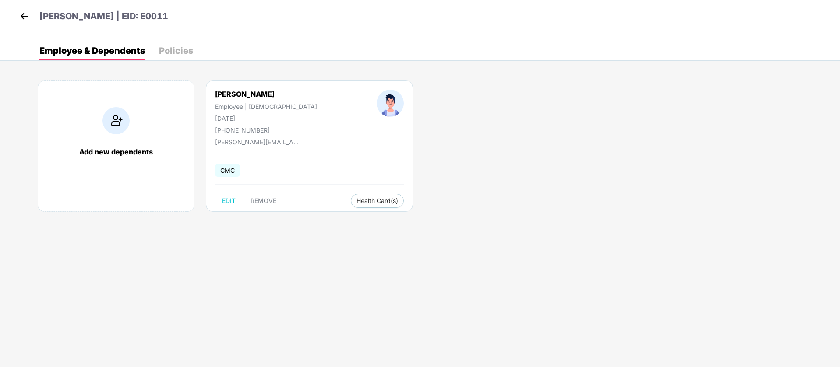
click at [21, 12] on img at bounding box center [24, 16] width 13 height 13
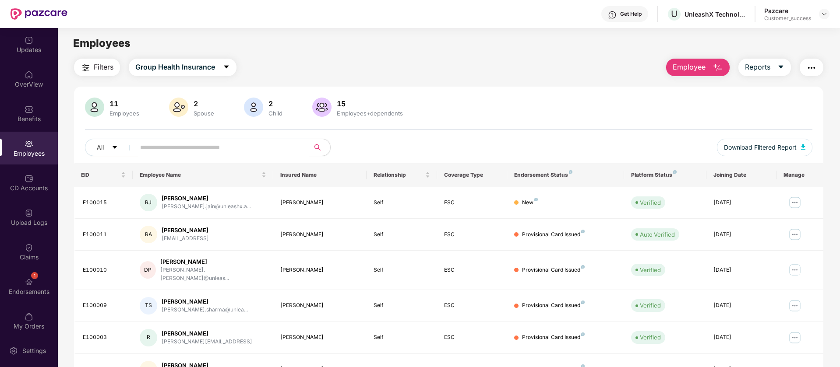
click at [183, 152] on input "text" at bounding box center [218, 147] width 157 height 13
paste input "*****"
type input "*****"
paste input "**********"
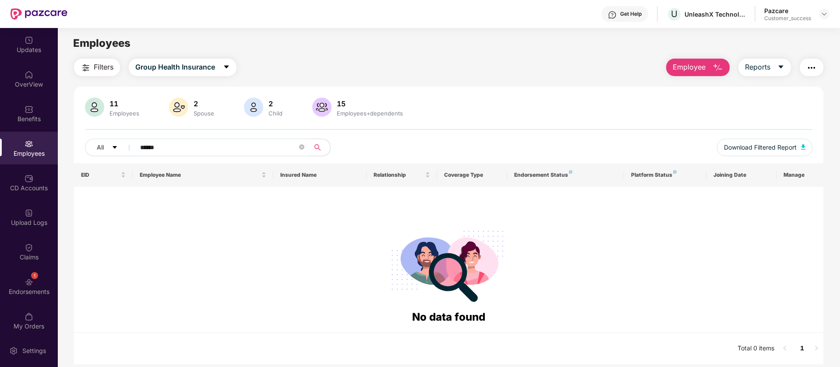
type input "******"
click at [277, 146] on input "******" at bounding box center [218, 147] width 157 height 13
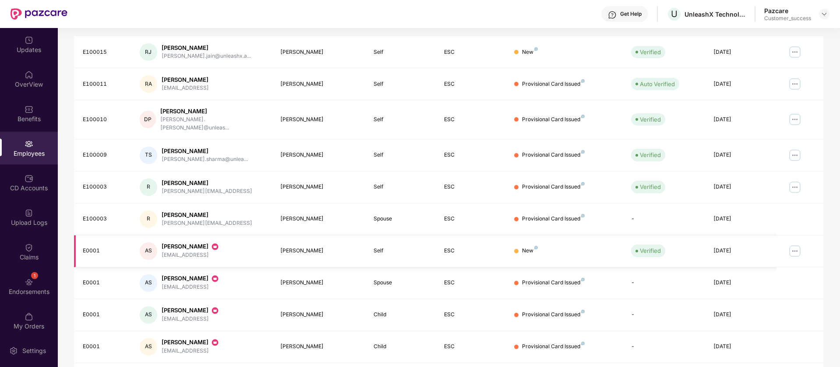
scroll to position [171, 0]
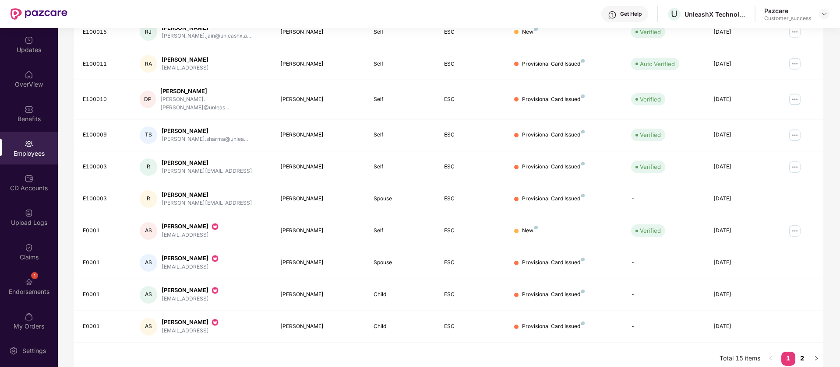
click at [805, 354] on link "2" at bounding box center [802, 358] width 14 height 13
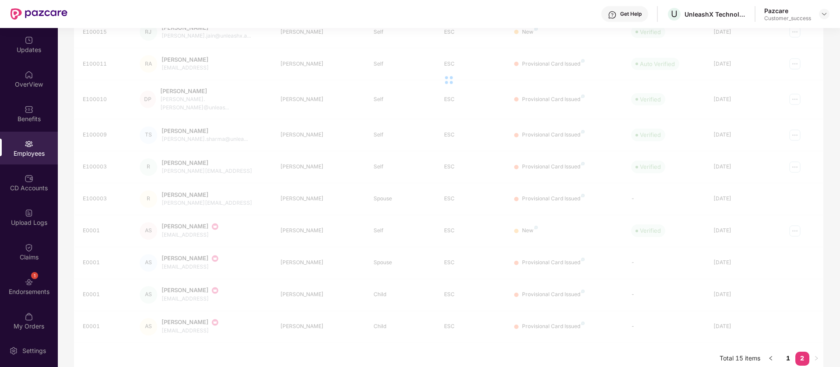
scroll to position [28, 0]
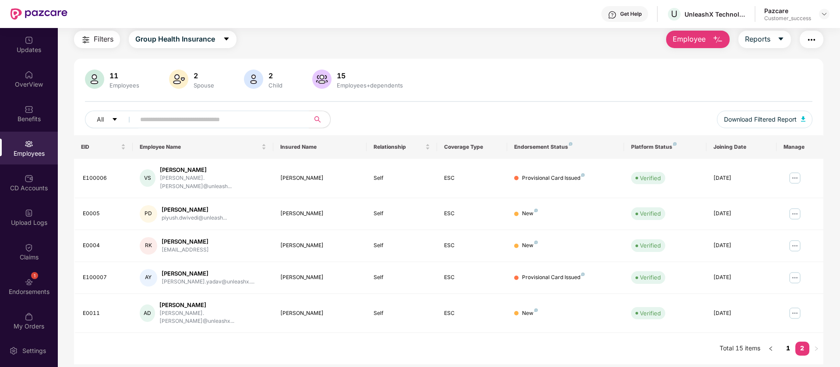
click at [789, 342] on link "1" at bounding box center [788, 348] width 14 height 13
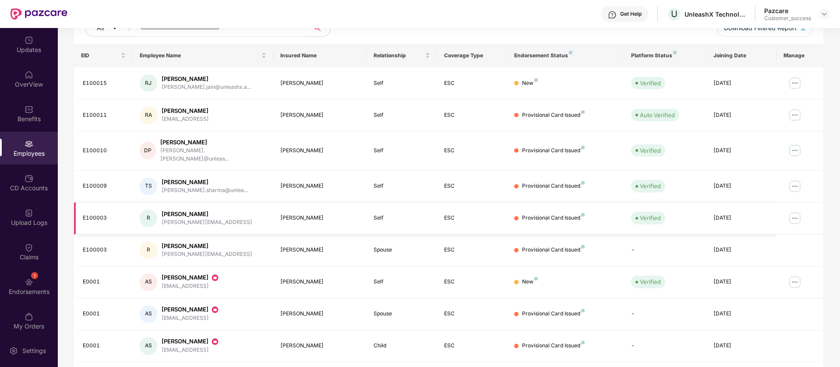
scroll to position [137, 0]
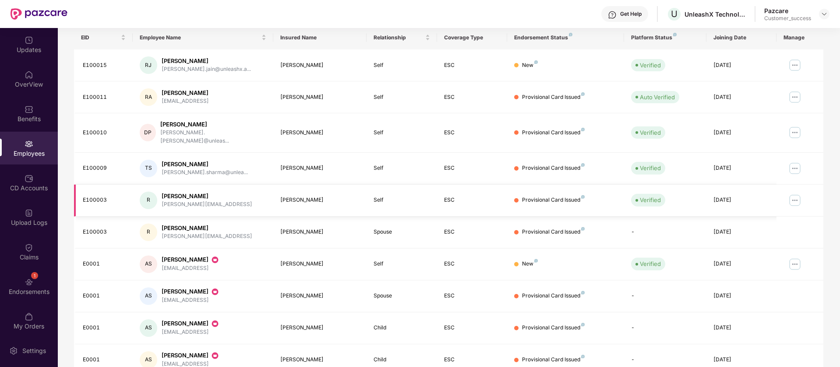
click at [797, 194] on img at bounding box center [794, 200] width 14 height 14
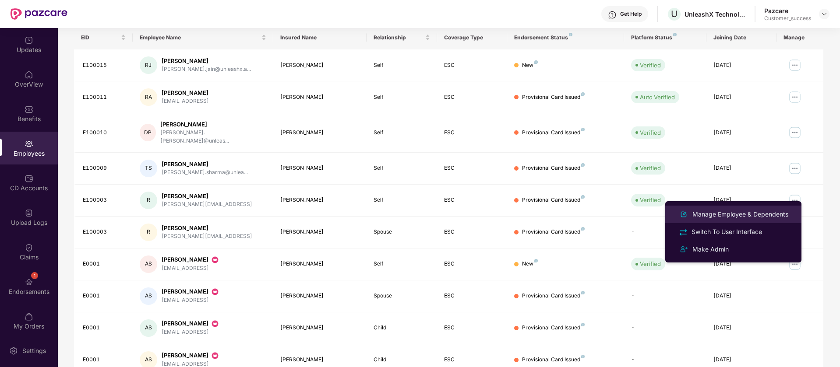
click at [776, 212] on div "Manage Employee & Dependents" at bounding box center [739, 215] width 99 height 10
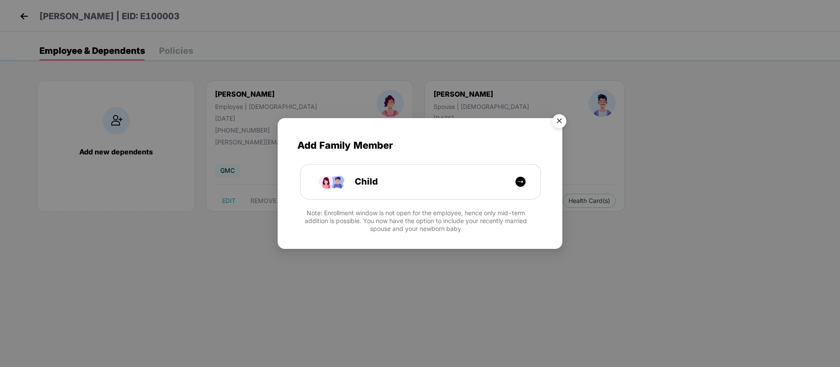
click at [556, 120] on img "Close" at bounding box center [559, 122] width 25 height 25
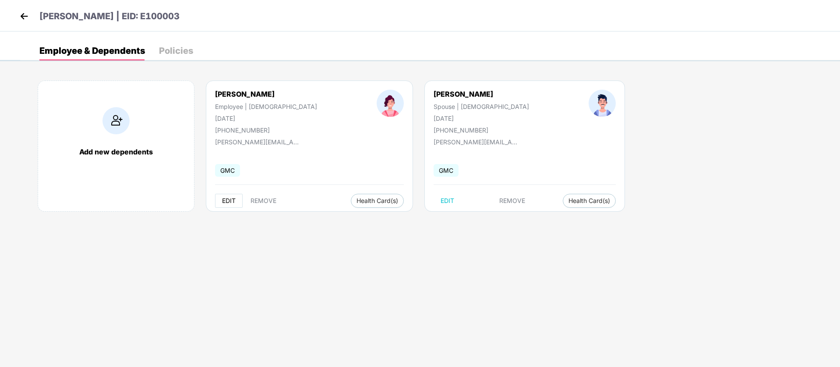
click at [230, 200] on span "EDIT" at bounding box center [229, 200] width 14 height 7
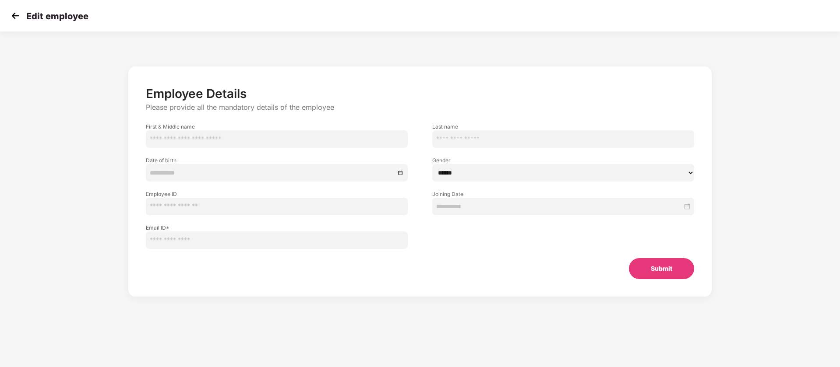
type input "*******"
type input "**********"
type input "*******"
type input "**********"
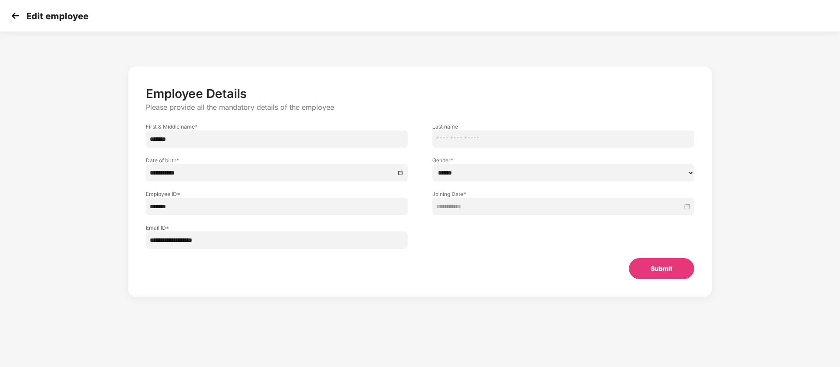
drag, startPoint x: 183, startPoint y: 207, endPoint x: 118, endPoint y: 210, distance: 65.3
click at [118, 210] on div "**********" at bounding box center [419, 190] width 699 height 256
click at [160, 209] on input "*******" at bounding box center [277, 207] width 262 height 18
type input "*****"
click at [639, 272] on button "Submit" at bounding box center [661, 268] width 65 height 21
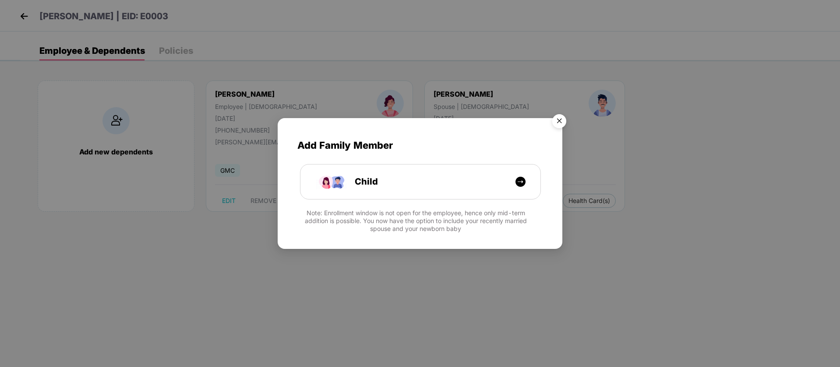
click at [556, 121] on img "Close" at bounding box center [559, 122] width 25 height 25
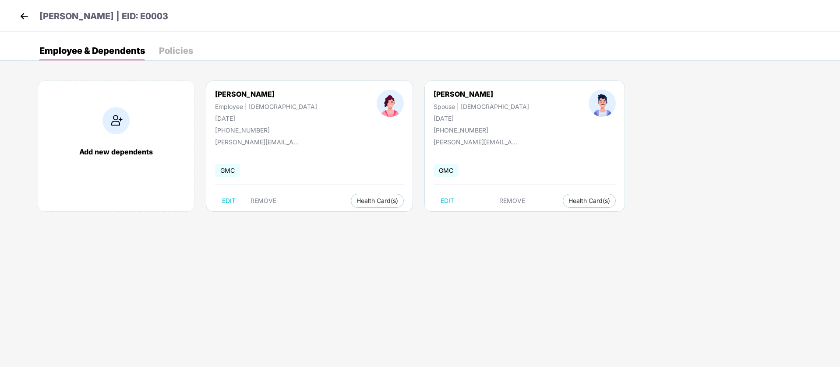
click at [21, 21] on img at bounding box center [24, 16] width 13 height 13
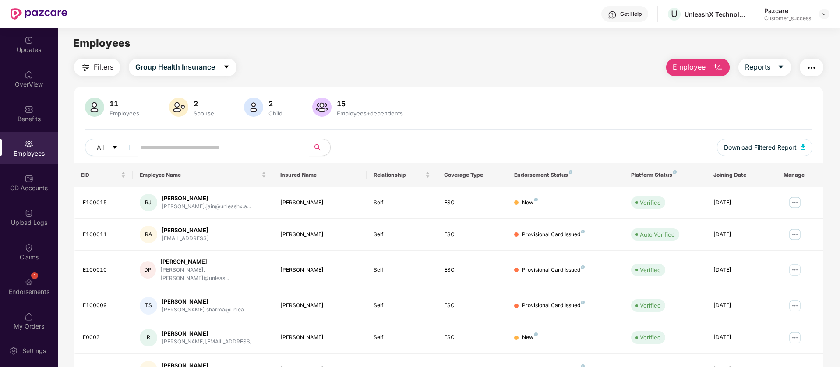
click at [164, 140] on span at bounding box center [219, 148] width 179 height 18
type input "*"
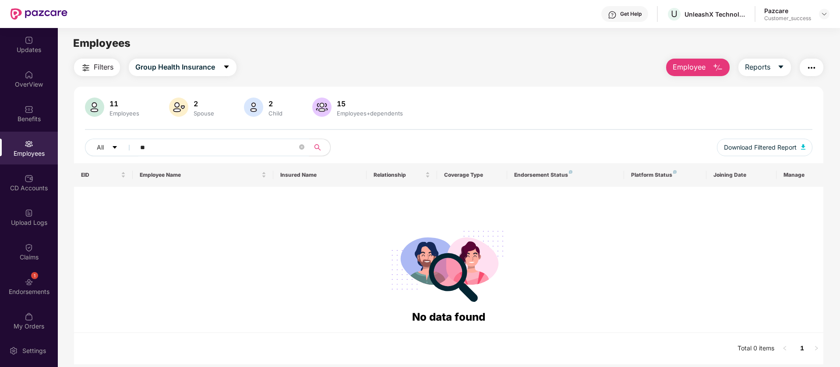
type input "*"
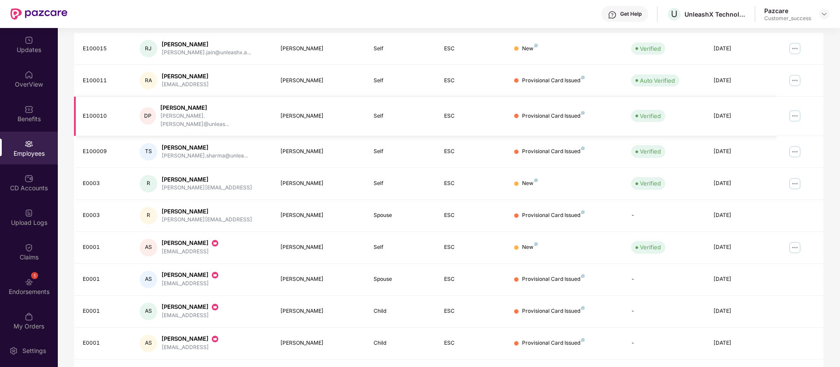
scroll to position [171, 0]
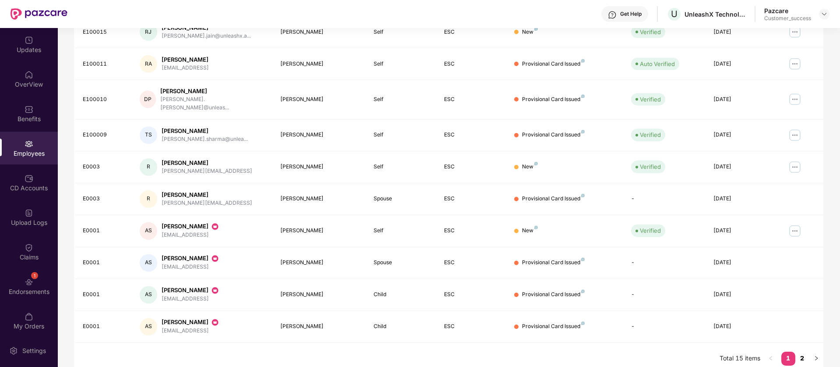
click at [802, 352] on link "2" at bounding box center [802, 358] width 14 height 13
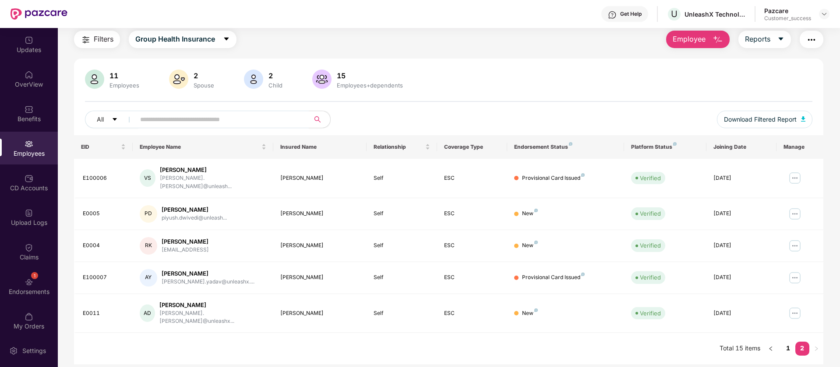
scroll to position [28, 0]
click at [797, 271] on img at bounding box center [794, 278] width 14 height 14
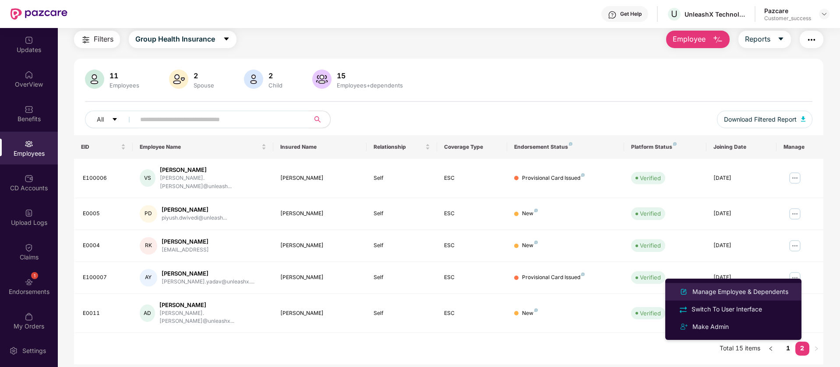
click at [736, 288] on div "Manage Employee & Dependents" at bounding box center [739, 292] width 99 height 10
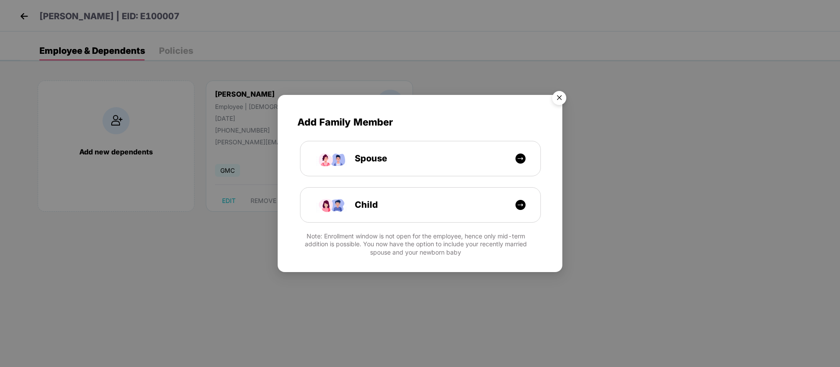
click at [561, 98] on img "Close" at bounding box center [559, 99] width 25 height 25
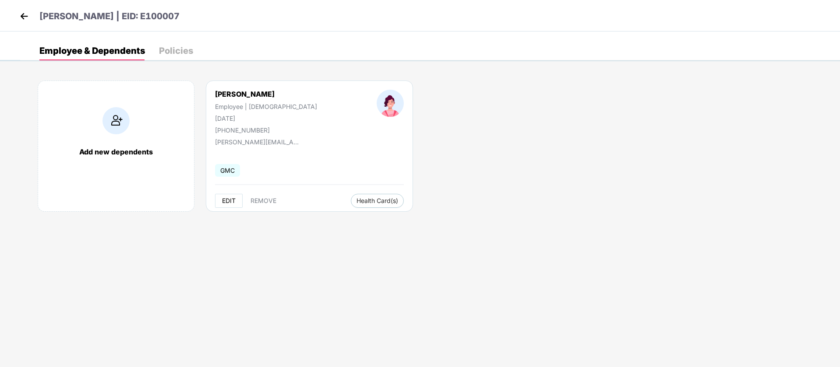
click at [225, 197] on span "EDIT" at bounding box center [229, 200] width 14 height 7
select select "******"
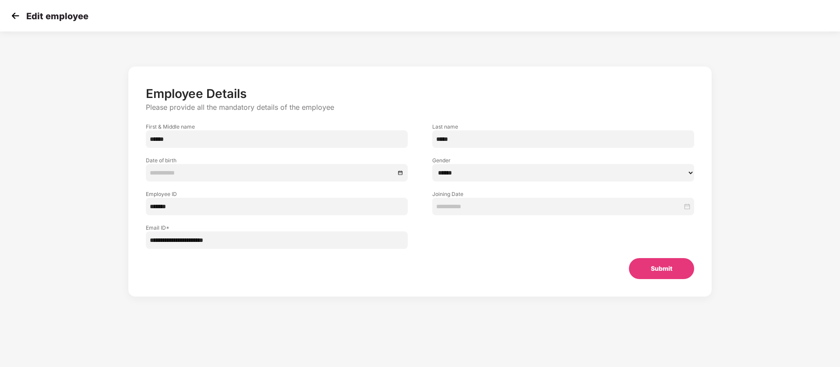
type input "**********"
click at [195, 205] on input "*******" at bounding box center [277, 207] width 262 height 18
paste input "*****"
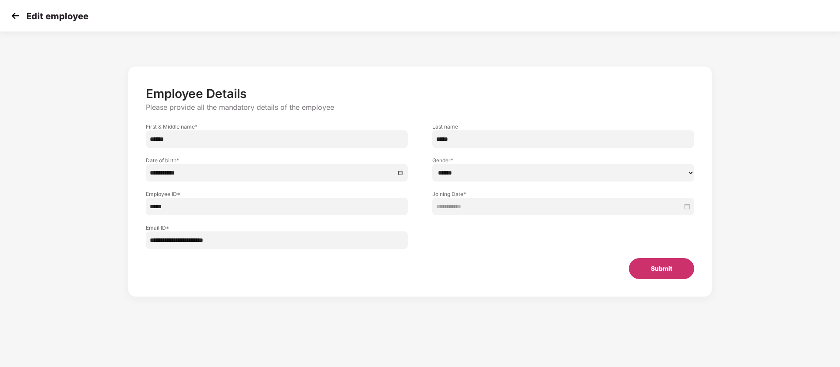
type input "*****"
click at [671, 264] on button "Submit" at bounding box center [661, 268] width 65 height 21
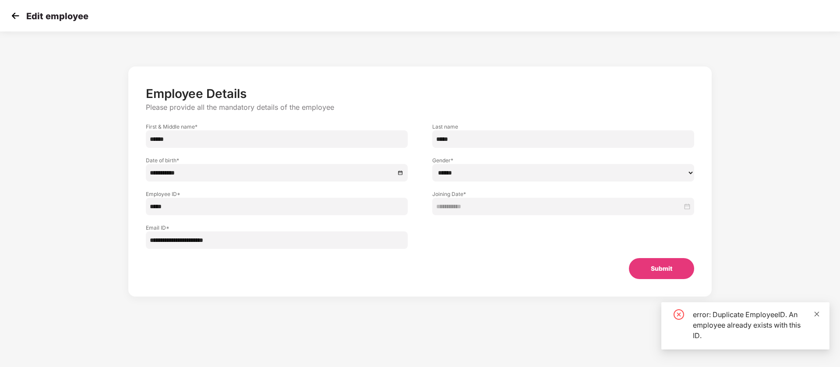
click at [815, 316] on icon "close" at bounding box center [816, 314] width 6 height 6
click at [17, 18] on img at bounding box center [15, 15] width 13 height 13
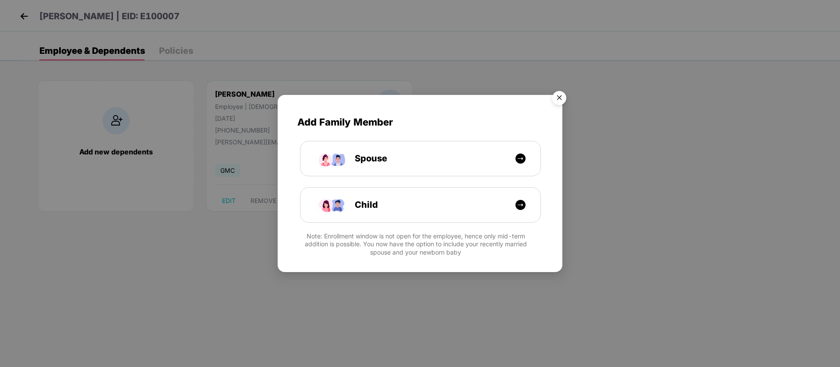
click at [559, 95] on img "Close" at bounding box center [559, 99] width 25 height 25
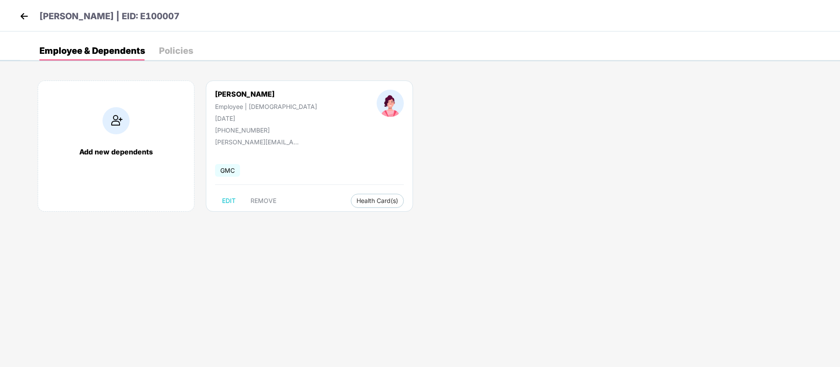
click at [33, 7] on div "Amisha Yadav | EID: E100007" at bounding box center [420, 16] width 840 height 32
click at [28, 13] on img at bounding box center [24, 16] width 13 height 13
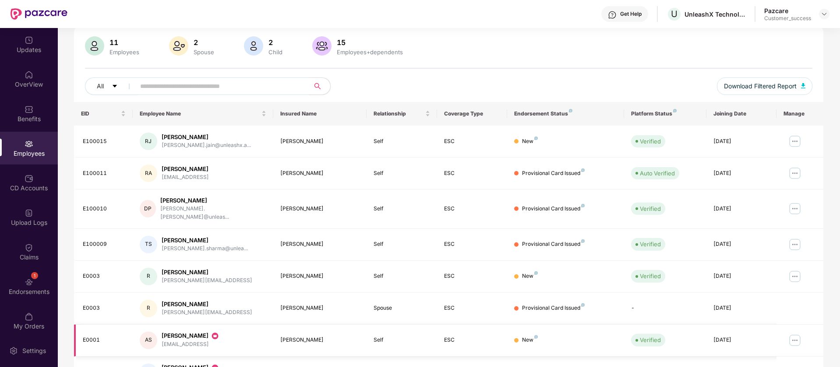
scroll to position [171, 0]
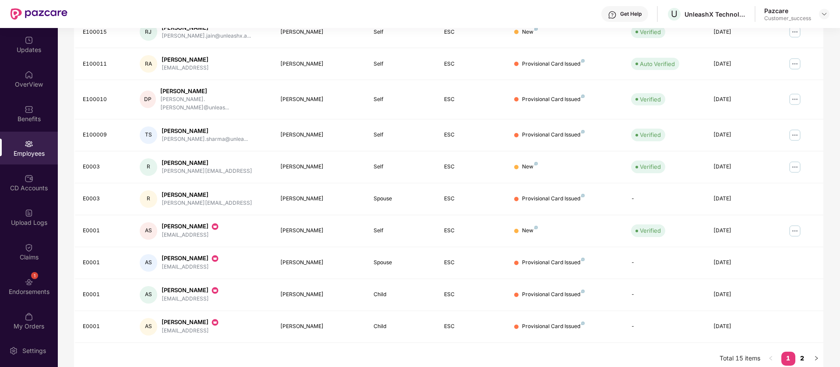
click at [802, 352] on link "2" at bounding box center [802, 358] width 14 height 13
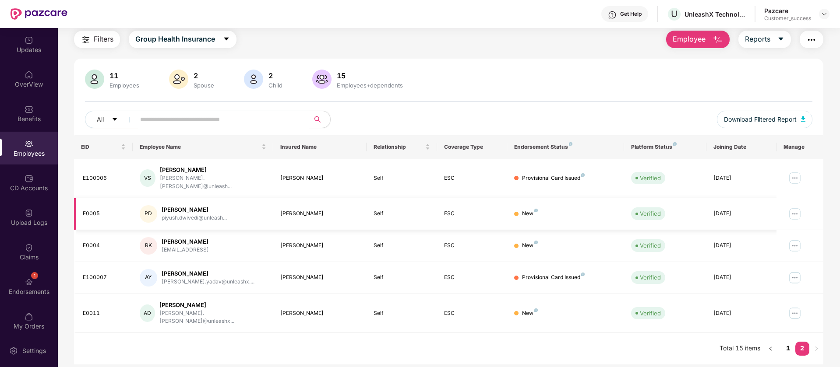
scroll to position [28, 0]
click at [791, 271] on img at bounding box center [794, 278] width 14 height 14
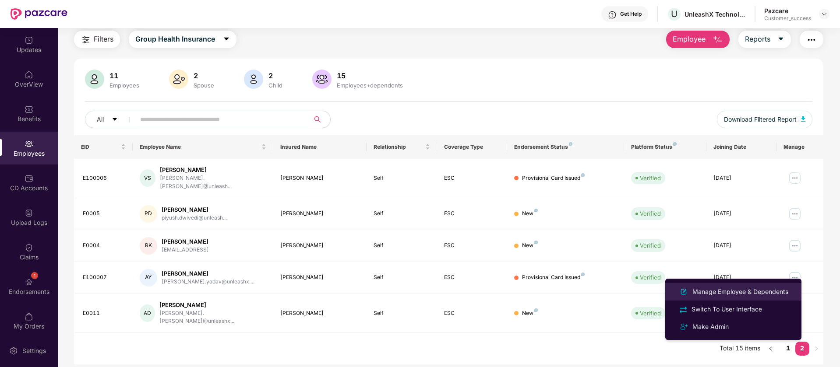
click at [736, 294] on div "Manage Employee & Dependents" at bounding box center [739, 292] width 99 height 10
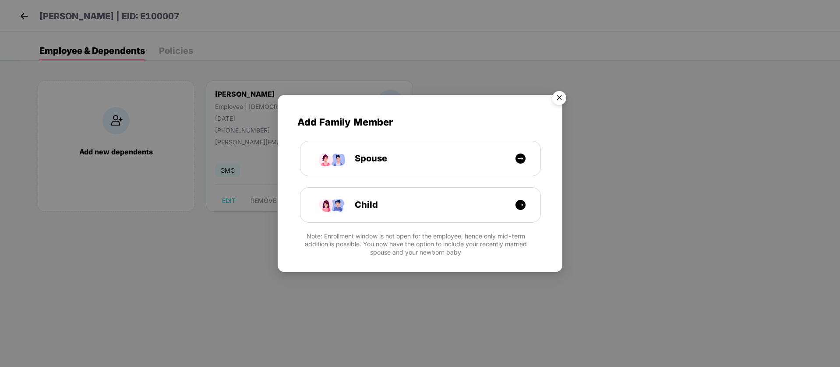
click at [558, 100] on img "Close" at bounding box center [559, 99] width 25 height 25
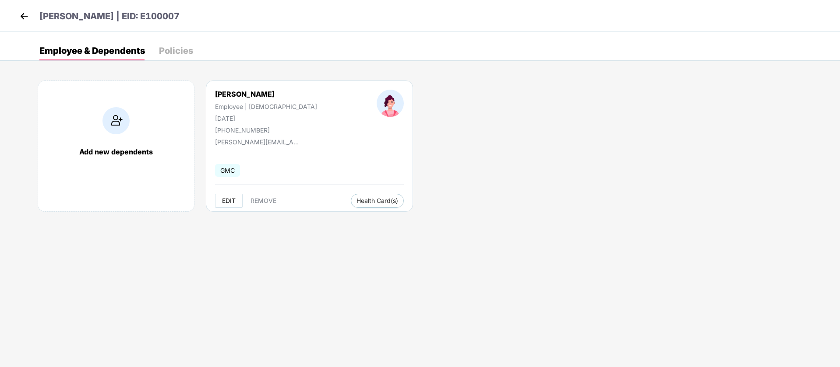
click at [228, 201] on span "EDIT" at bounding box center [229, 200] width 14 height 7
select select "******"
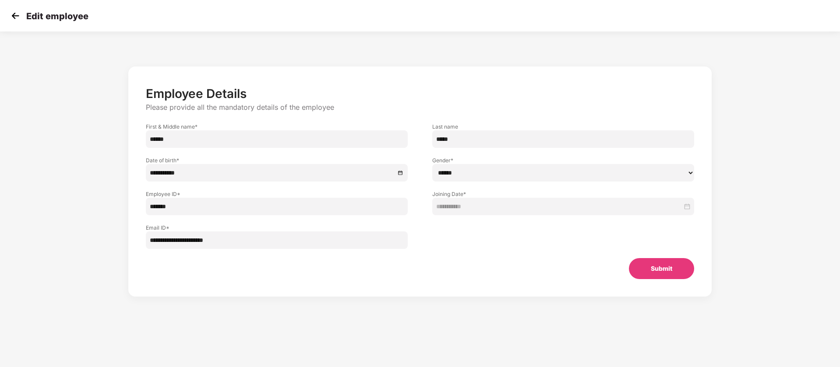
click at [161, 208] on input "*******" at bounding box center [277, 207] width 262 height 18
type input "*****"
click at [664, 277] on button "Submit" at bounding box center [661, 268] width 65 height 21
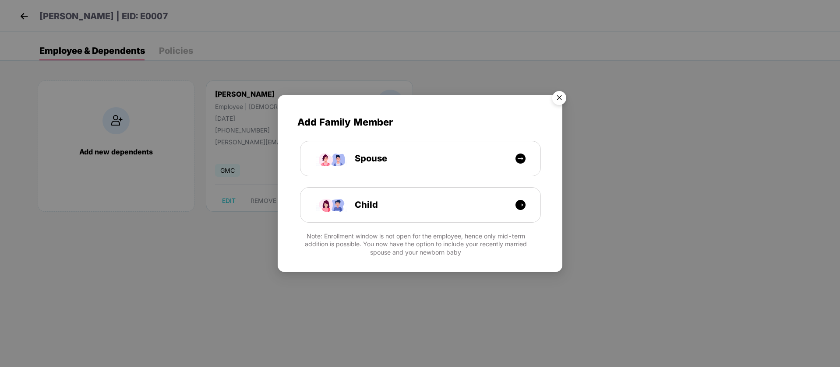
click at [555, 100] on img "Close" at bounding box center [559, 99] width 25 height 25
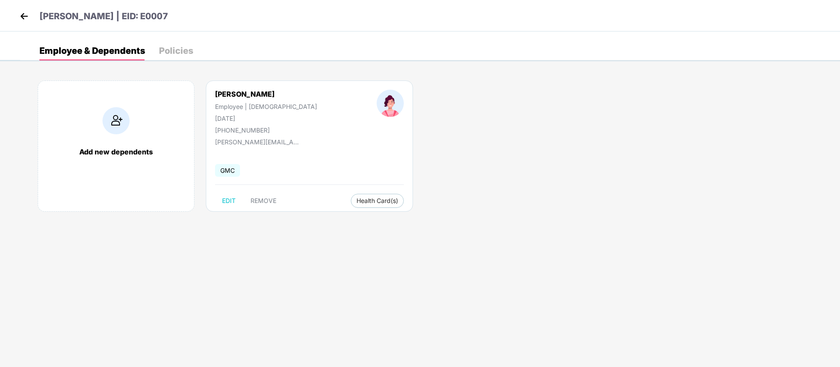
click at [25, 19] on img at bounding box center [24, 16] width 13 height 13
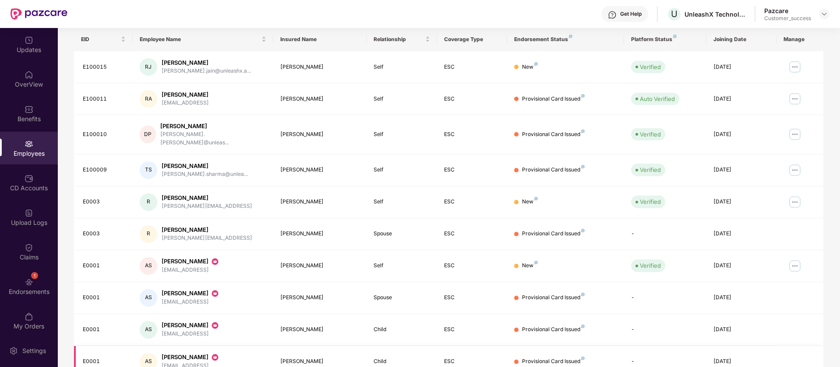
scroll to position [171, 0]
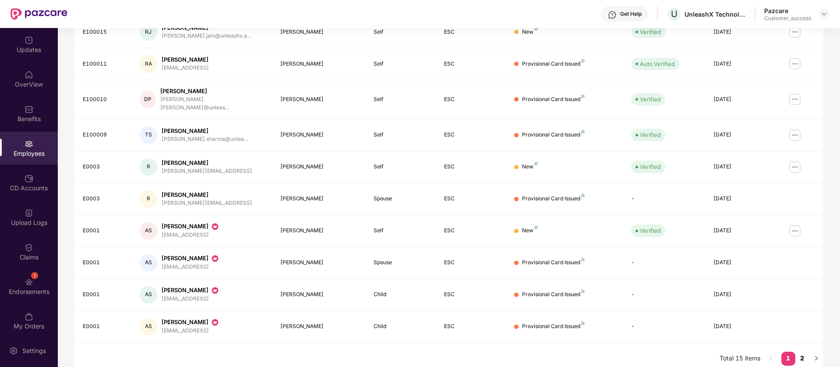
click at [801, 352] on link "2" at bounding box center [802, 358] width 14 height 13
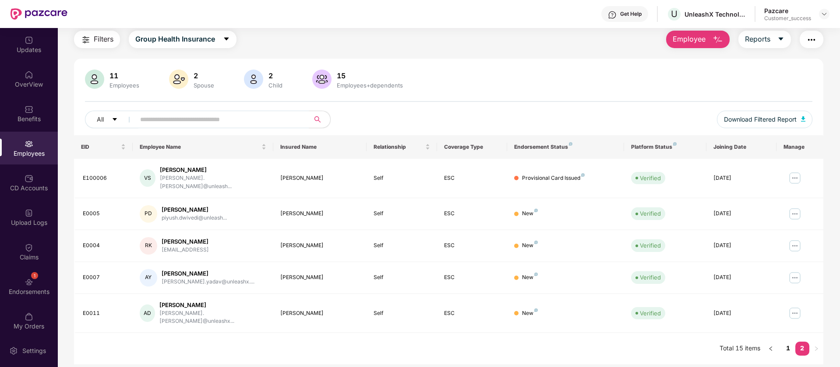
scroll to position [28, 0]
click at [794, 208] on img at bounding box center [794, 214] width 14 height 14
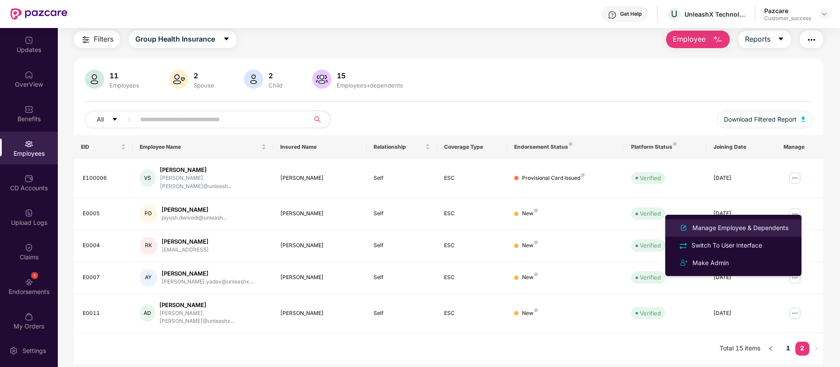
click at [734, 228] on div "Manage Employee & Dependents" at bounding box center [739, 228] width 99 height 10
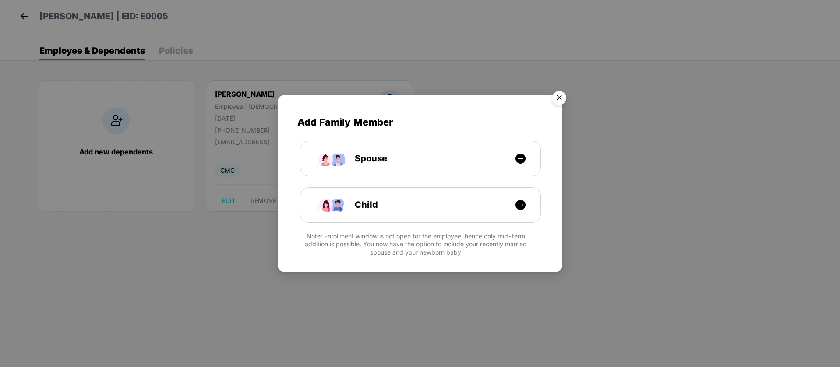
click at [560, 99] on img "Close" at bounding box center [559, 99] width 25 height 25
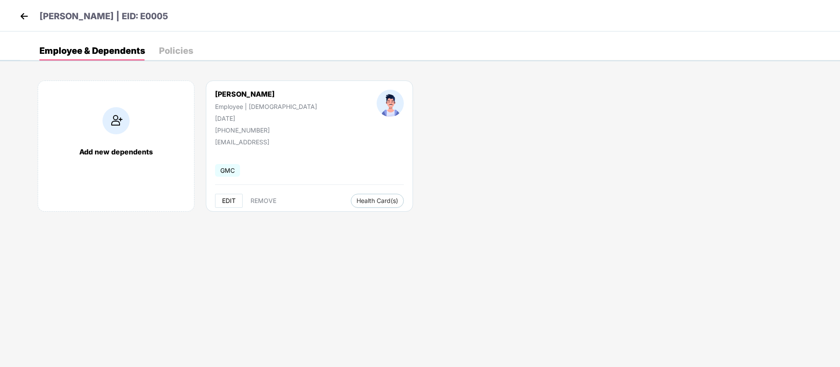
click at [225, 203] on span "EDIT" at bounding box center [229, 200] width 14 height 7
select select "****"
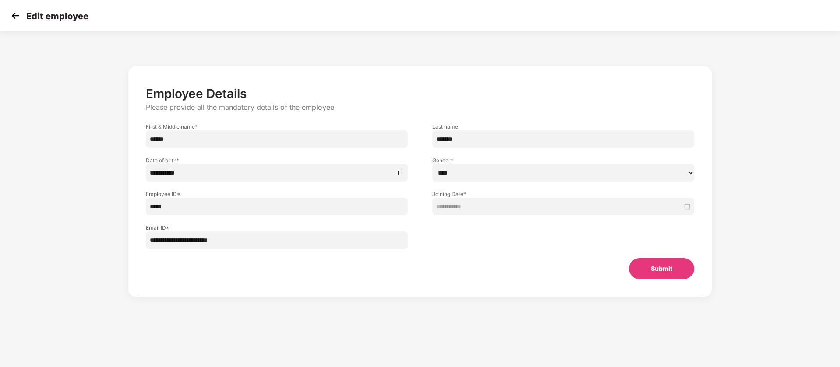
click at [179, 208] on input "*****" at bounding box center [277, 207] width 262 height 18
type input "******"
click at [653, 276] on button "Submit" at bounding box center [661, 268] width 65 height 21
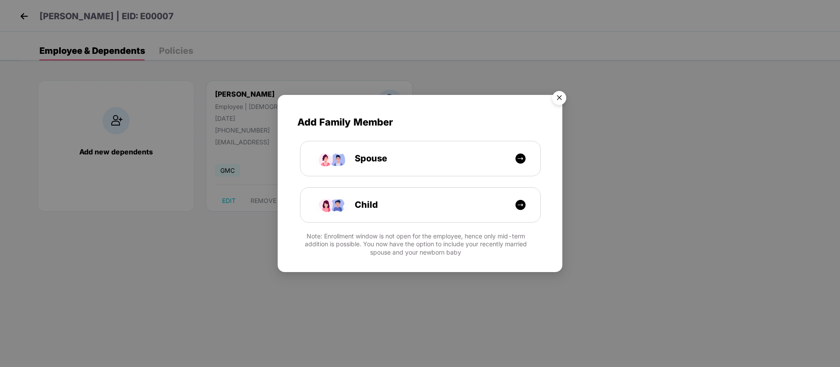
click at [556, 98] on img "Close" at bounding box center [559, 99] width 25 height 25
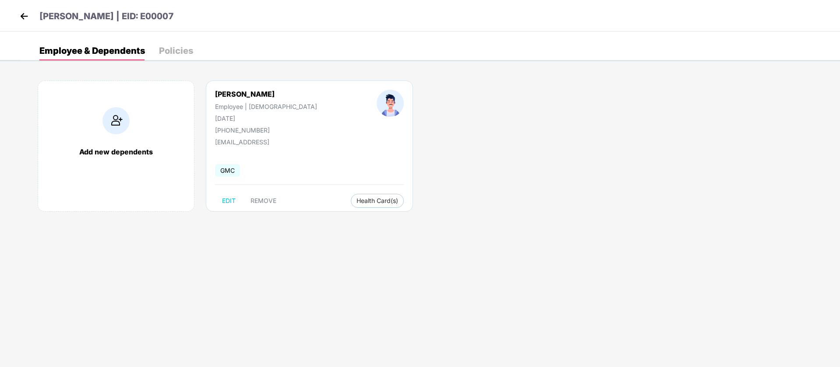
click at [25, 20] on img at bounding box center [24, 16] width 13 height 13
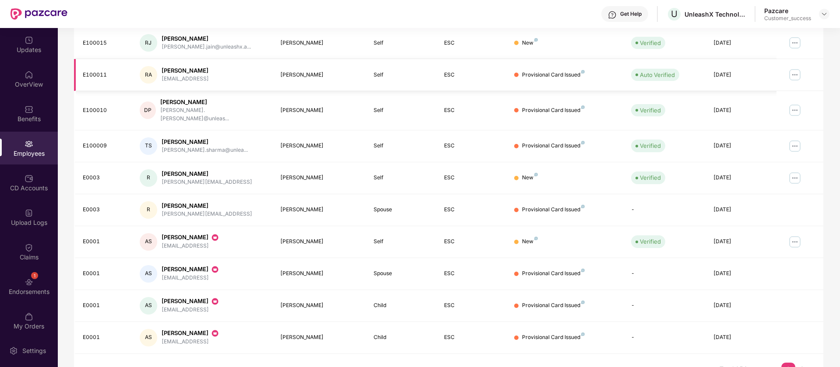
scroll to position [171, 0]
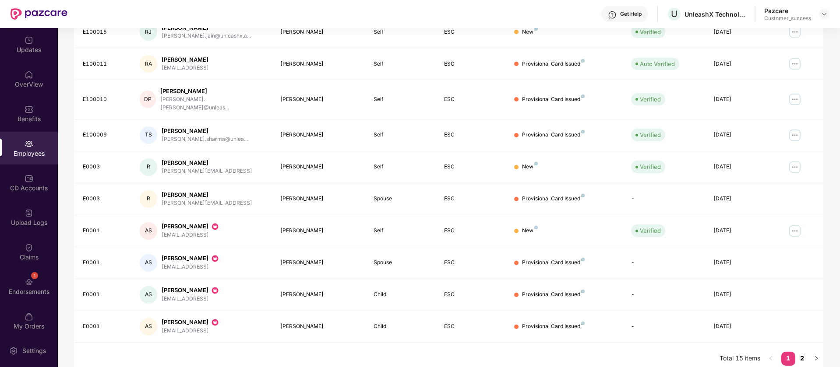
click at [804, 352] on link "2" at bounding box center [802, 358] width 14 height 13
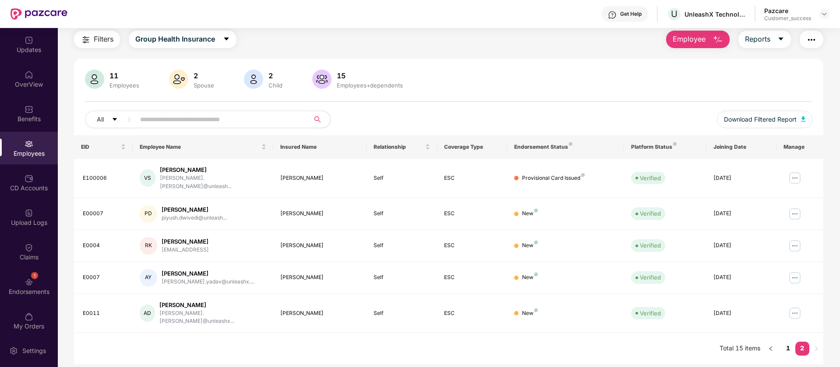
scroll to position [28, 0]
click at [796, 175] on img at bounding box center [794, 178] width 14 height 14
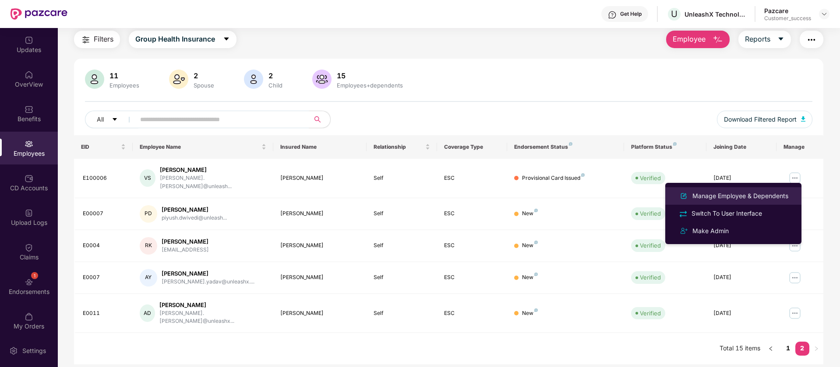
click at [752, 197] on div "Manage Employee & Dependents" at bounding box center [739, 196] width 99 height 10
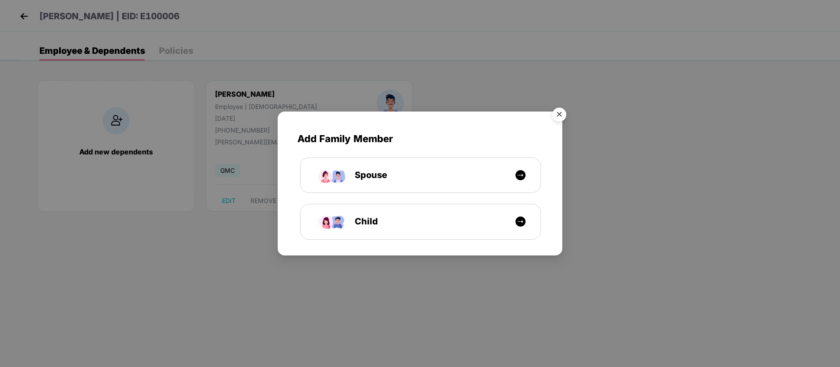
click at [553, 119] on img "Close" at bounding box center [559, 116] width 25 height 25
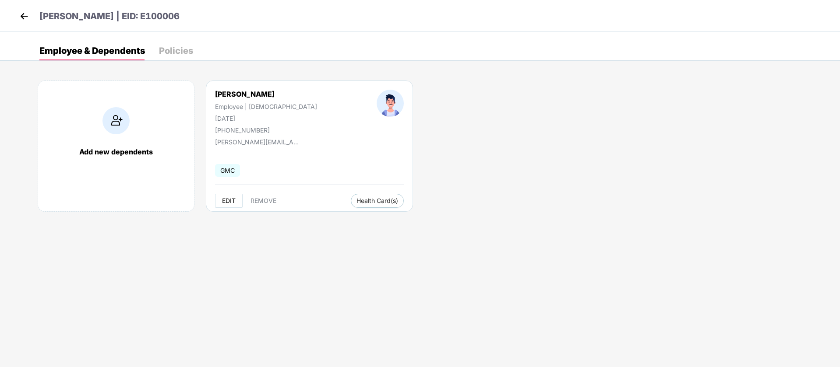
click at [233, 200] on span "EDIT" at bounding box center [229, 200] width 14 height 7
select select "****"
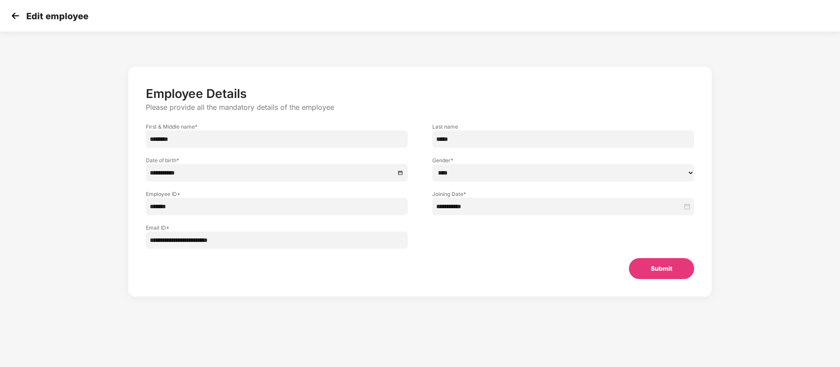
click at [45, 214] on div "**********" at bounding box center [420, 177] width 840 height 283
paste input "text"
click at [650, 265] on button "Submit" at bounding box center [661, 268] width 65 height 21
click at [817, 316] on icon "close" at bounding box center [816, 314] width 6 height 6
click at [163, 205] on input "*****" at bounding box center [277, 207] width 262 height 18
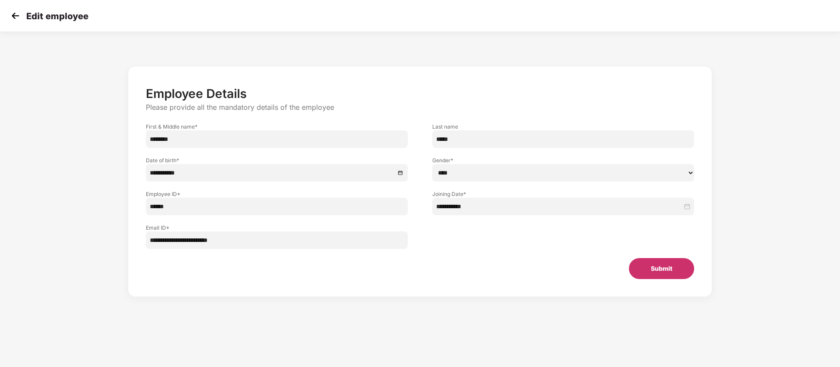
type input "******"
click at [677, 269] on button "Submit" at bounding box center [661, 268] width 65 height 21
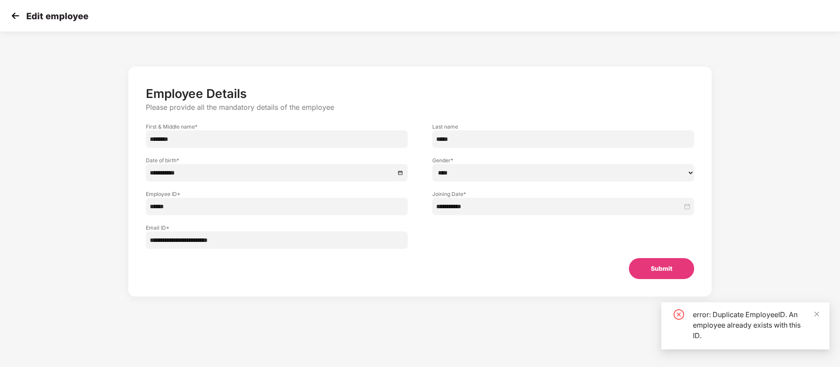
click at [166, 206] on input "******" at bounding box center [277, 207] width 262 height 18
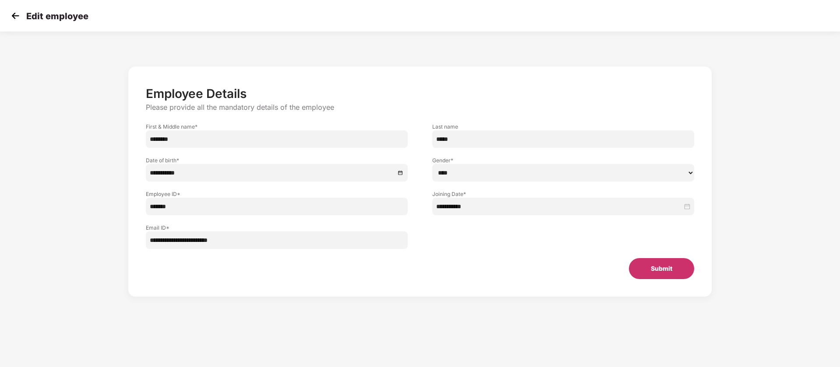
type input "*******"
click at [650, 263] on button "Submit" at bounding box center [661, 268] width 65 height 21
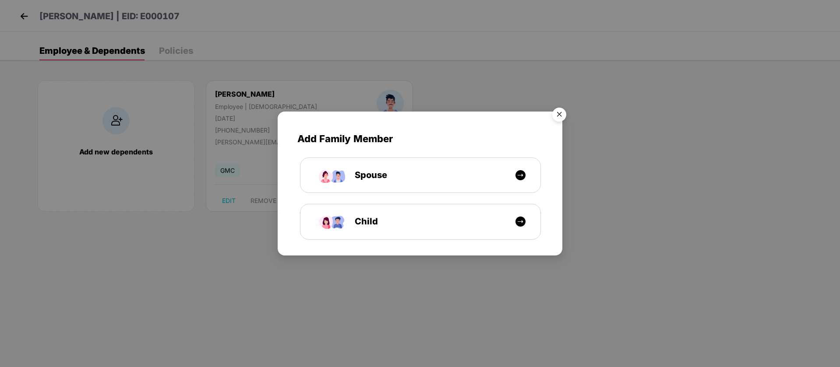
click at [562, 110] on img "Close" at bounding box center [559, 116] width 25 height 25
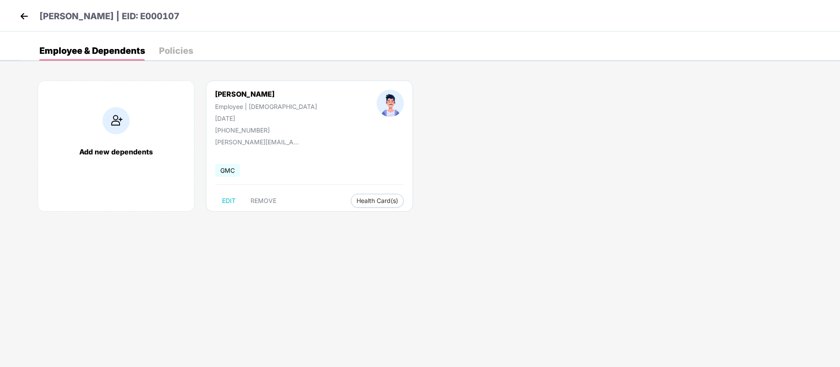
click at [25, 18] on img at bounding box center [24, 16] width 13 height 13
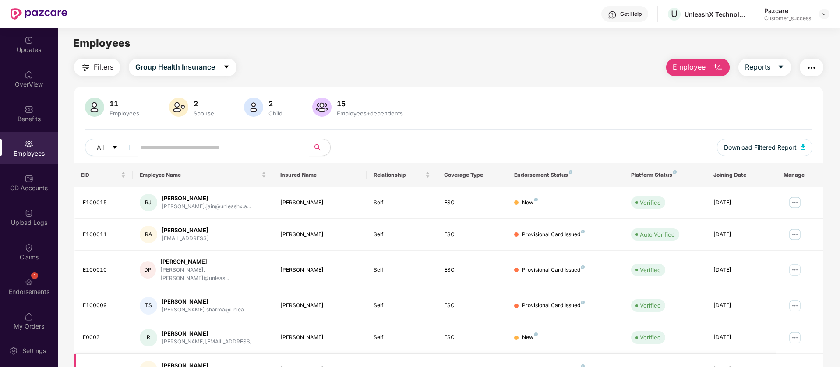
scroll to position [171, 0]
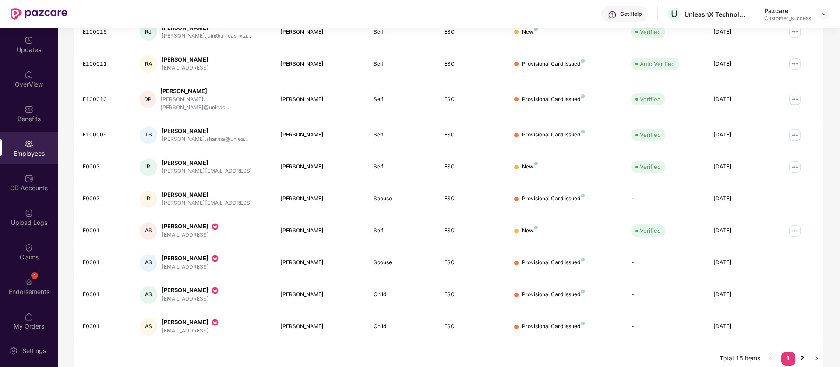
click at [804, 352] on link "2" at bounding box center [802, 358] width 14 height 13
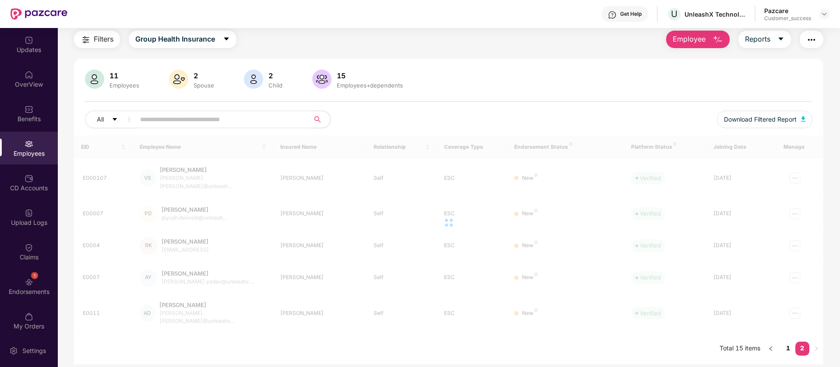
scroll to position [28, 0]
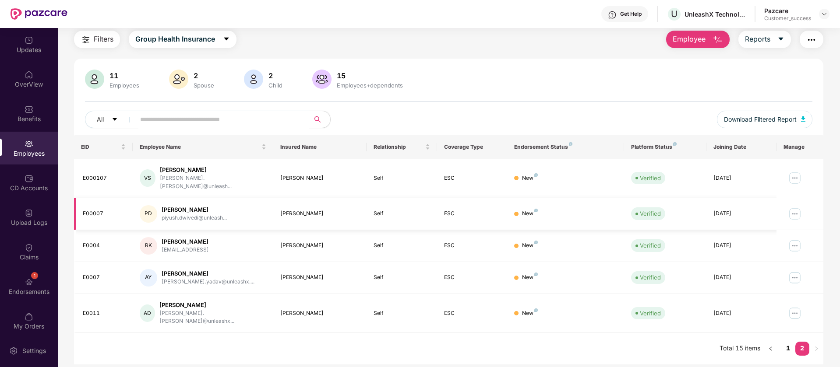
click at [795, 208] on img at bounding box center [794, 214] width 14 height 14
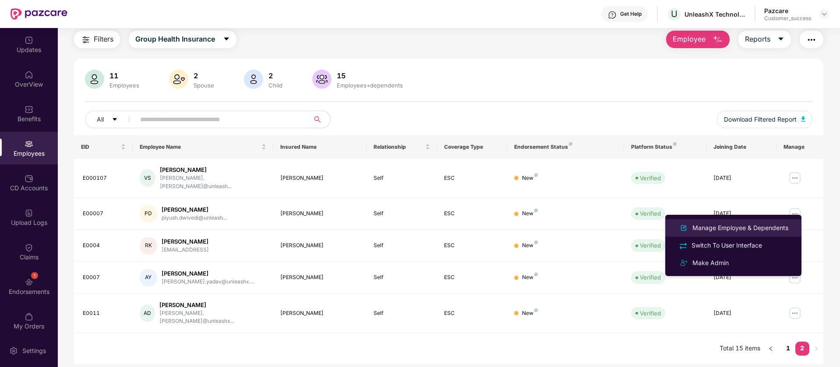
click at [741, 228] on div "Manage Employee & Dependents" at bounding box center [739, 228] width 99 height 10
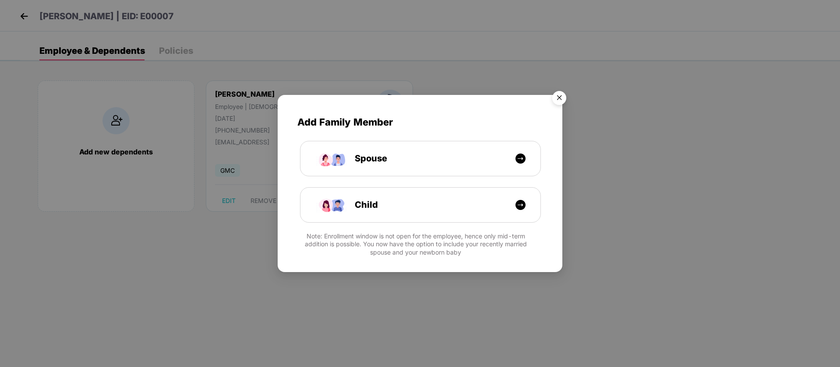
click at [557, 98] on img "Close" at bounding box center [559, 99] width 25 height 25
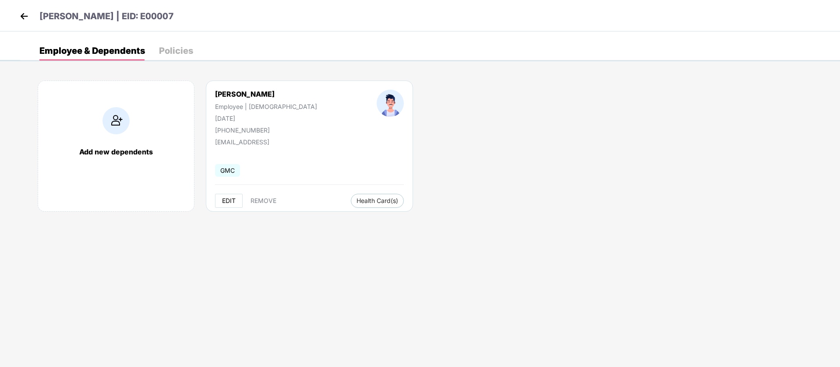
click at [231, 199] on span "EDIT" at bounding box center [229, 200] width 14 height 7
select select "****"
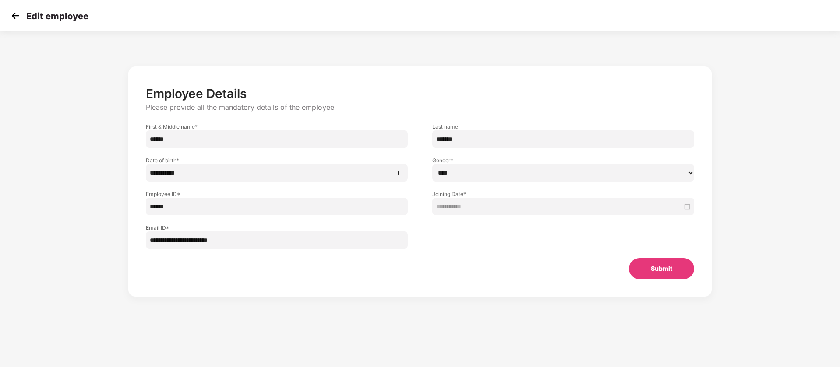
drag, startPoint x: 172, startPoint y: 206, endPoint x: 121, endPoint y: 208, distance: 50.8
click at [124, 208] on div "**********" at bounding box center [419, 190] width 699 height 256
paste input "text"
type input "*****"
click at [650, 271] on button "Submit" at bounding box center [661, 268] width 65 height 21
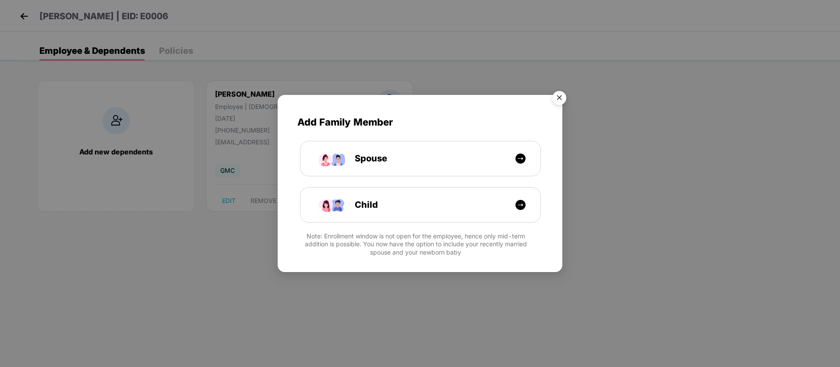
click at [563, 96] on img "Close" at bounding box center [559, 99] width 25 height 25
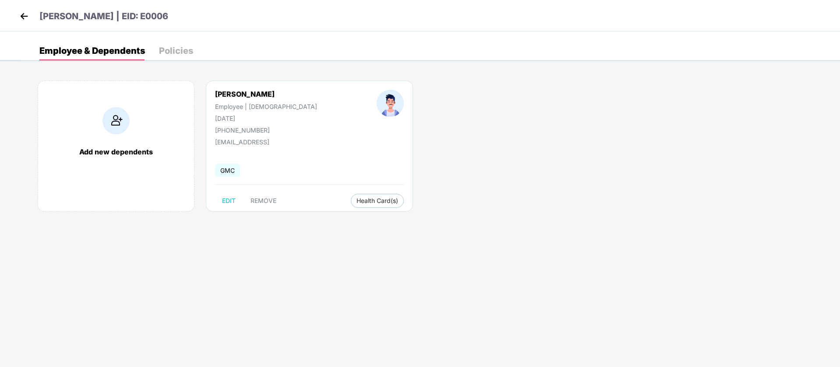
click at [32, 15] on header "Piyush Dwivedi | EID: E0006" at bounding box center [93, 18] width 151 height 16
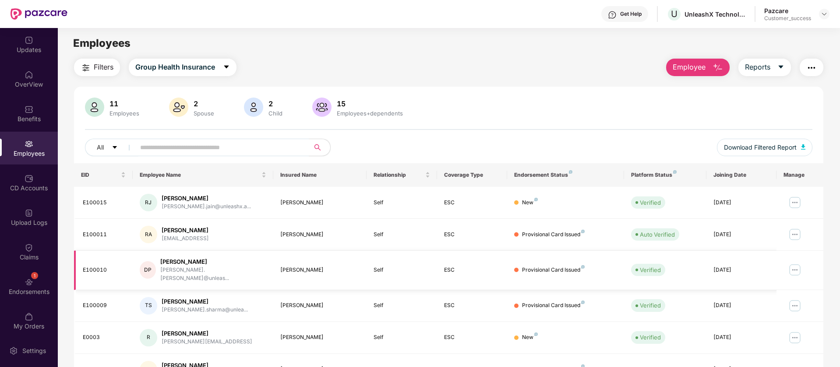
scroll to position [171, 0]
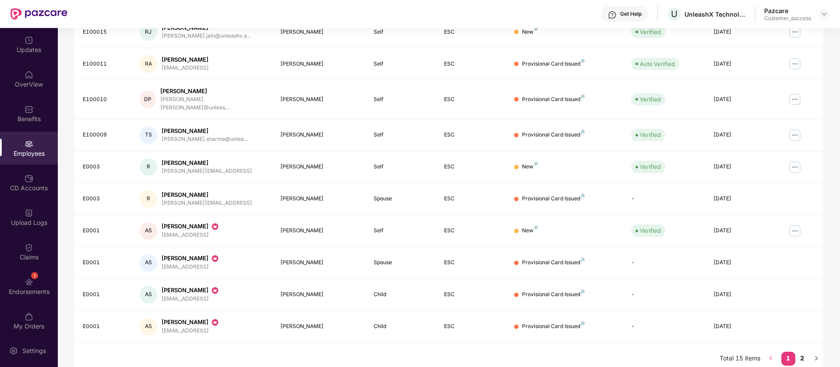
click at [803, 352] on link "2" at bounding box center [802, 358] width 14 height 13
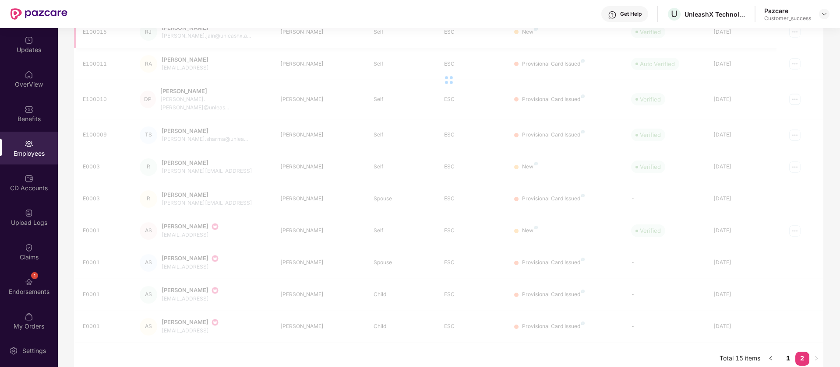
scroll to position [28, 0]
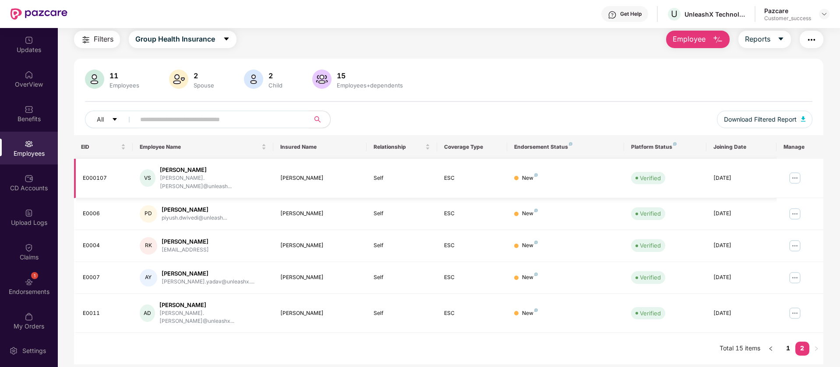
click at [795, 175] on img at bounding box center [794, 178] width 14 height 14
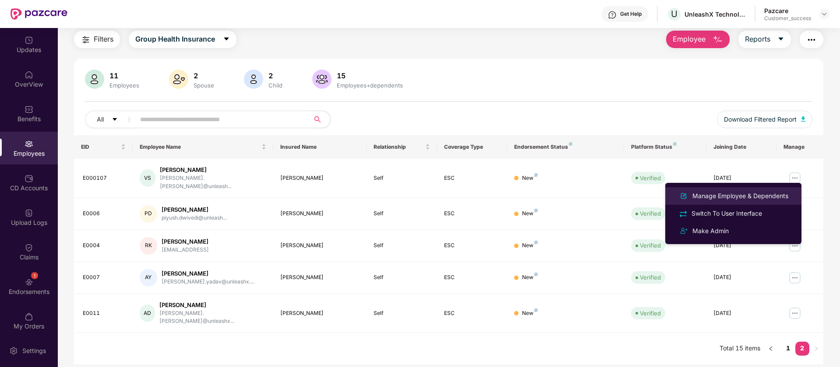
click at [745, 195] on div "Manage Employee & Dependents" at bounding box center [739, 196] width 99 height 10
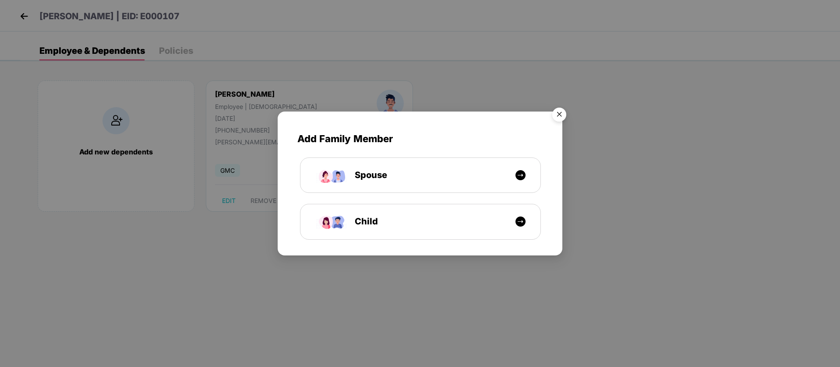
click at [561, 116] on img "Close" at bounding box center [559, 116] width 25 height 25
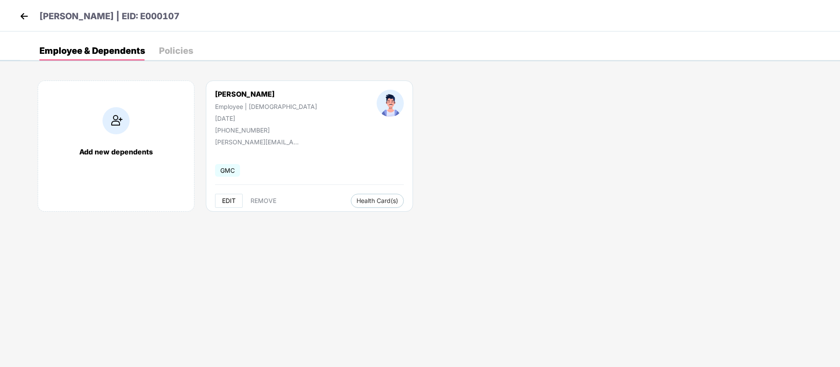
click at [231, 204] on button "EDIT" at bounding box center [229, 201] width 28 height 14
select select "****"
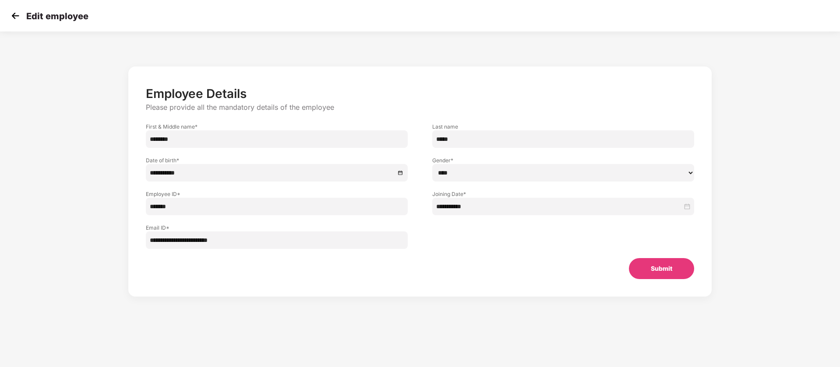
drag, startPoint x: 183, startPoint y: 204, endPoint x: 92, endPoint y: 202, distance: 90.6
click at [113, 204] on div "**********" at bounding box center [419, 190] width 699 height 256
paste input "text"
type input "*****"
click at [657, 266] on button "Submit" at bounding box center [661, 268] width 65 height 21
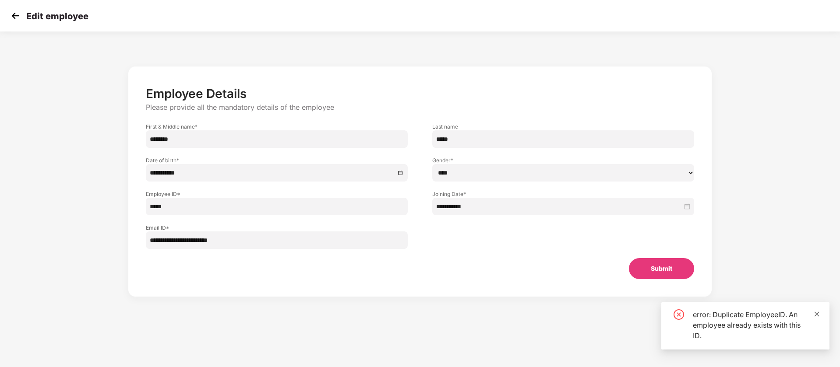
click at [819, 316] on icon "close" at bounding box center [816, 314] width 6 height 6
click at [13, 15] on img at bounding box center [15, 15] width 13 height 13
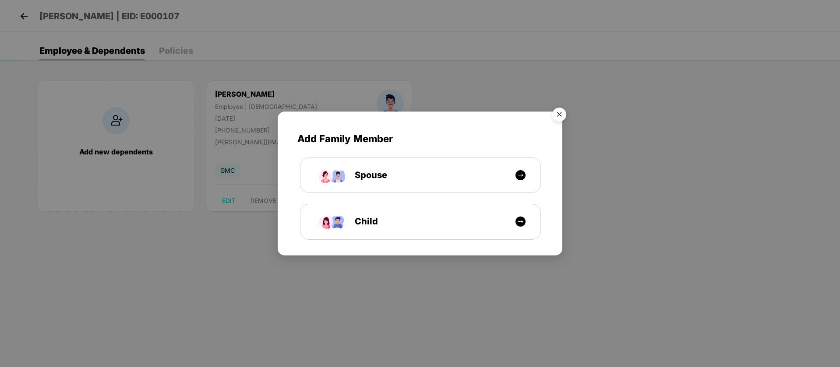
click at [555, 112] on img "Close" at bounding box center [559, 116] width 25 height 25
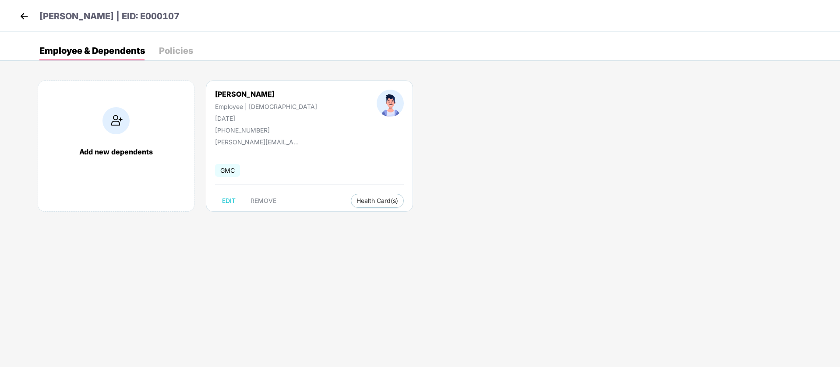
click at [24, 18] on img at bounding box center [24, 16] width 13 height 13
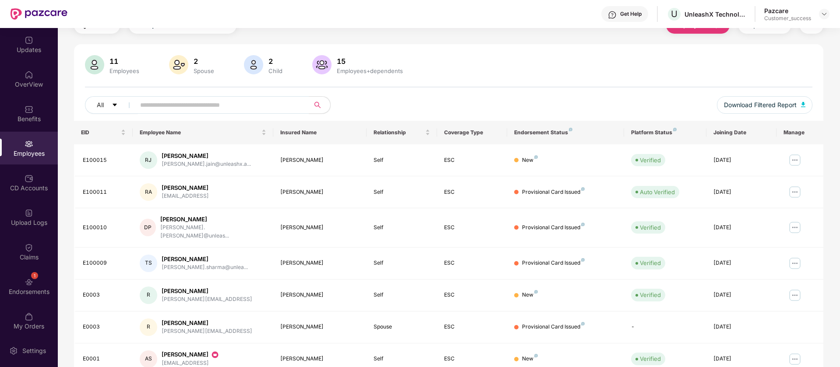
scroll to position [171, 0]
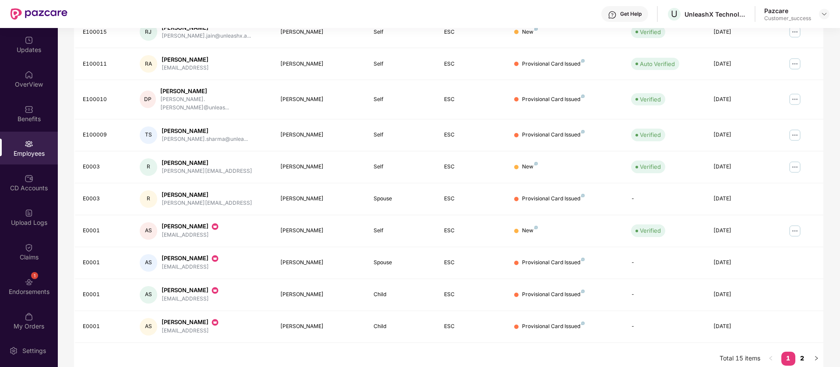
click at [803, 352] on link "2" at bounding box center [802, 358] width 14 height 13
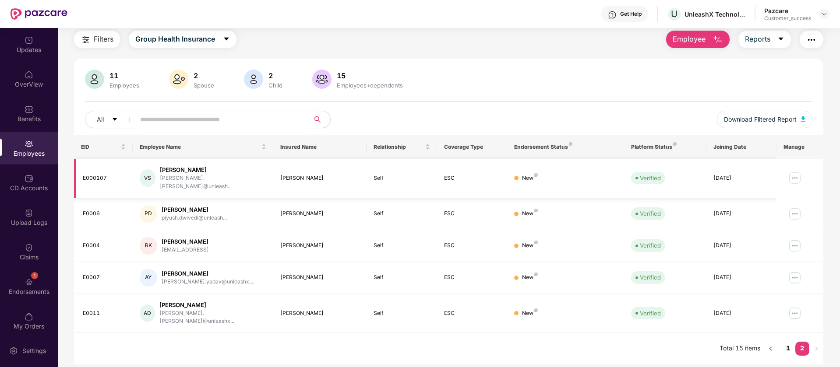
scroll to position [28, 0]
click at [798, 271] on img at bounding box center [794, 278] width 14 height 14
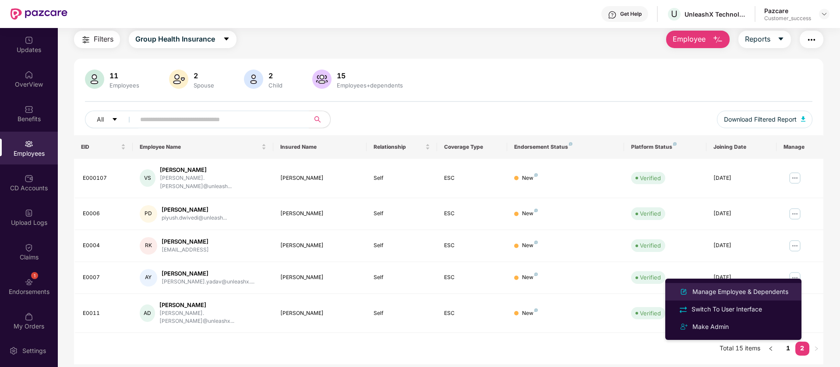
click at [738, 288] on div "Manage Employee & Dependents" at bounding box center [739, 292] width 99 height 10
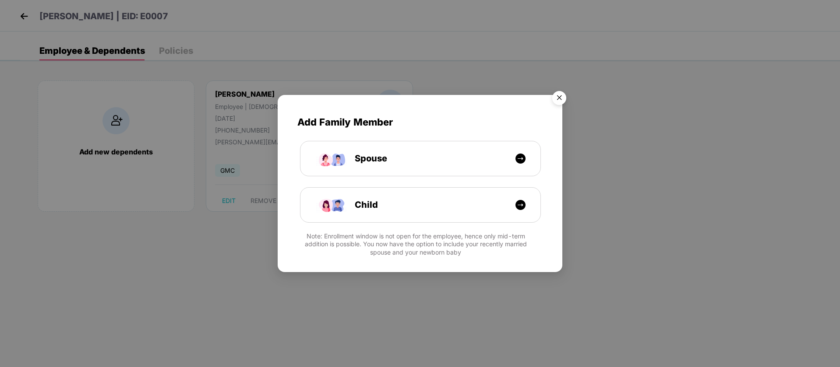
click at [562, 101] on img "Close" at bounding box center [559, 99] width 25 height 25
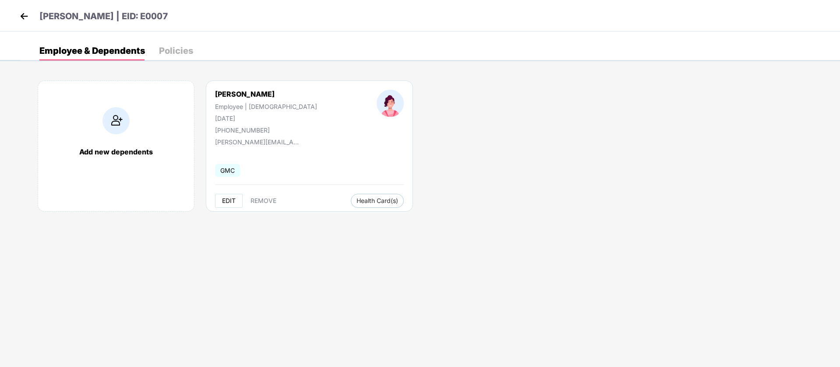
click at [228, 201] on span "EDIT" at bounding box center [229, 200] width 14 height 7
select select "******"
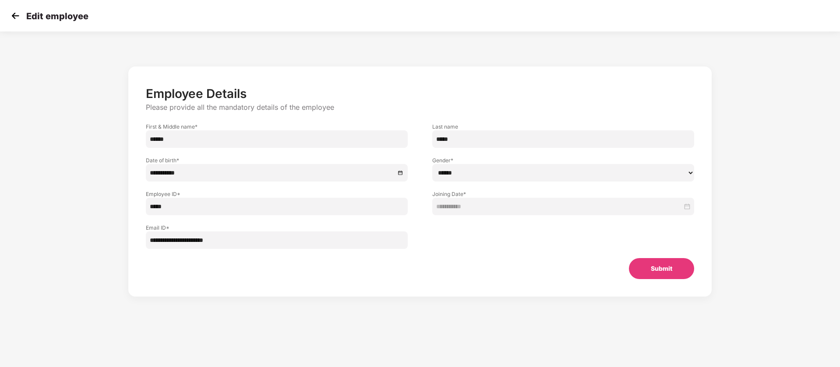
click at [179, 207] on input "*****" at bounding box center [277, 207] width 262 height 18
type input "*****"
click at [650, 270] on button "Submit" at bounding box center [661, 268] width 65 height 21
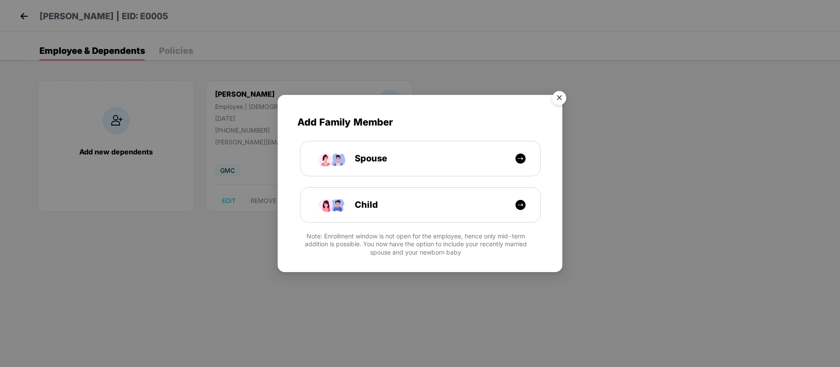
click at [562, 95] on img "Close" at bounding box center [559, 99] width 25 height 25
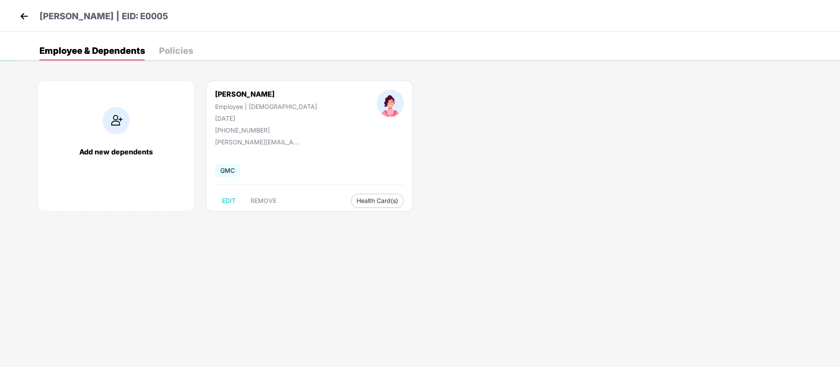
click at [20, 19] on img at bounding box center [24, 16] width 13 height 13
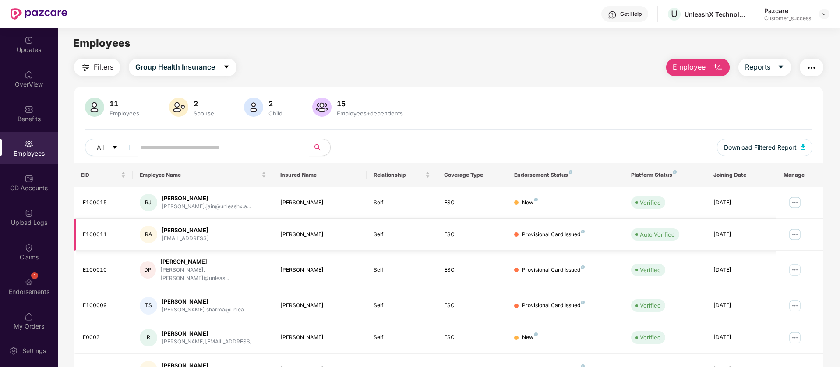
scroll to position [171, 0]
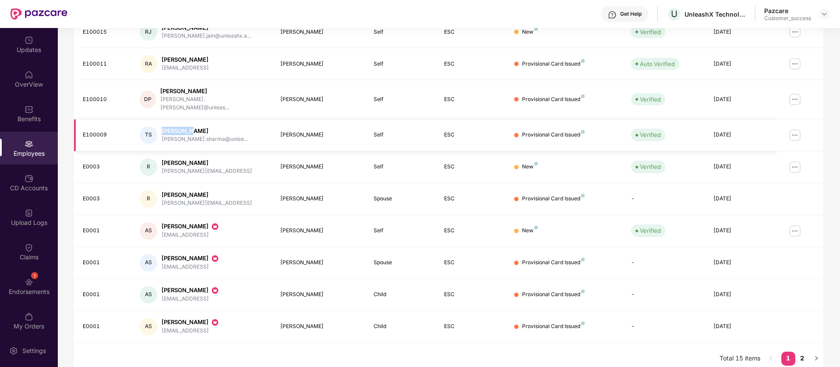
drag, startPoint x: 190, startPoint y: 122, endPoint x: 163, endPoint y: 124, distance: 27.2
click at [163, 127] on div "[PERSON_NAME]" at bounding box center [205, 131] width 86 height 8
copy div "Tanushree"
click at [804, 352] on link "2" at bounding box center [802, 358] width 14 height 13
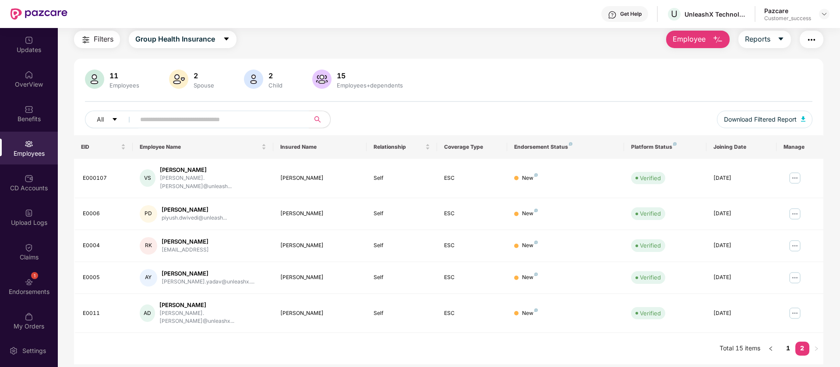
scroll to position [28, 0]
click at [487, 70] on div "11 Employees 2 Spouse 2 Child 15 Employees+dependents" at bounding box center [448, 80] width 727 height 21
click at [173, 172] on div "Varinder Singh" at bounding box center [213, 170] width 106 height 8
copy div "Varinder"
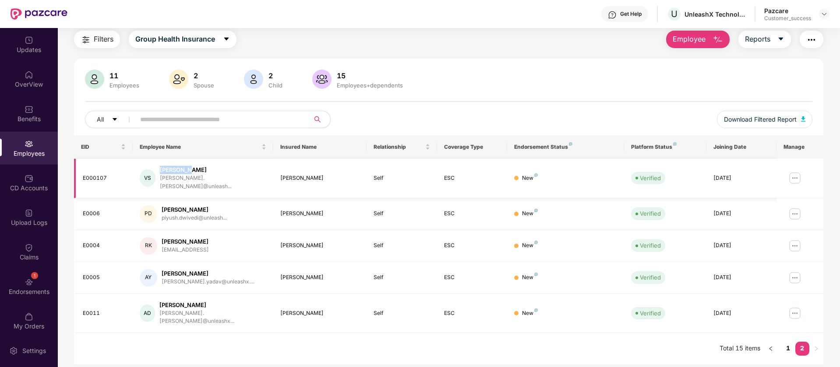
click at [795, 172] on img at bounding box center [794, 178] width 14 height 14
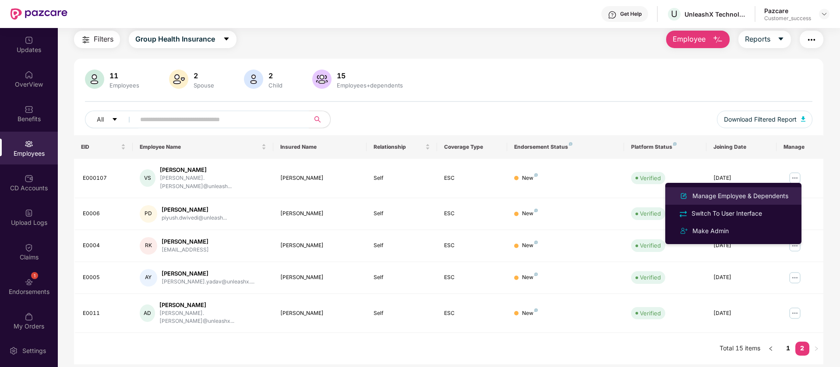
click at [758, 191] on div "Manage Employee & Dependents" at bounding box center [739, 196] width 99 height 10
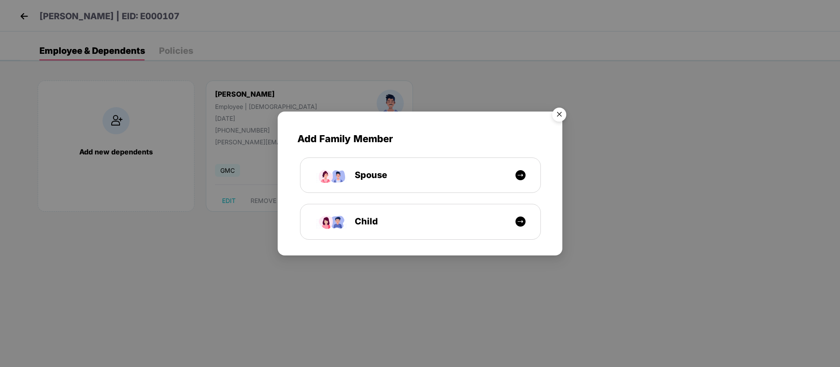
click at [553, 112] on img "Close" at bounding box center [559, 116] width 25 height 25
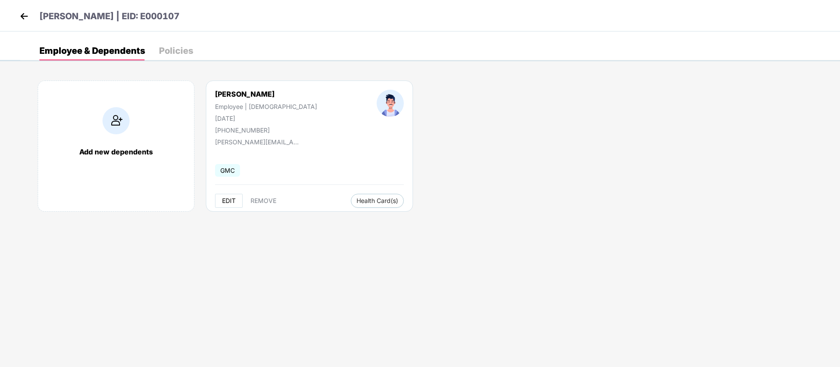
click at [229, 198] on span "EDIT" at bounding box center [229, 200] width 14 height 7
select select "****"
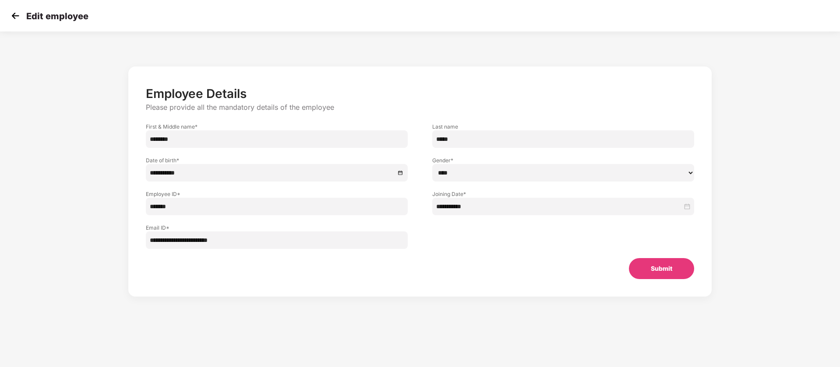
click at [171, 204] on input "*******" at bounding box center [277, 207] width 262 height 18
type input "*****"
click at [643, 265] on button "Submit" at bounding box center [661, 268] width 65 height 21
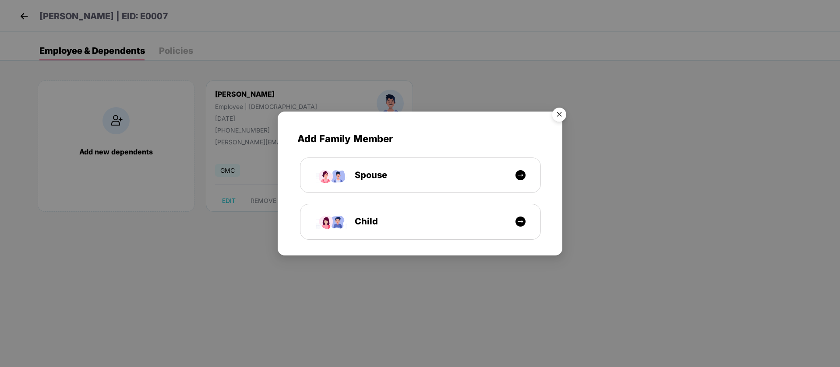
click at [561, 118] on img "Close" at bounding box center [559, 116] width 25 height 25
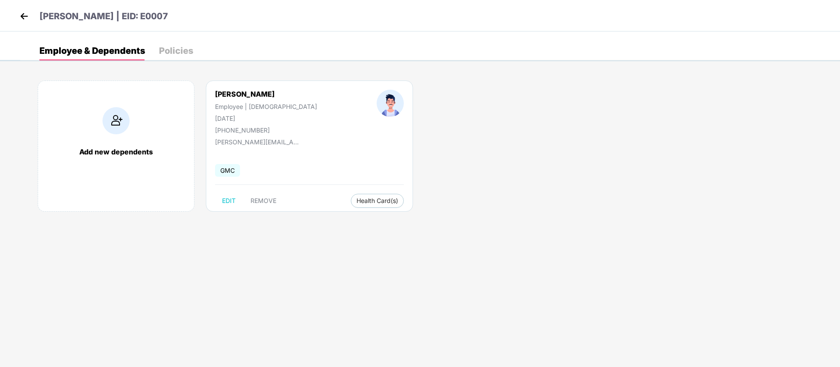
click at [24, 18] on img at bounding box center [24, 16] width 13 height 13
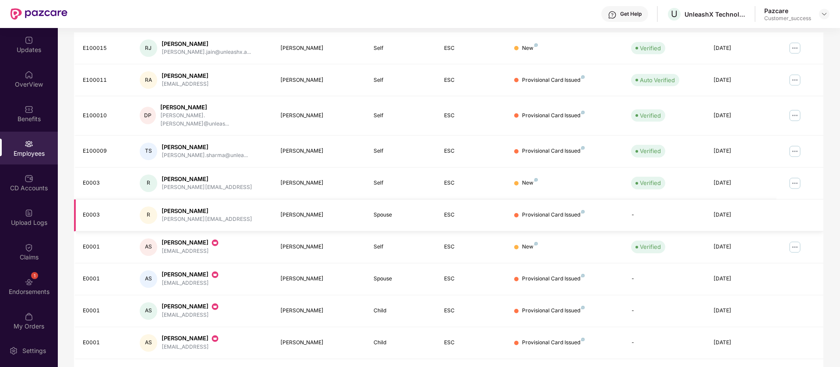
scroll to position [171, 0]
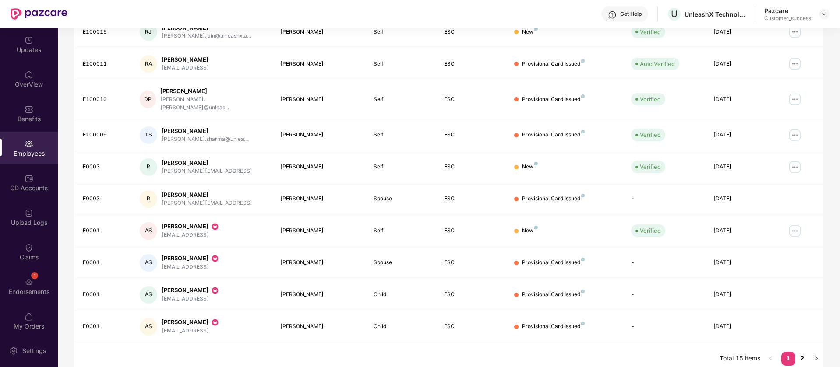
click at [801, 352] on link "2" at bounding box center [802, 358] width 14 height 13
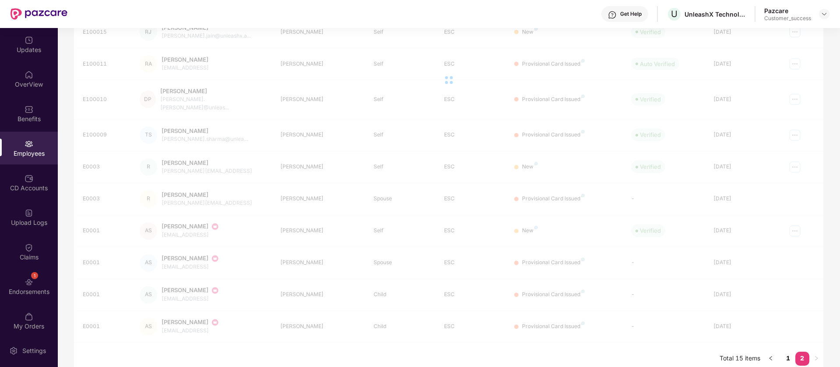
scroll to position [28, 0]
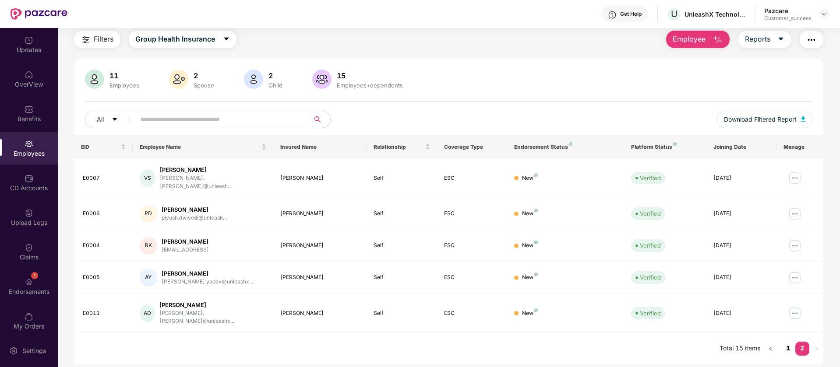
click at [791, 342] on link "1" at bounding box center [788, 348] width 14 height 13
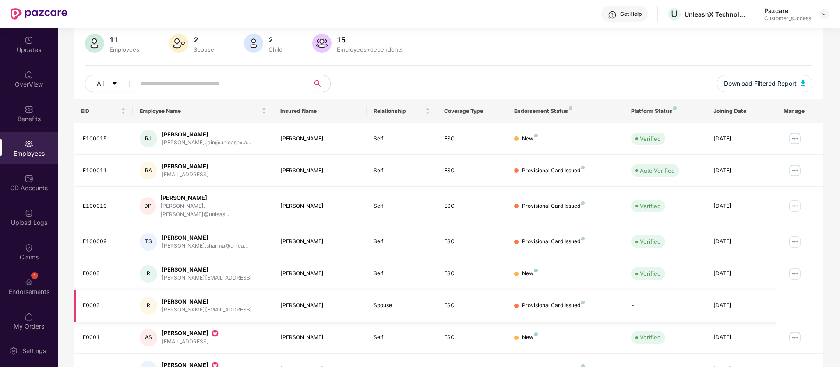
scroll to position [0, 0]
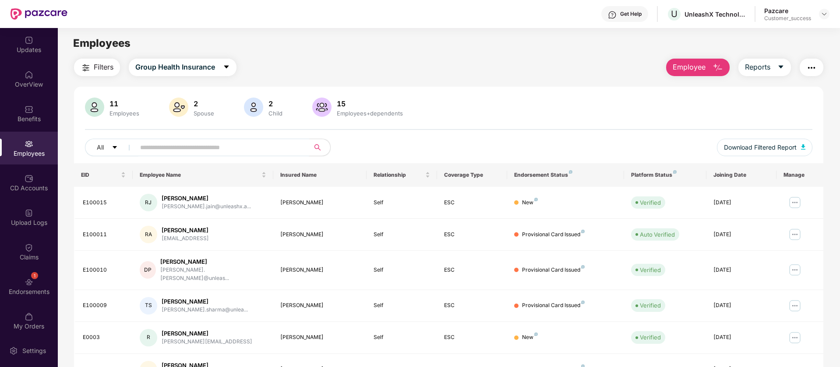
click at [190, 150] on input "text" at bounding box center [218, 147] width 157 height 13
paste input "**********"
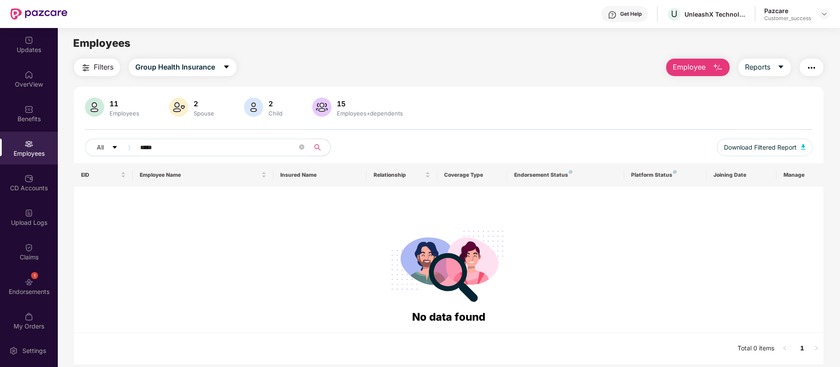
type input "*****"
click at [237, 151] on div "Click to sort ascending" at bounding box center [202, 155] width 73 height 15
click at [237, 151] on div "Click to sort descending" at bounding box center [202, 155] width 77 height 15
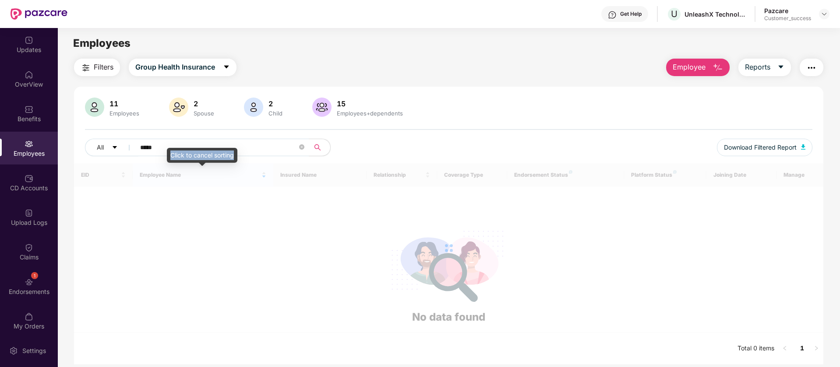
click at [237, 151] on div "Click to cancel sorting" at bounding box center [202, 155] width 70 height 15
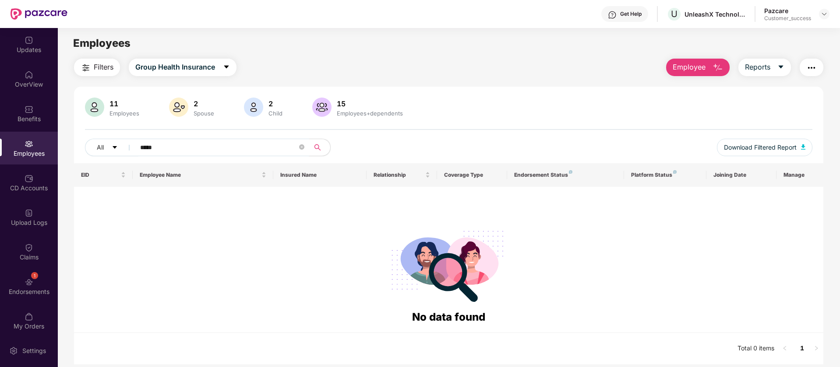
click at [246, 141] on input "*****" at bounding box center [218, 147] width 157 height 13
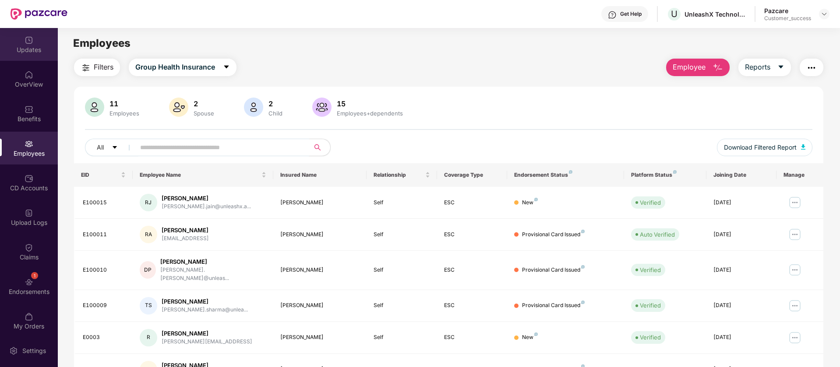
click at [45, 49] on div "Updates" at bounding box center [29, 50] width 58 height 9
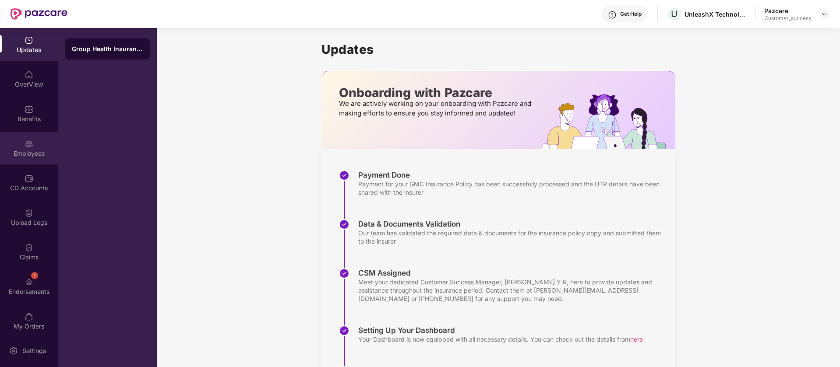
click at [25, 144] on img at bounding box center [29, 144] width 9 height 9
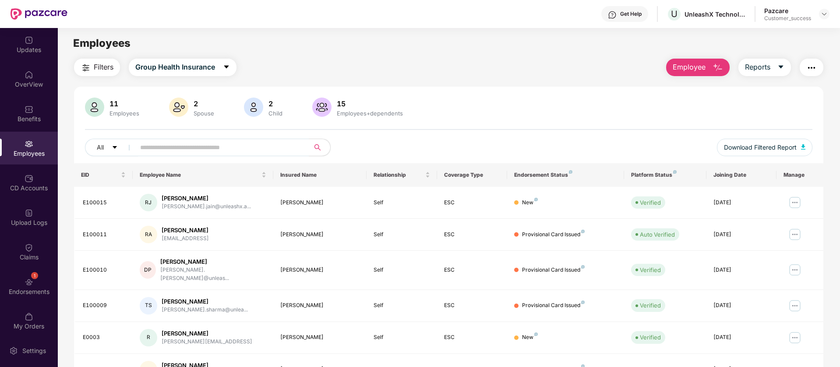
click at [693, 70] on span "Employee" at bounding box center [688, 67] width 33 height 11
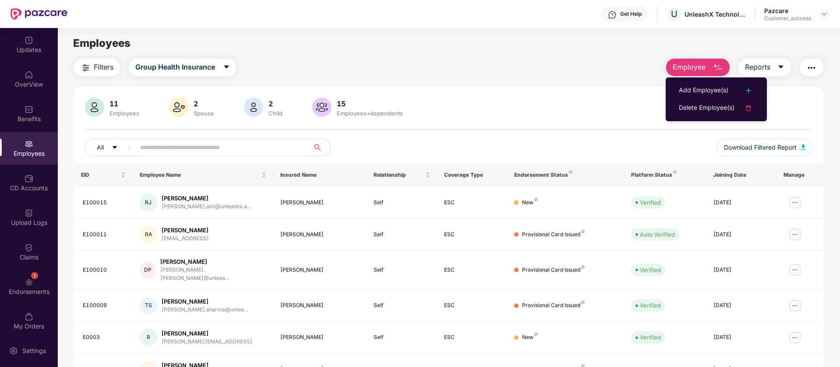
click at [132, 18] on div "Get Help U UnleashX Technologies Private Limited Pazcare Customer_success" at bounding box center [448, 14] width 762 height 28
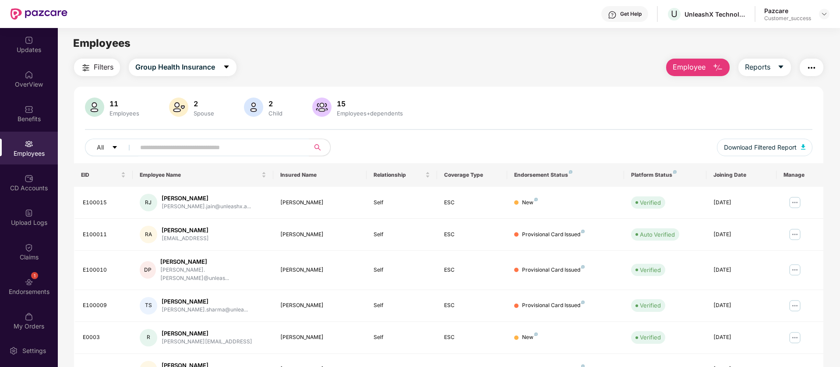
click at [690, 67] on span "Employee" at bounding box center [688, 67] width 33 height 11
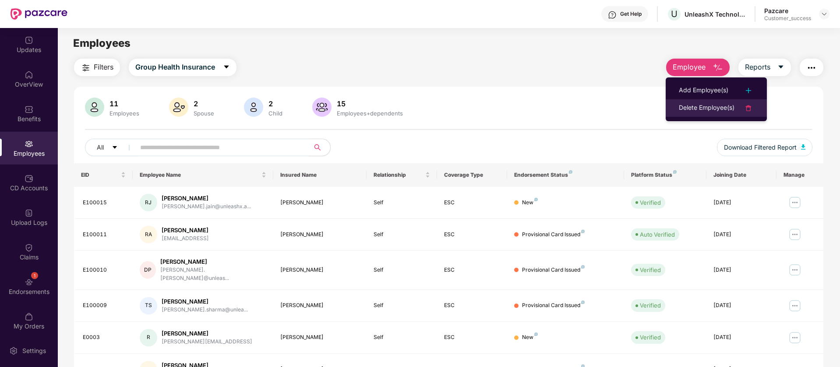
click at [748, 112] on img at bounding box center [748, 108] width 11 height 11
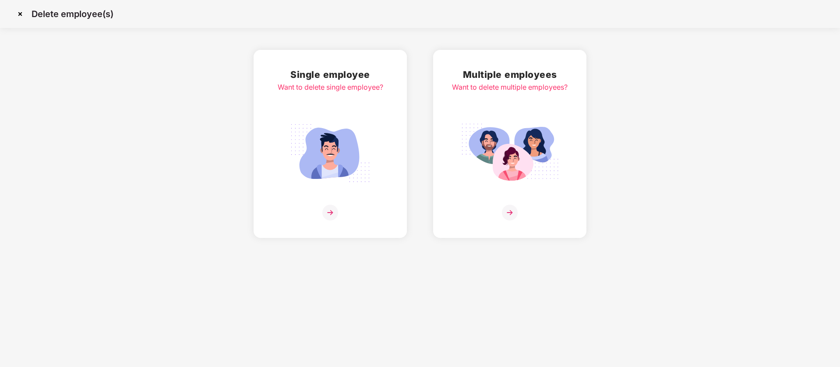
click at [521, 140] on img at bounding box center [509, 153] width 98 height 68
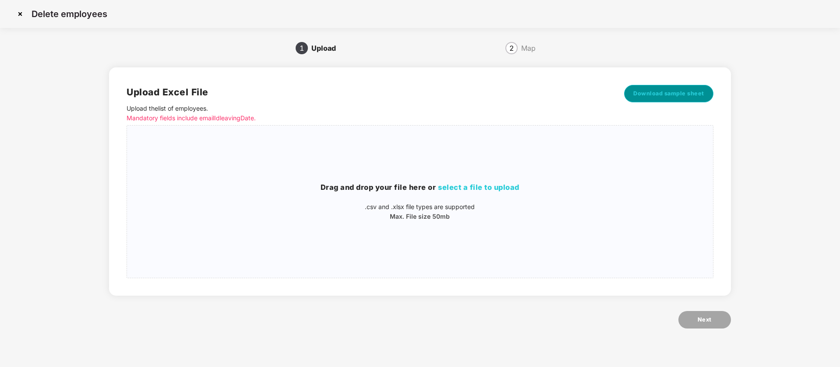
click at [677, 91] on span "Download sample sheet" at bounding box center [668, 93] width 71 height 9
click at [400, 176] on div "Drag and drop your file here or select a file to upload .csv and .xlsx file typ…" at bounding box center [419, 202] width 585 height 138
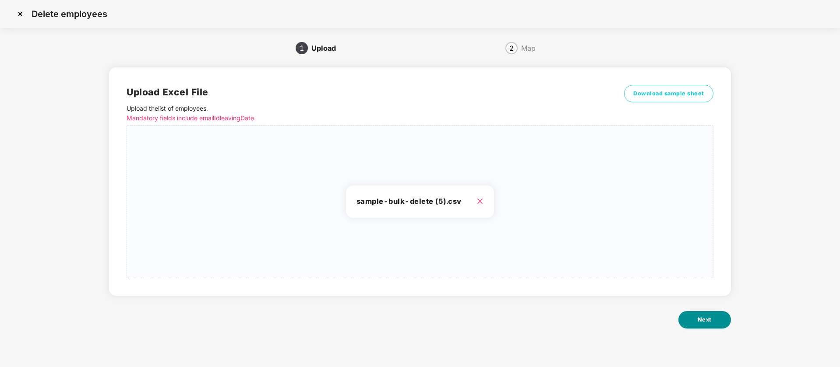
click at [698, 317] on span "Next" at bounding box center [704, 320] width 14 height 9
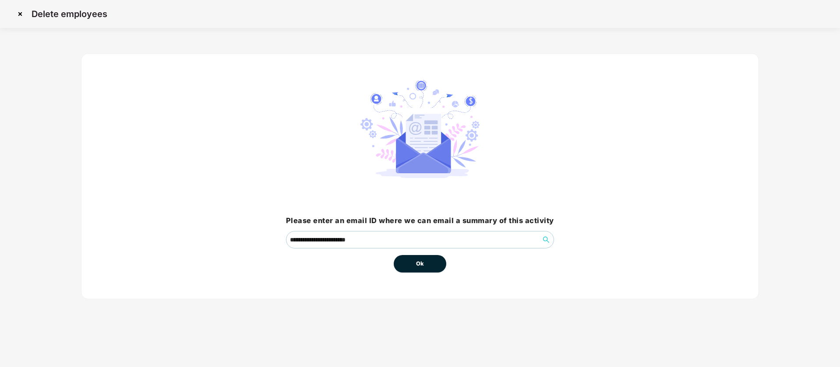
click at [424, 262] on button "Ok" at bounding box center [419, 264] width 53 height 18
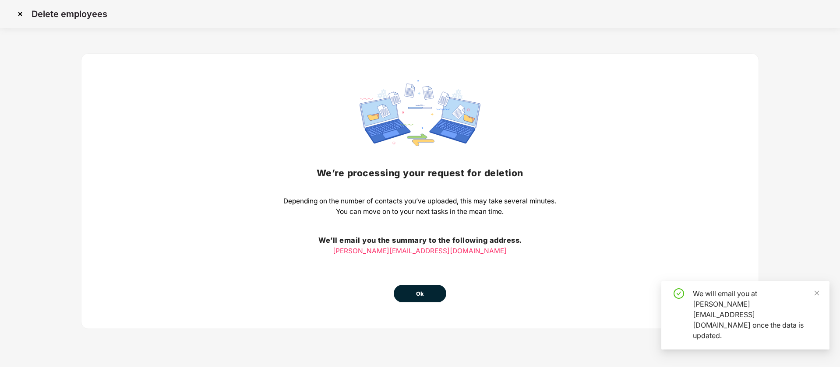
click at [414, 295] on button "Ok" at bounding box center [419, 294] width 53 height 18
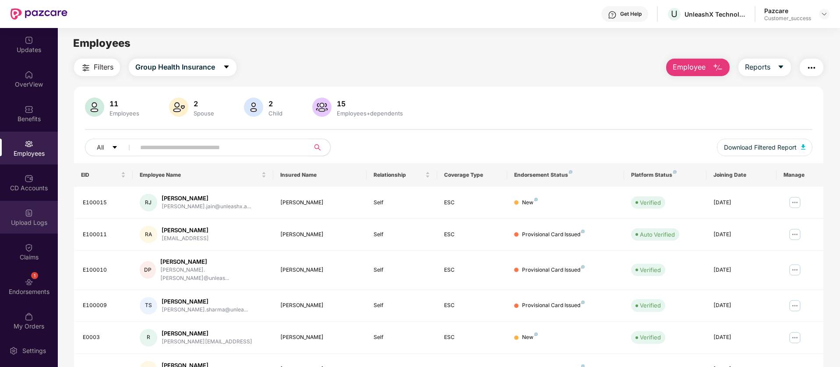
click at [26, 218] on div "Upload Logs" at bounding box center [29, 222] width 58 height 9
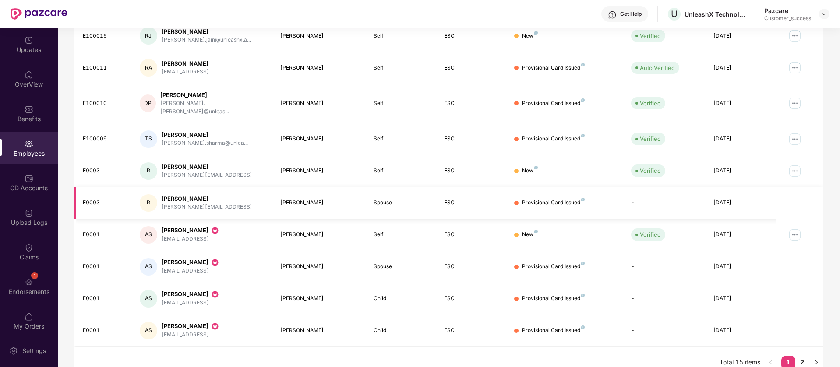
scroll to position [171, 0]
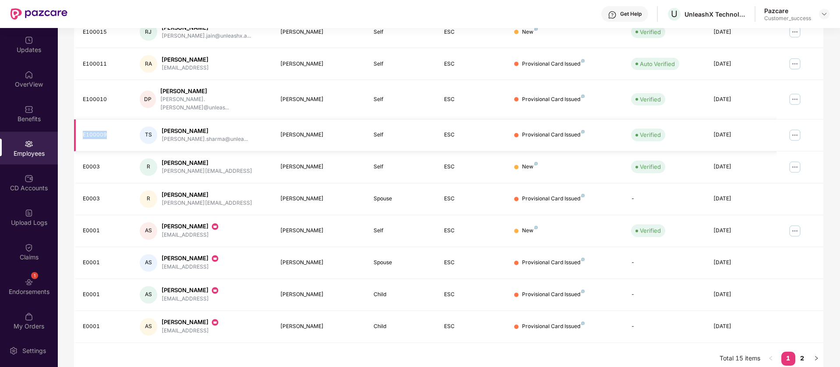
drag, startPoint x: 106, startPoint y: 128, endPoint x: 81, endPoint y: 128, distance: 24.9
click at [81, 128] on td "E100009" at bounding box center [103, 135] width 59 height 32
copy div "E100009"
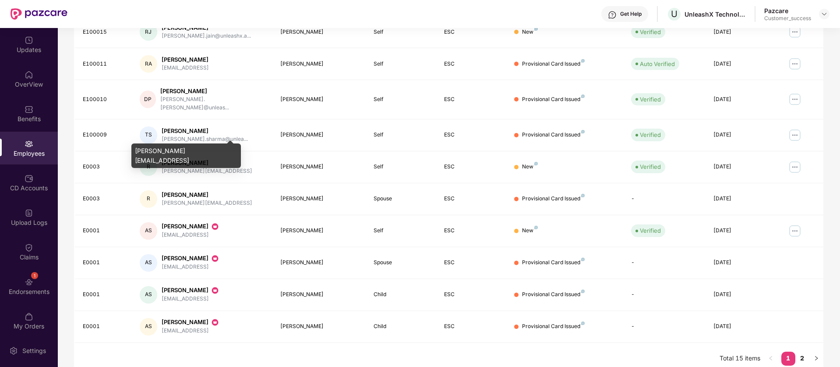
click at [197, 151] on div "[PERSON_NAME][EMAIL_ADDRESS]" at bounding box center [185, 156] width 109 height 25
copy div "[PERSON_NAME][EMAIL_ADDRESS]"
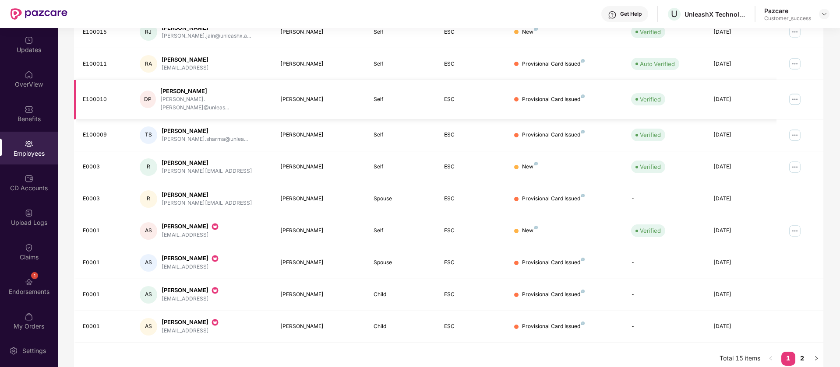
click at [101, 95] on div "E100010" at bounding box center [104, 99] width 43 height 8
copy div "E100010"
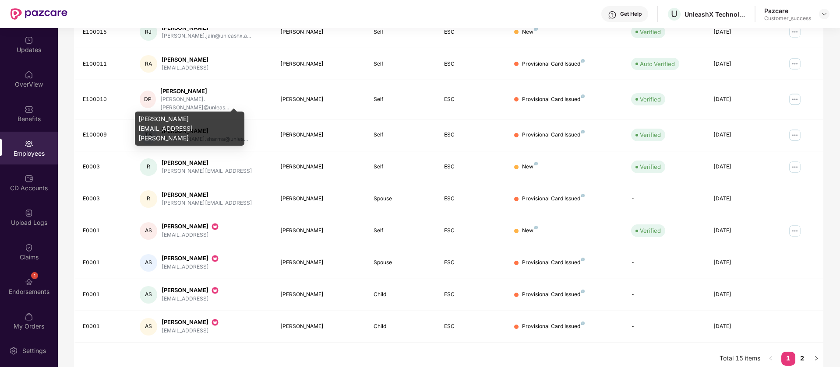
click at [183, 117] on div "[PERSON_NAME][EMAIL_ADDRESS][PERSON_NAME]" at bounding box center [189, 129] width 109 height 34
copy div "[PERSON_NAME][EMAIL_ADDRESS][PERSON_NAME]"
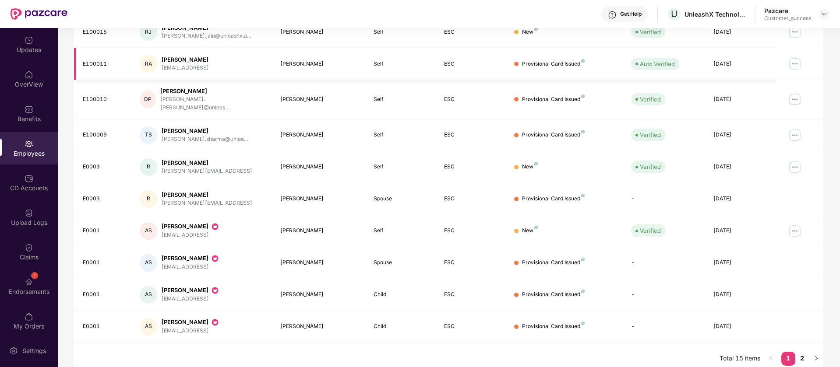
click at [201, 68] on div "[EMAIL_ADDRESS]" at bounding box center [185, 68] width 47 height 8
copy div "[EMAIL_ADDRESS]"
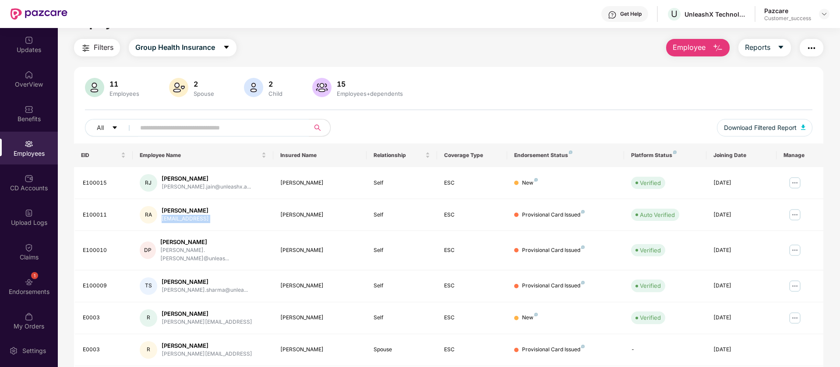
scroll to position [0, 0]
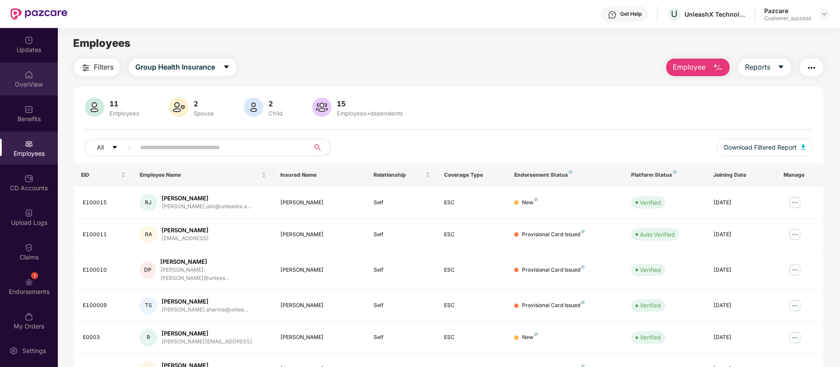
click at [23, 86] on div "OverView" at bounding box center [29, 84] width 58 height 9
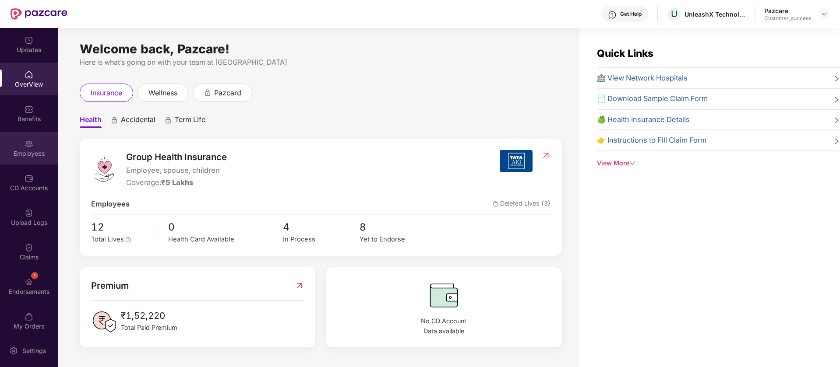
click at [25, 143] on img at bounding box center [29, 144] width 9 height 9
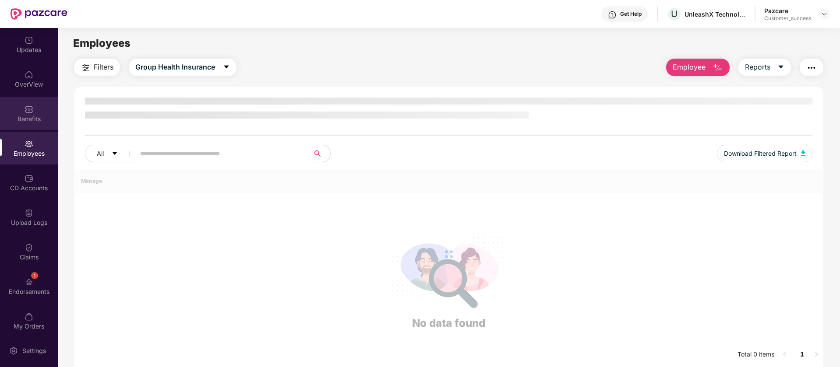
click at [32, 115] on div "Benefits" at bounding box center [29, 119] width 58 height 9
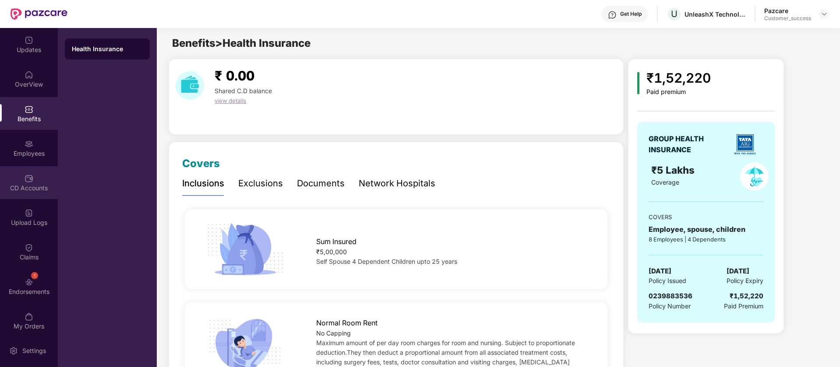
click at [30, 185] on div "CD Accounts" at bounding box center [29, 188] width 58 height 9
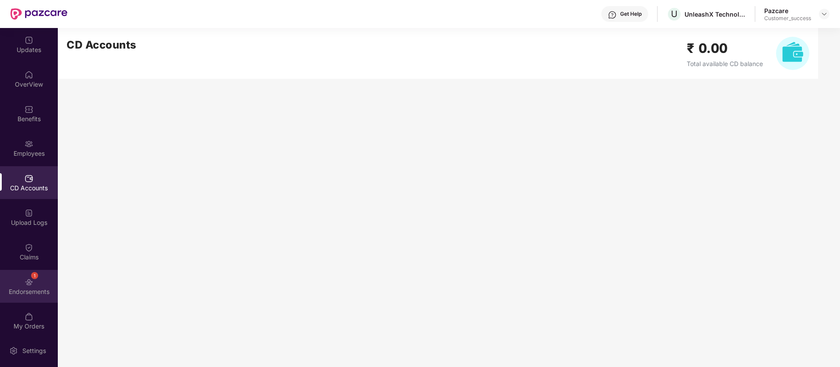
click at [32, 292] on div "Endorsements" at bounding box center [29, 292] width 58 height 9
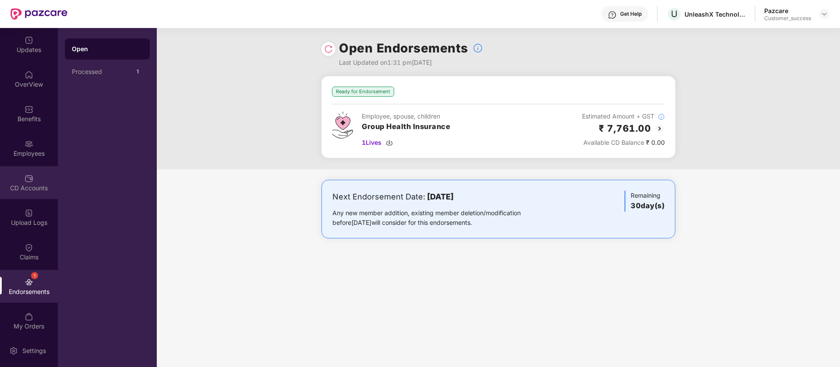
click at [37, 197] on div "CD Accounts" at bounding box center [29, 182] width 58 height 33
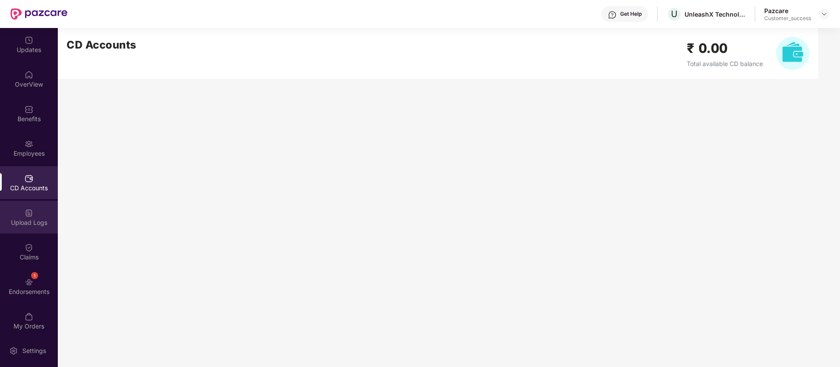
click at [28, 219] on div "Upload Logs" at bounding box center [29, 222] width 58 height 9
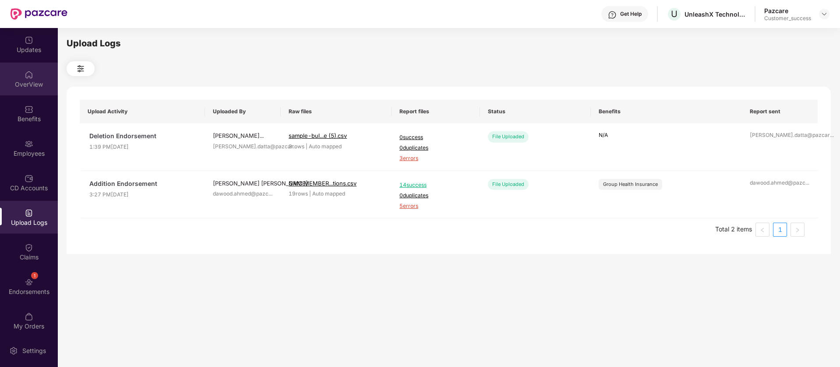
click at [21, 81] on div "OverView" at bounding box center [29, 84] width 58 height 9
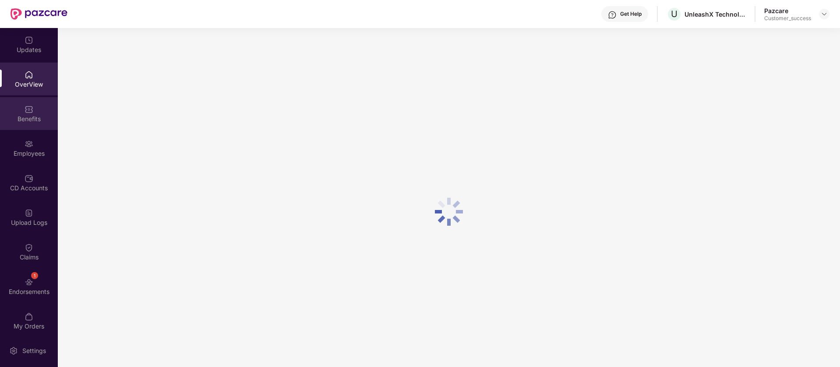
click at [32, 117] on div "Benefits" at bounding box center [29, 119] width 58 height 9
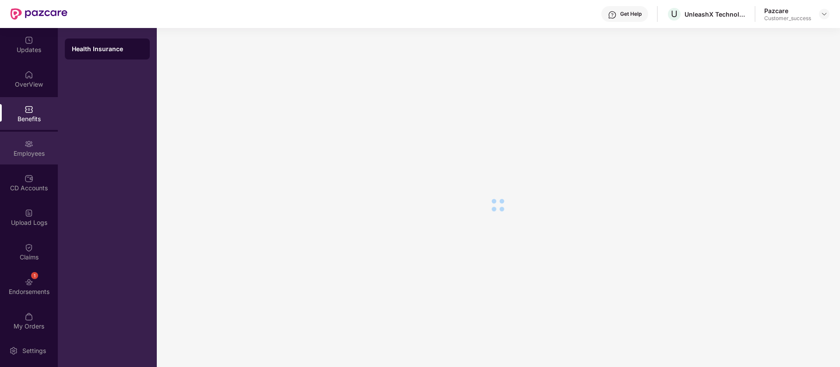
click at [42, 151] on div "Employees" at bounding box center [29, 153] width 58 height 9
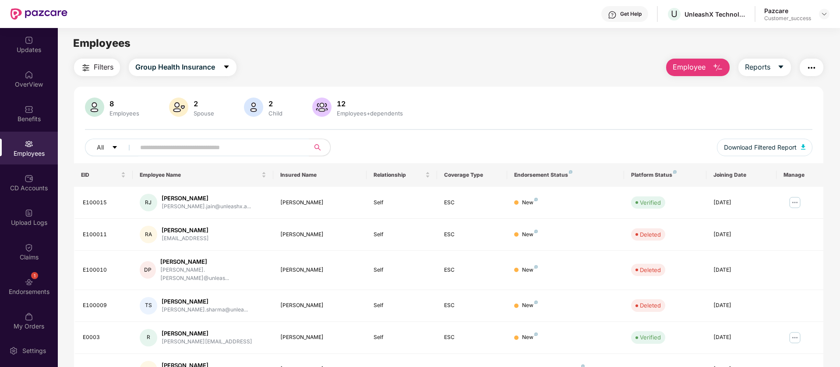
click at [812, 73] on button "button" at bounding box center [811, 68] width 24 height 18
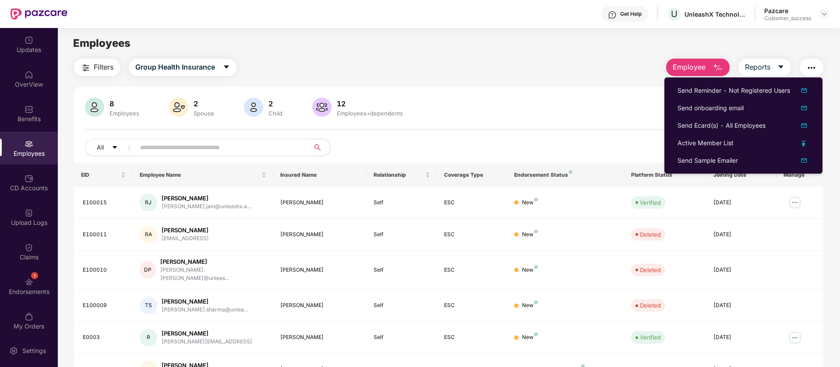
click at [810, 68] on img "button" at bounding box center [811, 68] width 11 height 11
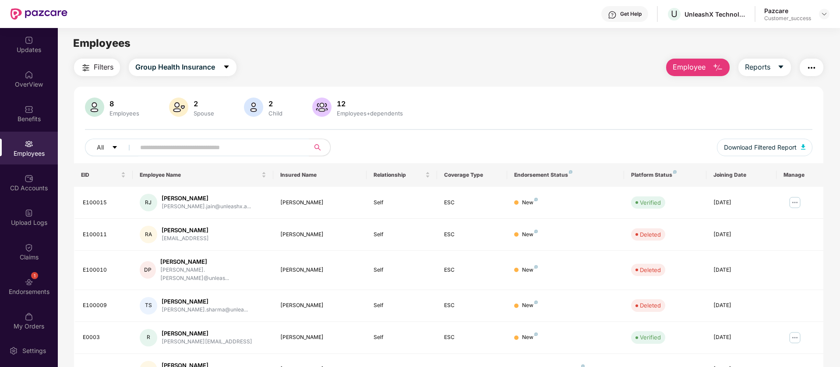
click at [817, 67] on button "button" at bounding box center [811, 68] width 24 height 18
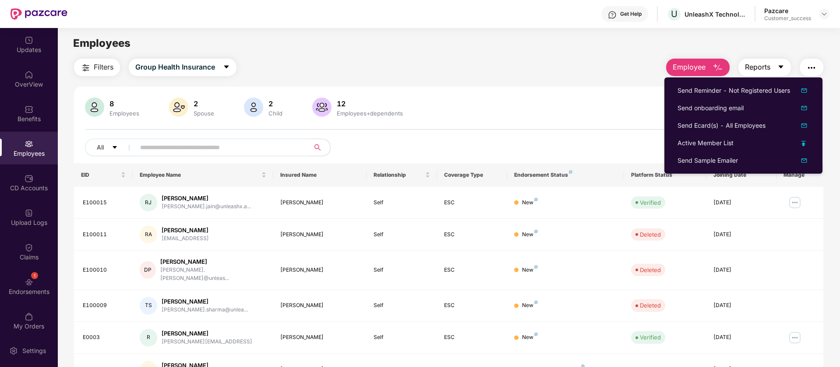
click at [780, 65] on icon "caret-down" at bounding box center [780, 66] width 7 height 7
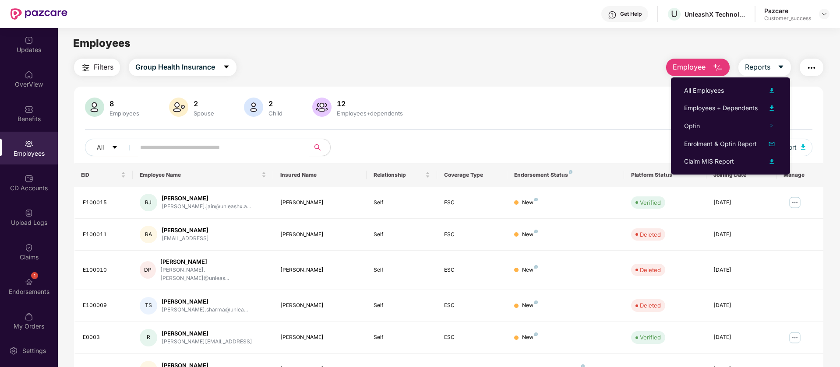
click at [813, 65] on img "button" at bounding box center [811, 68] width 11 height 11
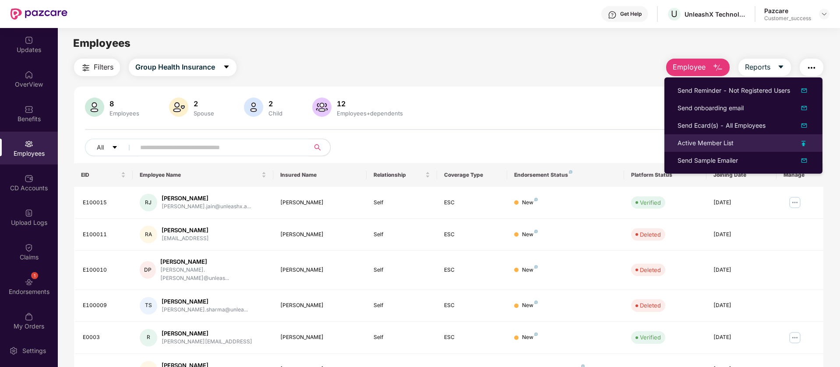
click at [805, 142] on img at bounding box center [803, 143] width 4 height 5
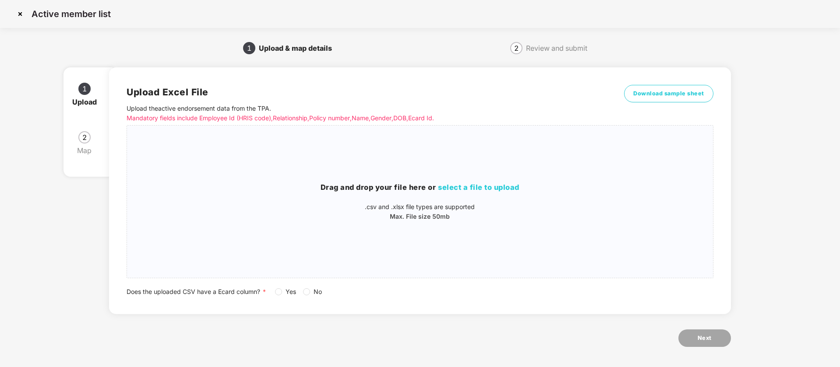
click at [19, 10] on img at bounding box center [20, 14] width 14 height 14
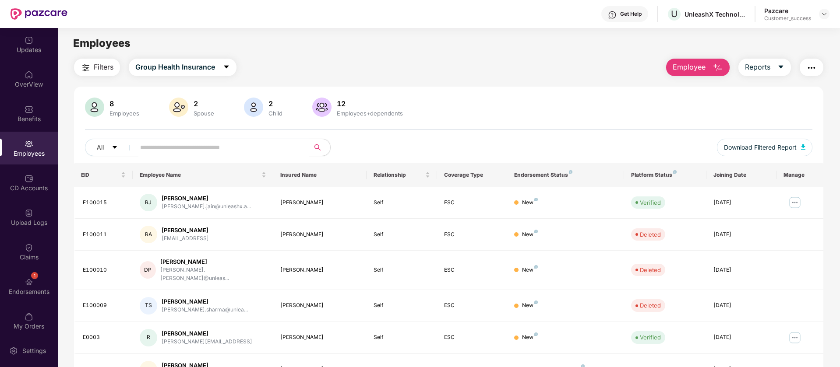
click at [817, 65] on button "button" at bounding box center [811, 68] width 24 height 18
click at [490, 92] on div "8 Employees 2 Spouse 2 Child 12 Employees+dependents All Download Filtered Repo…" at bounding box center [448, 316] width 749 height 459
click at [777, 70] on icon "caret-down" at bounding box center [780, 66] width 7 height 7
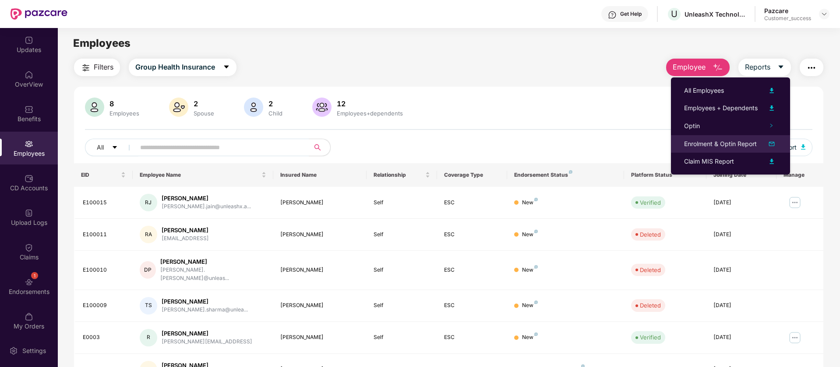
click at [773, 144] on img at bounding box center [771, 144] width 11 height 11
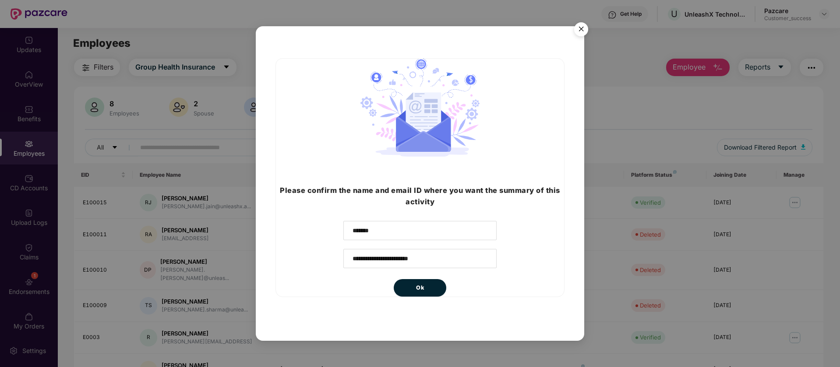
click at [584, 28] on img "Close" at bounding box center [581, 30] width 25 height 25
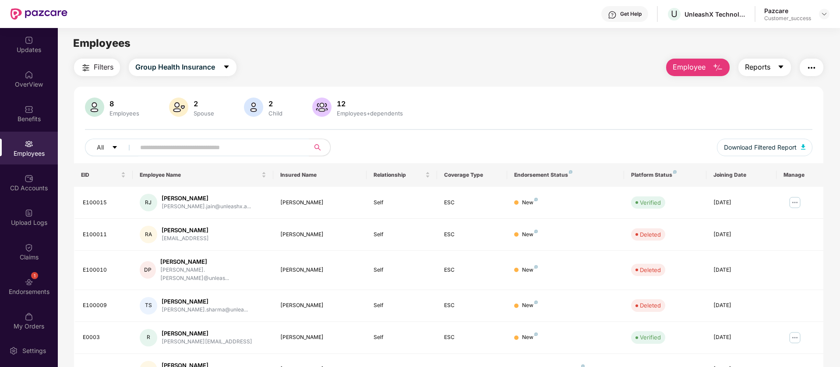
click at [781, 66] on icon "caret-down" at bounding box center [780, 67] width 5 height 3
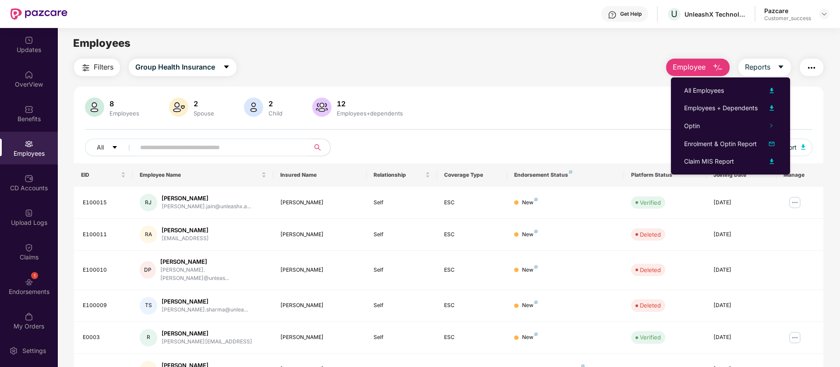
click at [816, 65] on button "button" at bounding box center [811, 68] width 24 height 18
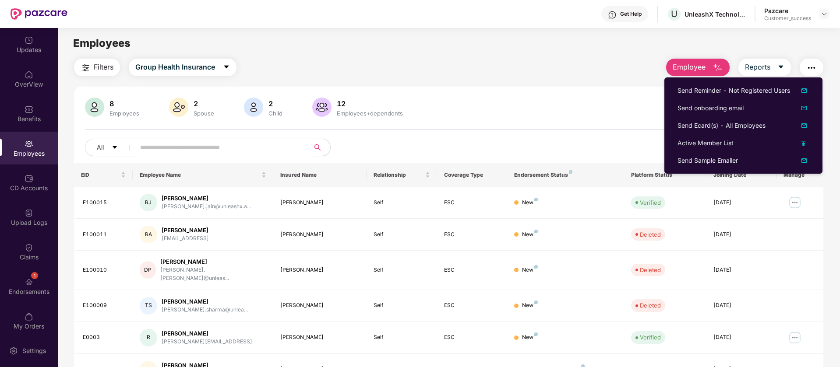
click at [332, 40] on div "Employees" at bounding box center [448, 43] width 781 height 17
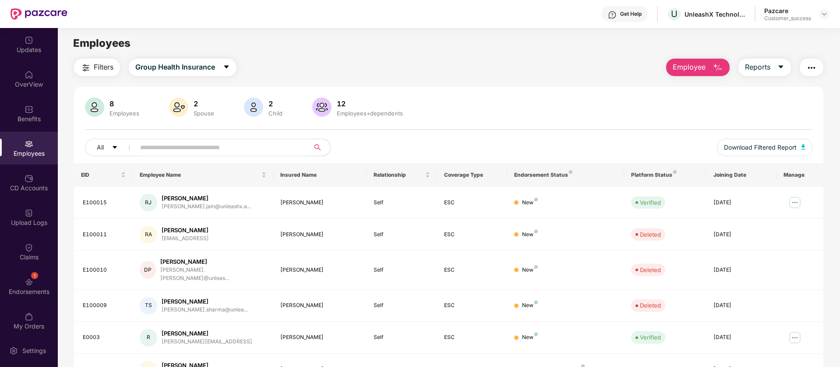
click at [814, 70] on img "button" at bounding box center [811, 68] width 11 height 11
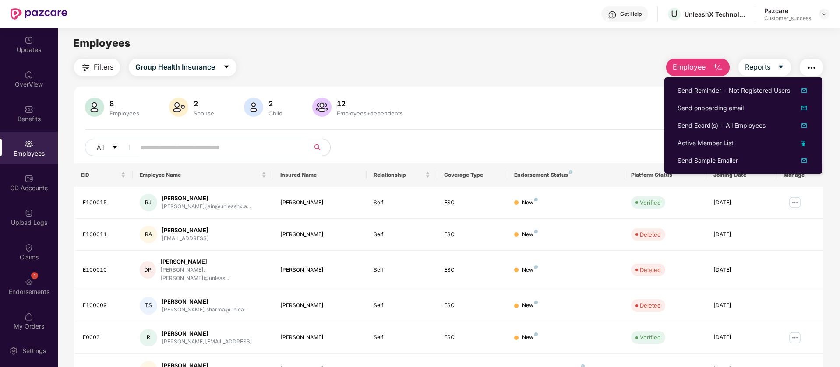
click at [590, 64] on div "Filters Group Health Insurance Employee Reports" at bounding box center [448, 68] width 749 height 18
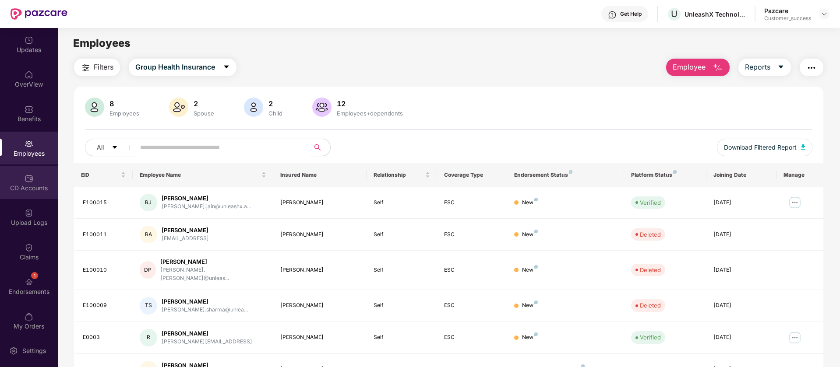
click at [35, 180] on div "CD Accounts" at bounding box center [29, 182] width 58 height 33
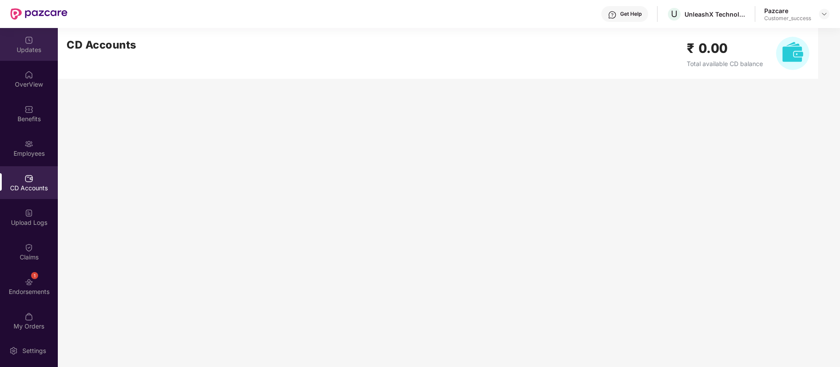
click at [35, 51] on div "Updates" at bounding box center [29, 50] width 58 height 9
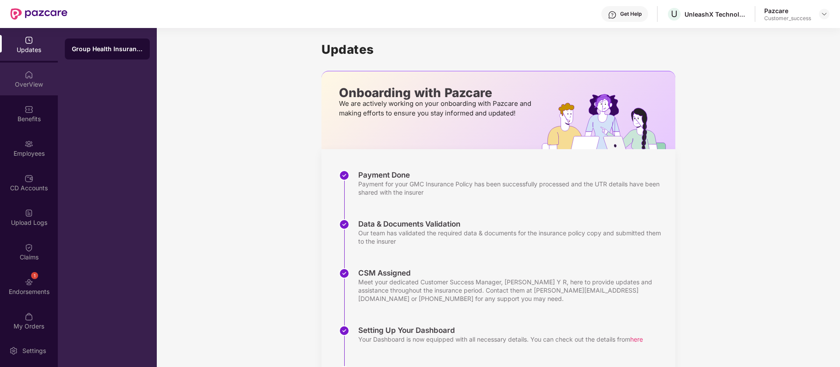
click at [22, 81] on div "OverView" at bounding box center [29, 84] width 58 height 9
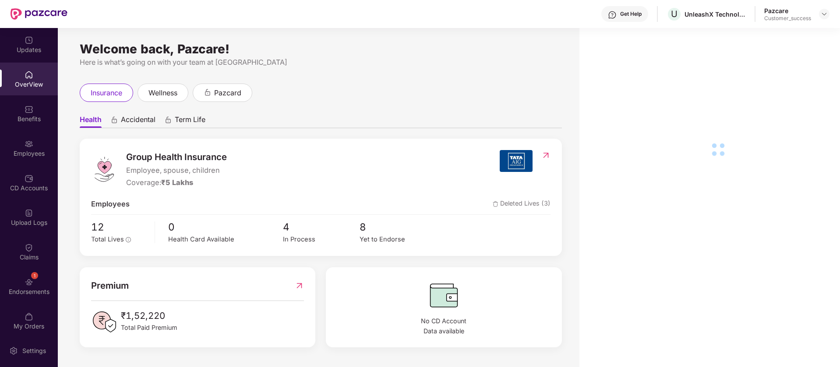
click at [22, 119] on div "Benefits" at bounding box center [29, 119] width 58 height 9
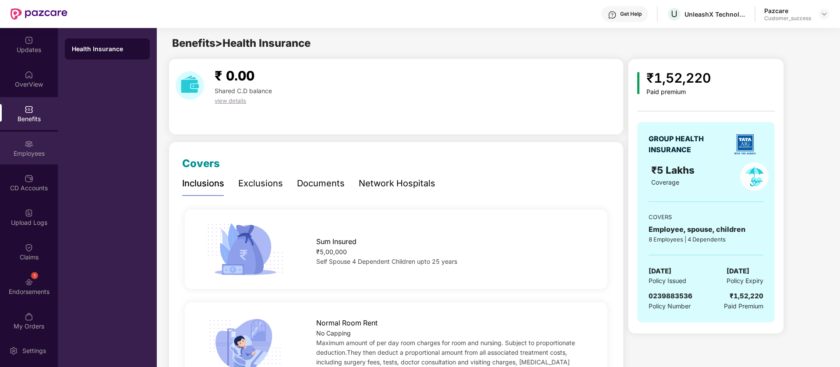
click at [25, 146] on img at bounding box center [29, 144] width 9 height 9
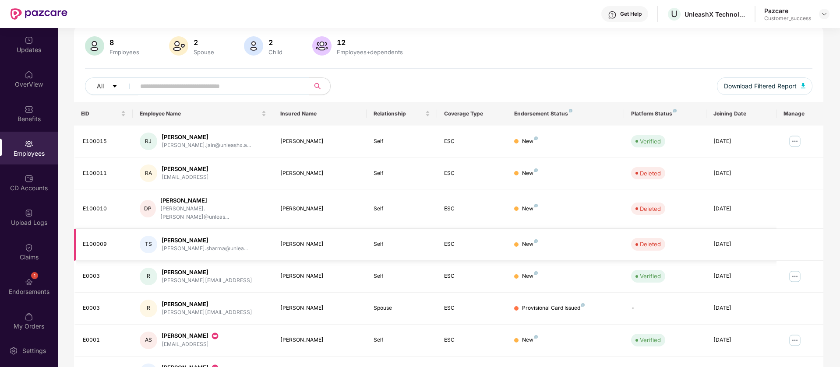
scroll to position [171, 0]
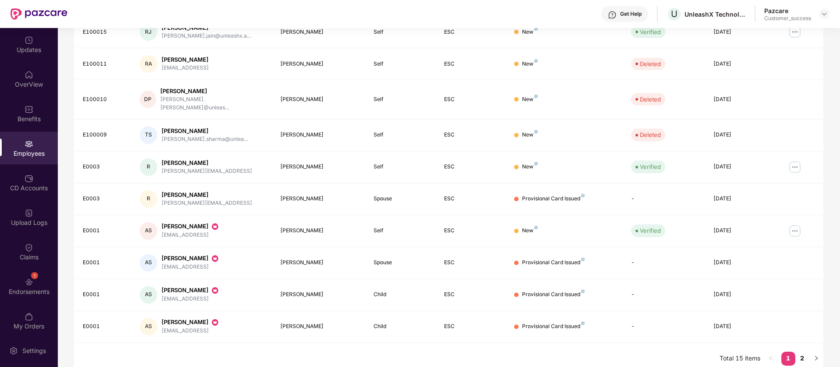
click at [425, 14] on div "Get Help U UnleashX Technologies Private Limited Pazcare Customer_success" at bounding box center [448, 14] width 762 height 28
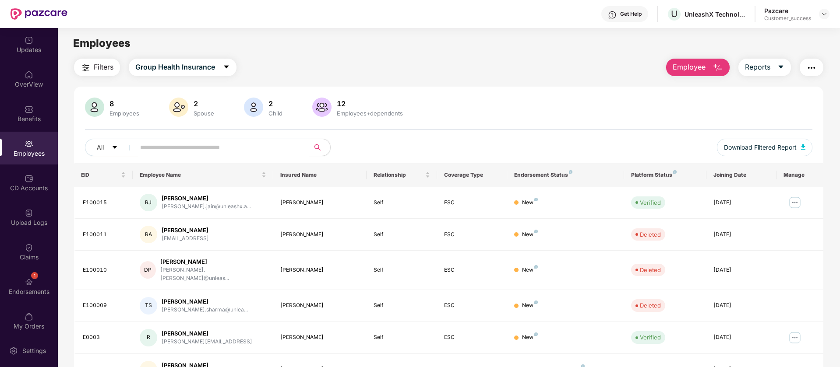
click at [324, 15] on div "Get Help U UnleashX Technologies Private Limited Pazcare Customer_success" at bounding box center [448, 14] width 762 height 28
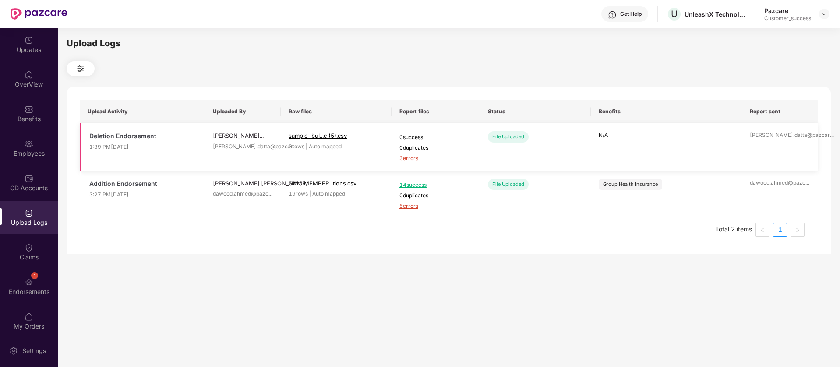
click at [405, 157] on span "3 errors" at bounding box center [435, 159] width 73 height 8
click at [38, 153] on div "Employees" at bounding box center [29, 153] width 58 height 9
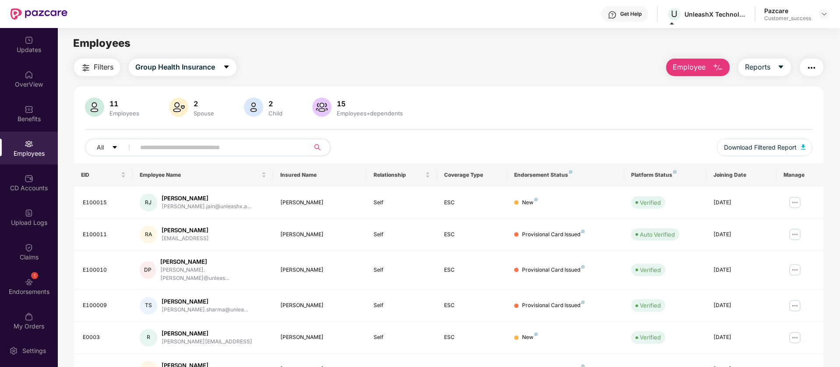
click at [697, 65] on span "Employee" at bounding box center [688, 67] width 33 height 11
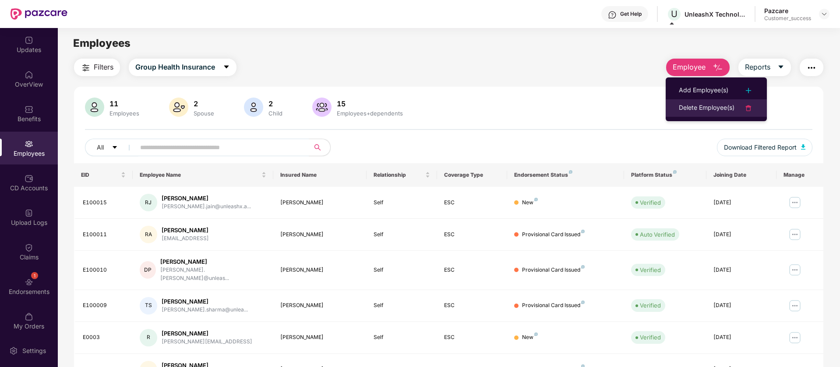
click at [753, 109] on img at bounding box center [748, 108] width 11 height 11
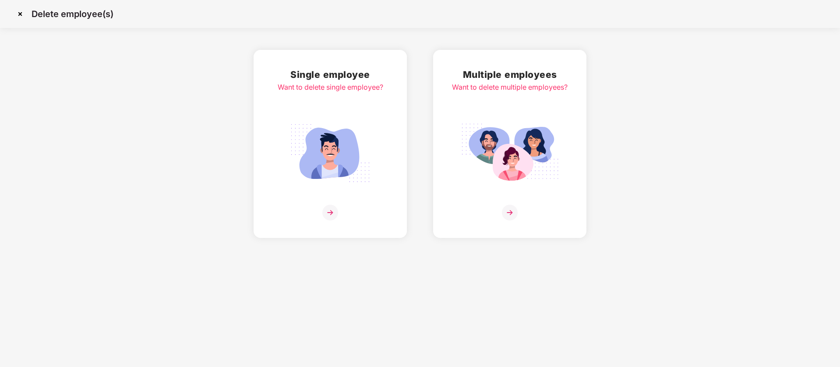
click at [336, 128] on img at bounding box center [330, 153] width 98 height 68
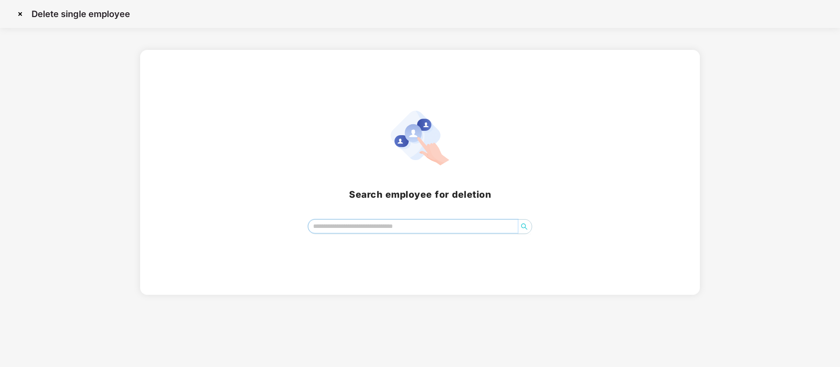
click at [374, 224] on input "search" at bounding box center [413, 226] width 210 height 13
type input "***"
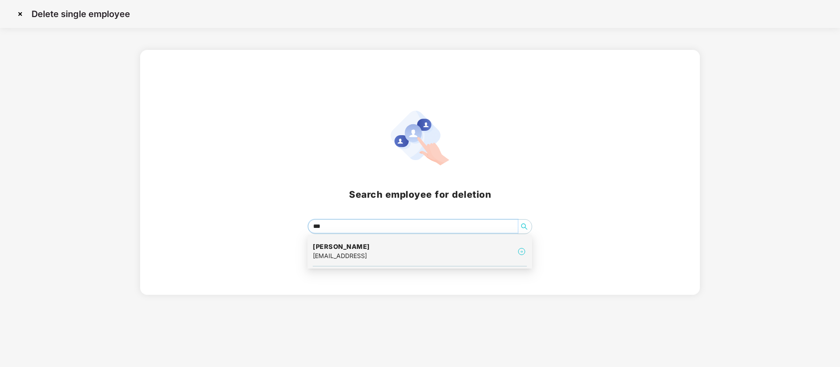
click at [379, 251] on div "[PERSON_NAME] [PERSON_NAME][EMAIL_ADDRESS]" at bounding box center [420, 251] width 214 height 29
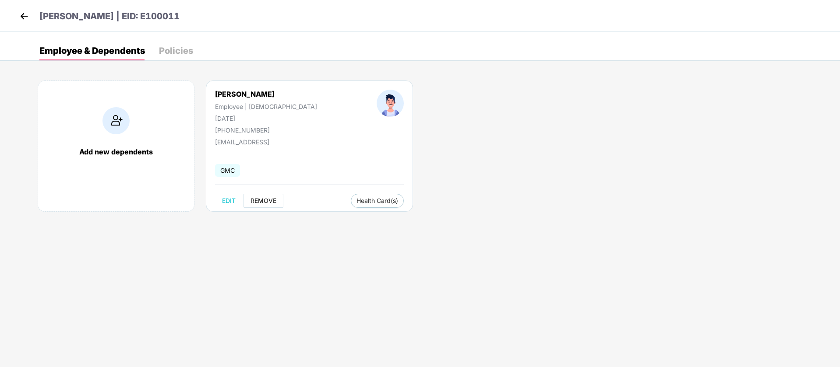
click at [263, 198] on span "REMOVE" at bounding box center [263, 200] width 26 height 7
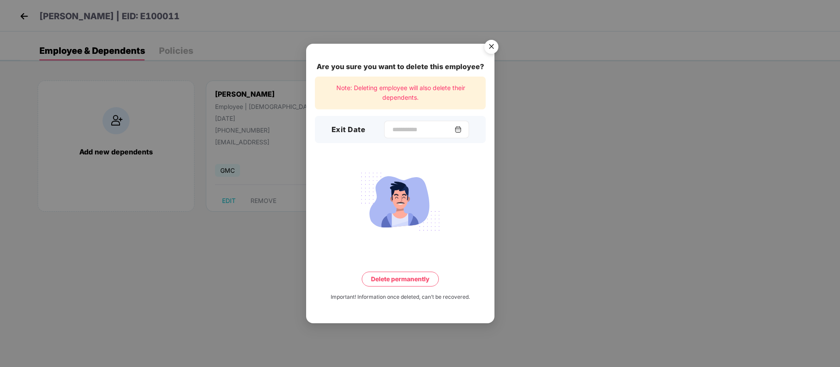
click at [461, 128] on img at bounding box center [457, 129] width 7 height 7
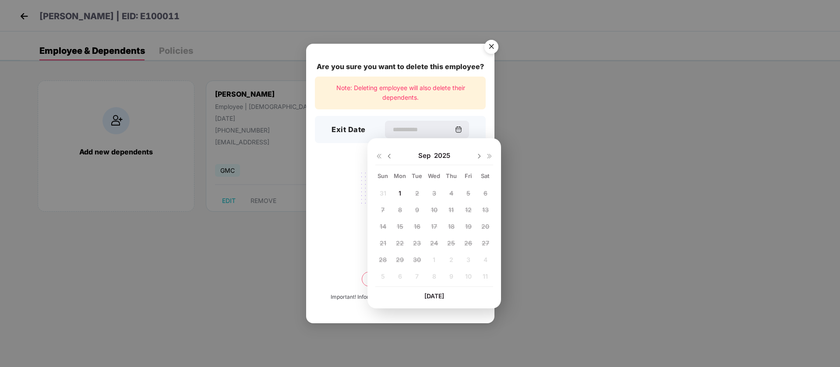
click at [390, 157] on img at bounding box center [389, 156] width 7 height 7
click at [433, 226] on span "13" at bounding box center [434, 226] width 7 height 7
type input "**********"
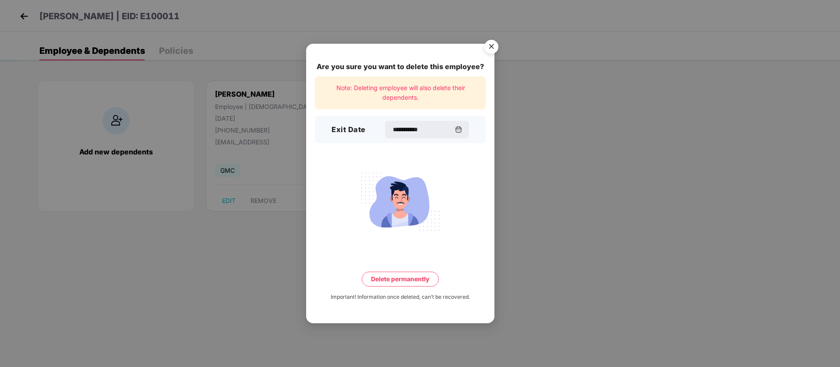
click at [405, 277] on button "Delete permanently" at bounding box center [400, 279] width 77 height 15
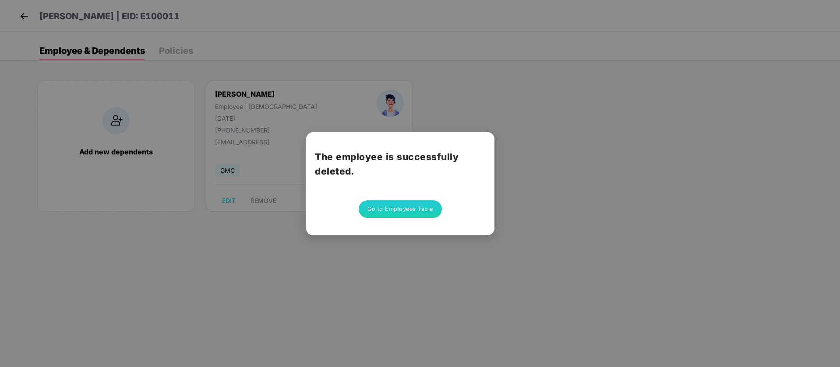
click at [415, 206] on button "Go to Employees Table" at bounding box center [399, 209] width 83 height 18
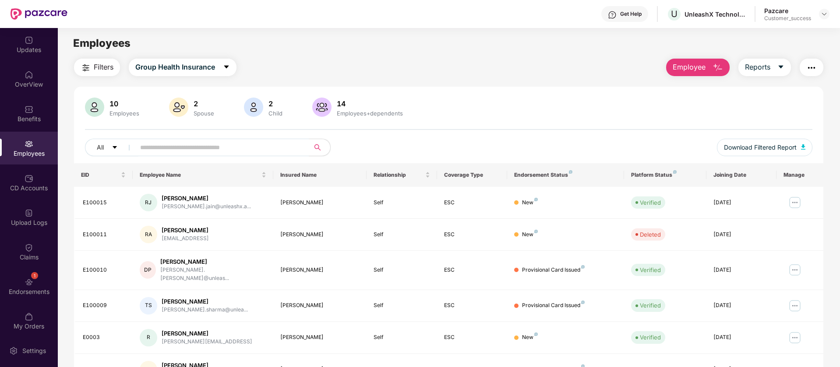
click at [709, 67] on button "Employee" at bounding box center [697, 68] width 63 height 18
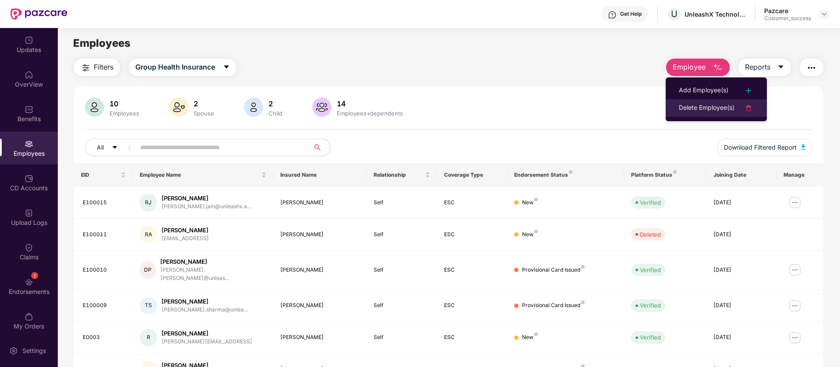
click at [741, 110] on div at bounding box center [743, 108] width 19 height 11
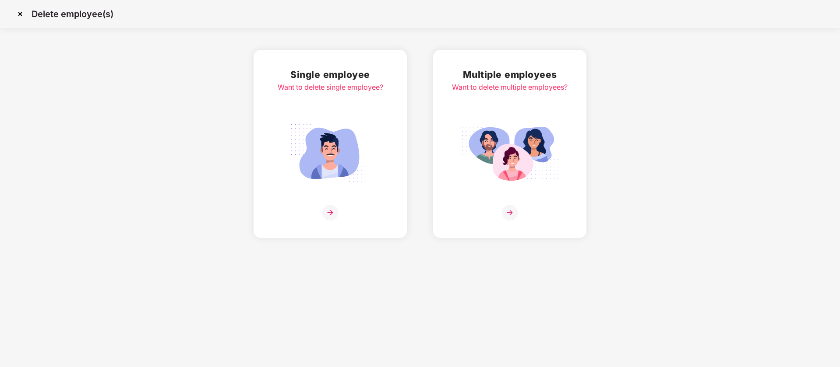
click at [312, 145] on img at bounding box center [330, 153] width 98 height 68
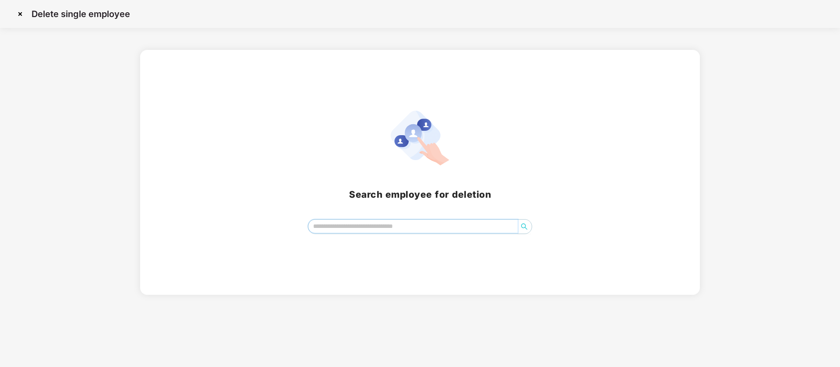
click at [408, 231] on input "search" at bounding box center [413, 226] width 210 height 13
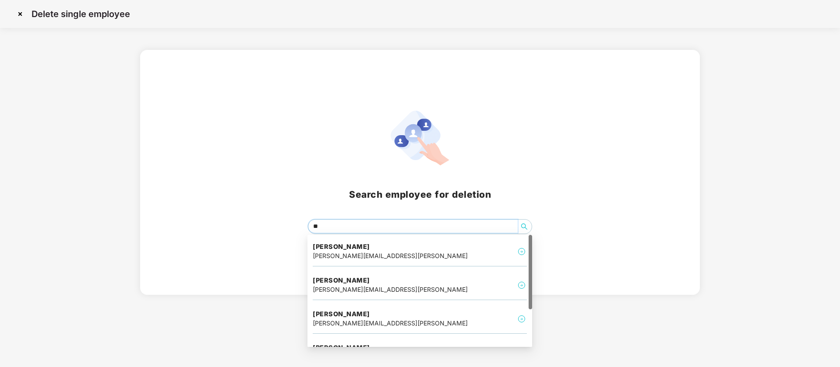
type input "***"
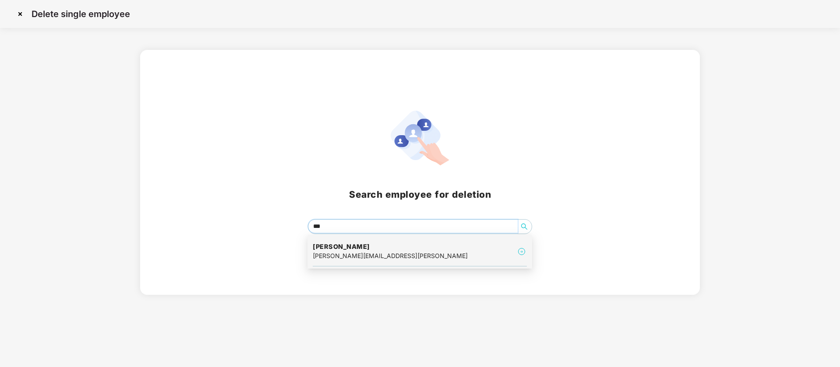
click at [403, 256] on div "[PERSON_NAME] [PERSON_NAME][EMAIL_ADDRESS][PERSON_NAME]" at bounding box center [420, 251] width 214 height 29
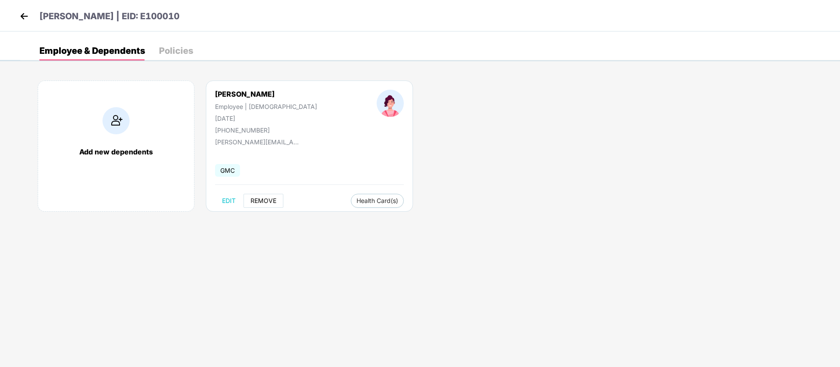
click at [269, 202] on span "REMOVE" at bounding box center [263, 200] width 26 height 7
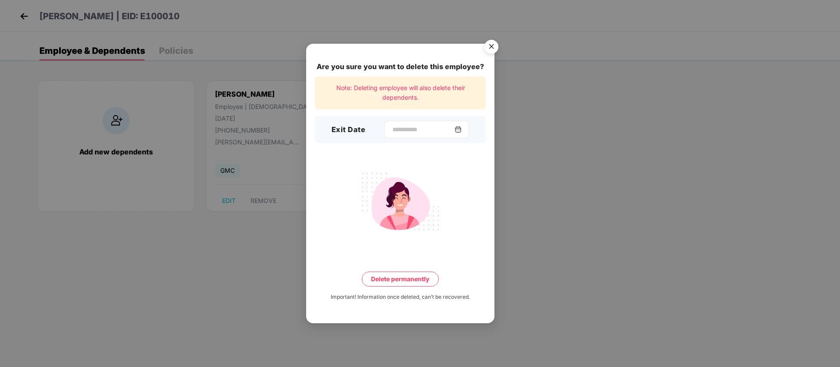
click at [461, 128] on img at bounding box center [457, 129] width 7 height 7
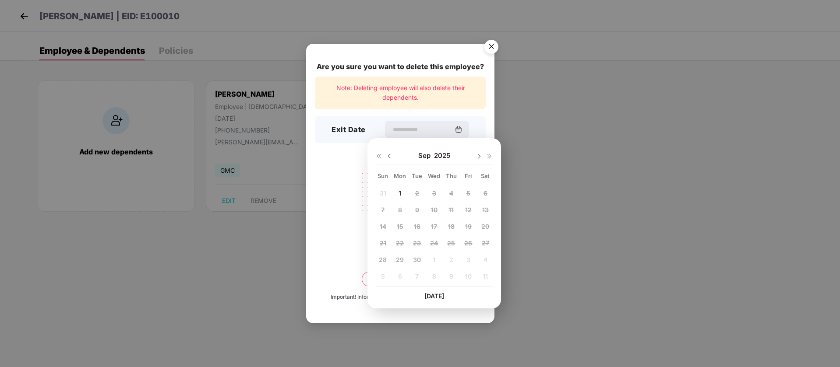
click at [389, 155] on img at bounding box center [389, 156] width 7 height 7
click at [435, 227] on span "13" at bounding box center [434, 226] width 7 height 7
type input "**********"
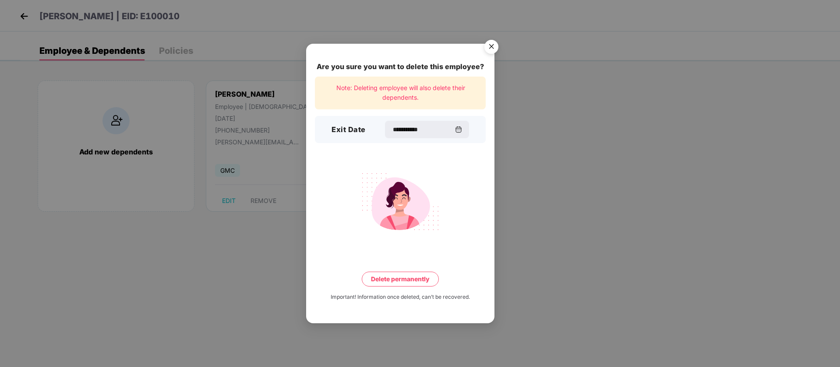
click at [423, 278] on button "Delete permanently" at bounding box center [400, 279] width 77 height 15
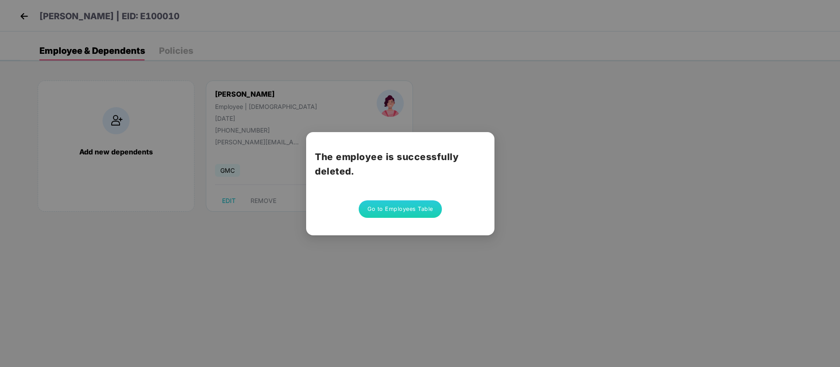
click at [408, 206] on button "Go to Employees Table" at bounding box center [399, 209] width 83 height 18
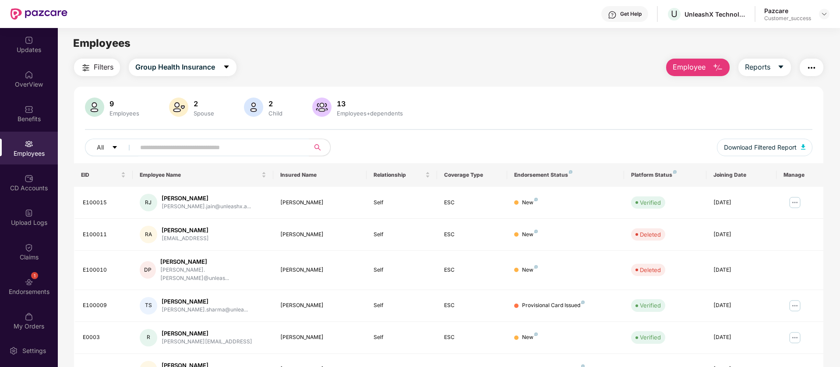
click at [698, 68] on span "Employee" at bounding box center [688, 67] width 33 height 11
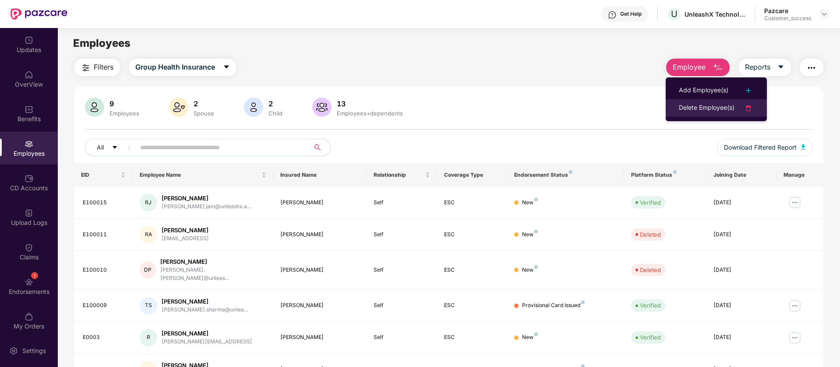
click at [764, 108] on li "Delete Employee(s)" at bounding box center [715, 108] width 101 height 18
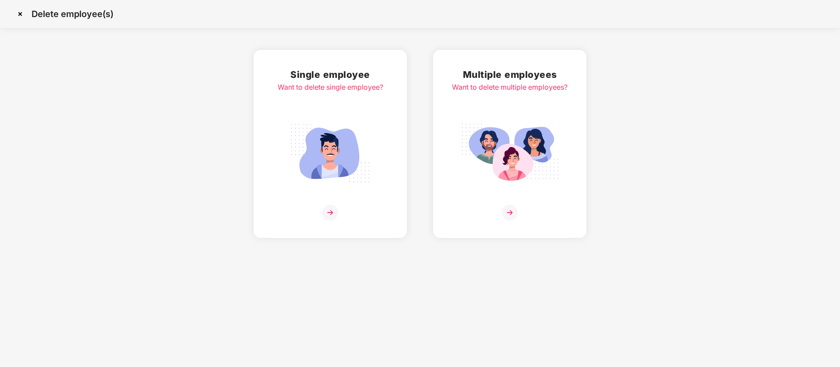
click at [287, 155] on img at bounding box center [330, 153] width 98 height 68
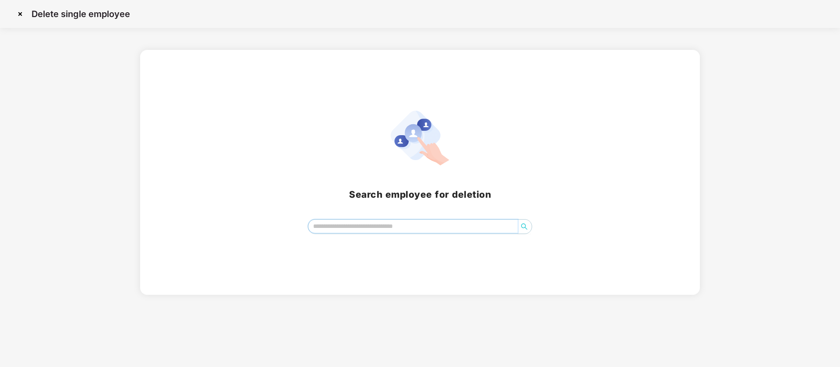
click at [371, 222] on input "search" at bounding box center [413, 226] width 210 height 13
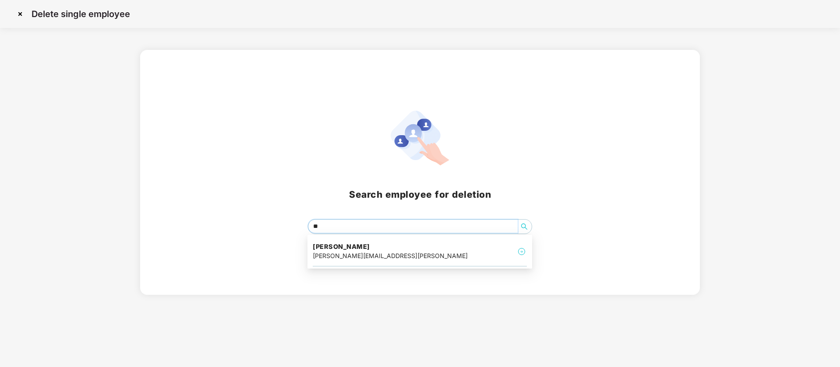
type input "*"
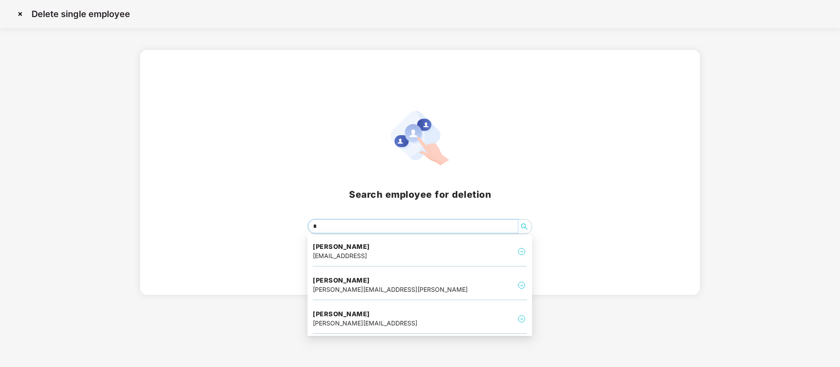
type input "**"
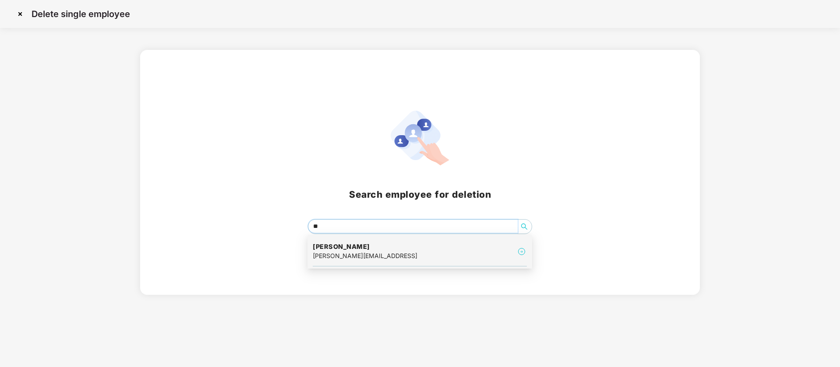
click at [371, 258] on div "[PERSON_NAME][EMAIL_ADDRESS]" at bounding box center [365, 256] width 105 height 10
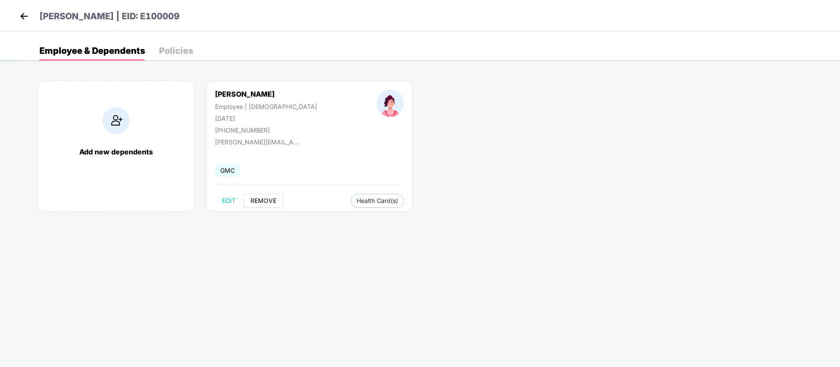
click at [256, 200] on span "REMOVE" at bounding box center [263, 200] width 26 height 7
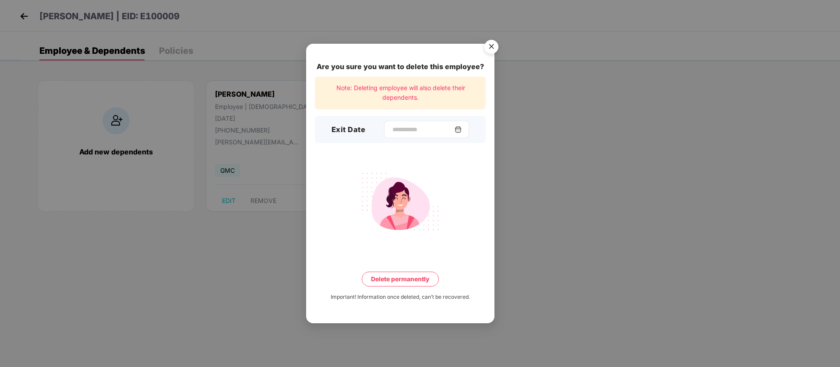
click at [461, 130] on img at bounding box center [457, 129] width 7 height 7
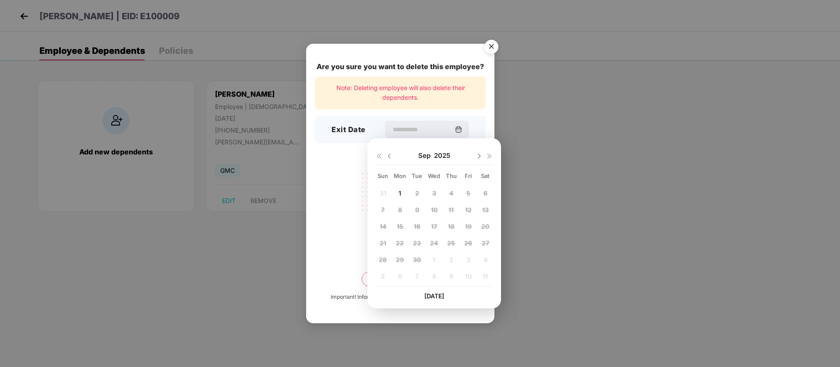
click at [392, 162] on div "[DATE]" at bounding box center [434, 156] width 118 height 18
click at [384, 153] on div at bounding box center [384, 156] width 18 height 8
click at [391, 155] on img at bounding box center [389, 156] width 7 height 7
click at [436, 229] on span "13" at bounding box center [434, 226] width 7 height 7
type input "**********"
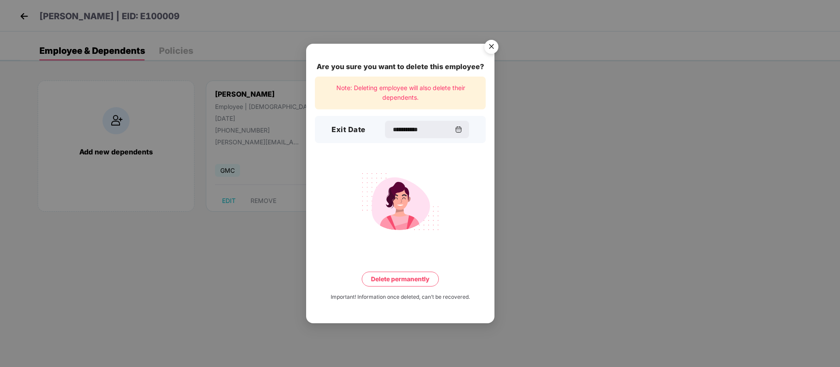
click at [395, 282] on button "Delete permanently" at bounding box center [400, 279] width 77 height 15
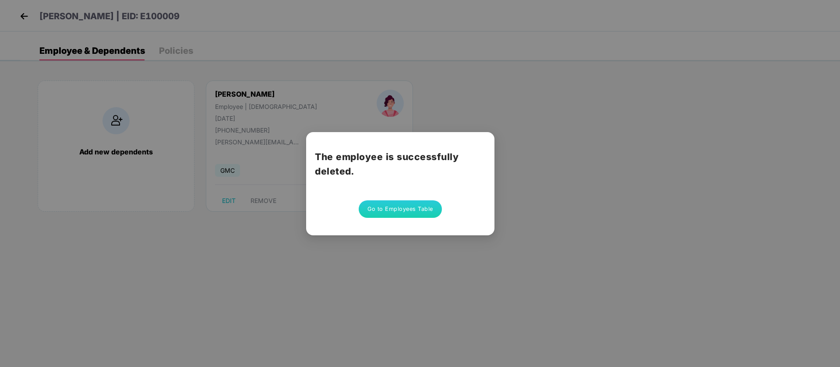
click at [400, 206] on button "Go to Employees Table" at bounding box center [399, 209] width 83 height 18
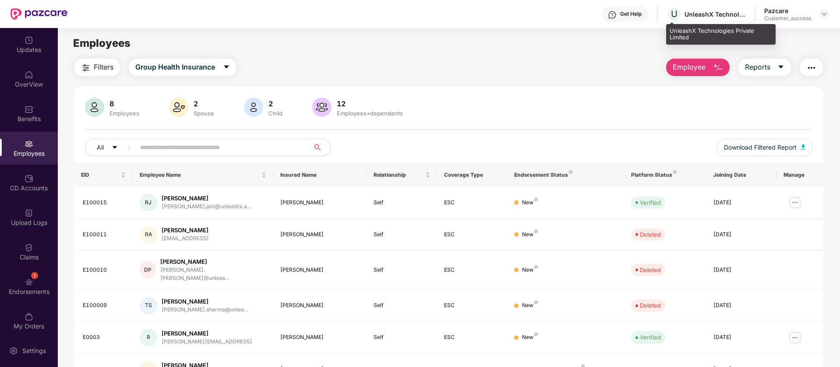
click at [714, 33] on div "UnleashX Technologies Private Limited" at bounding box center [720, 34] width 109 height 21
copy div "UnleashX Technologies Private Limited"
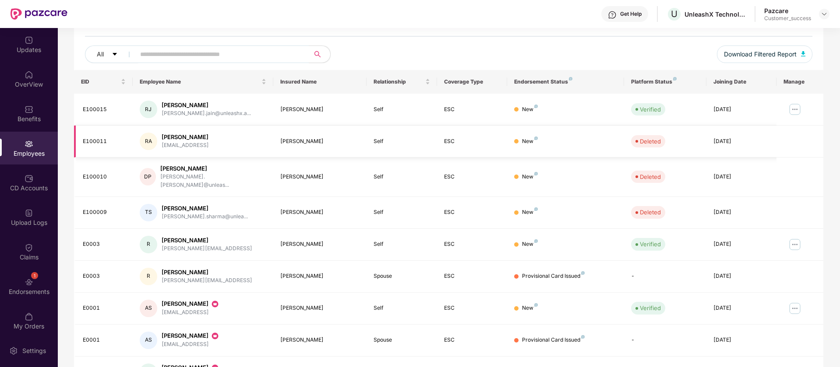
scroll to position [109, 0]
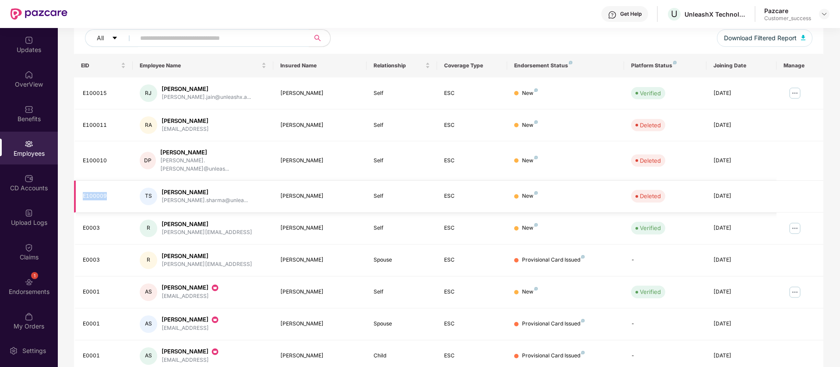
drag, startPoint x: 108, startPoint y: 187, endPoint x: 88, endPoint y: 187, distance: 19.3
click at [82, 186] on td "E100009" at bounding box center [103, 197] width 59 height 32
copy div "E100009"
drag, startPoint x: 107, startPoint y: 155, endPoint x: 83, endPoint y: 156, distance: 24.1
click at [83, 157] on div "E100010" at bounding box center [104, 161] width 43 height 8
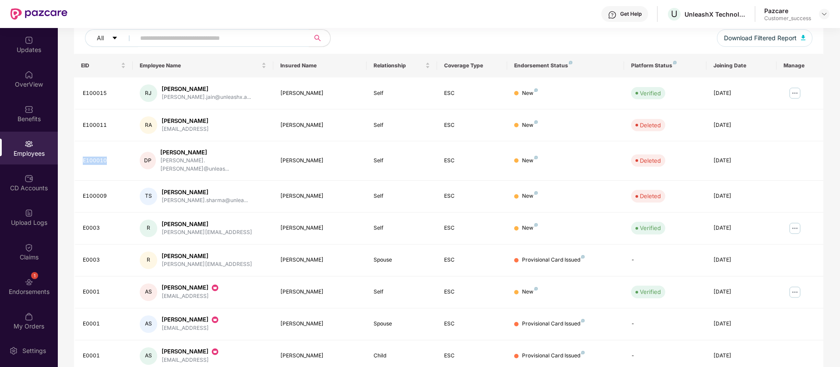
copy div "E100010"
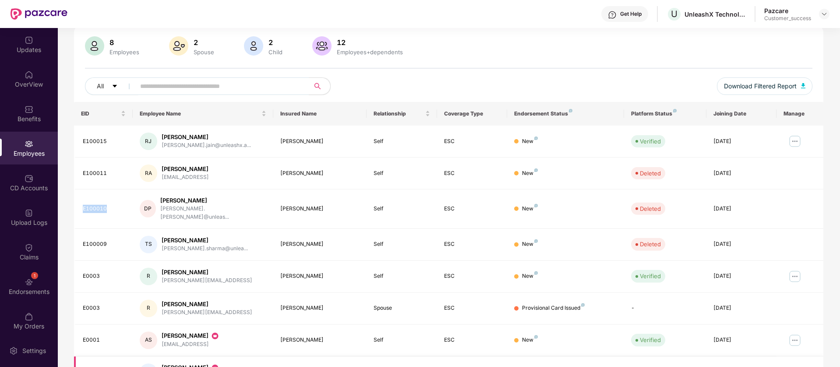
scroll to position [171, 0]
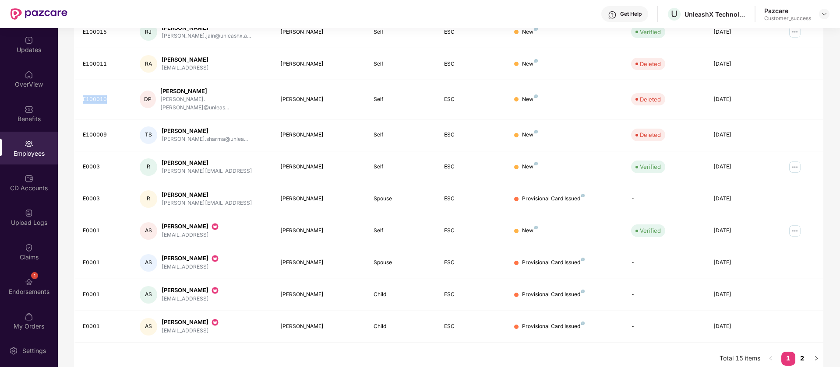
click at [801, 352] on link "2" at bounding box center [802, 358] width 14 height 13
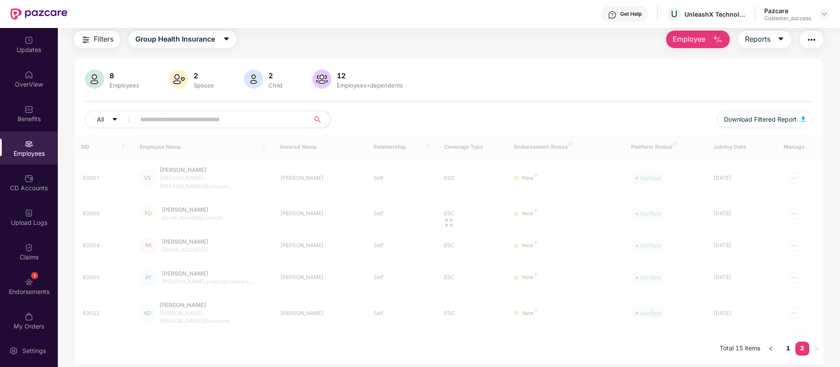
scroll to position [28, 0]
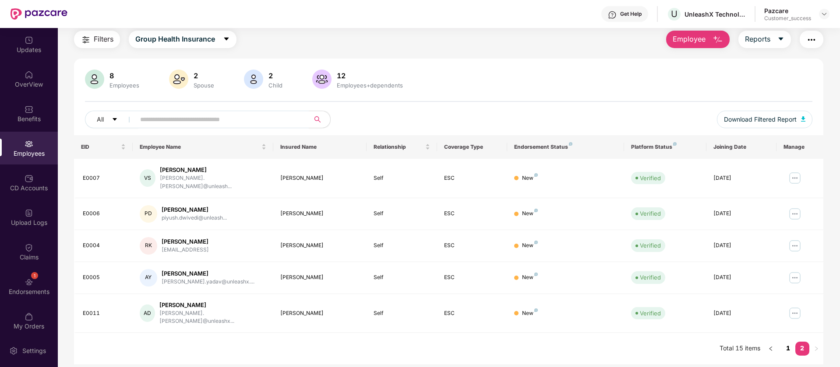
click at [789, 342] on link "1" at bounding box center [788, 348] width 14 height 13
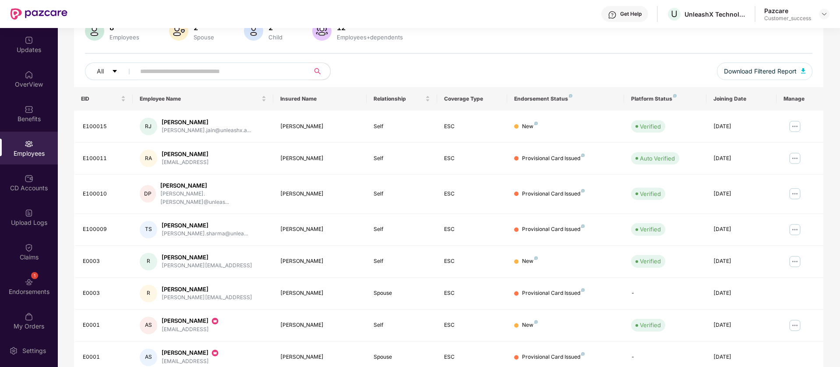
scroll to position [61, 0]
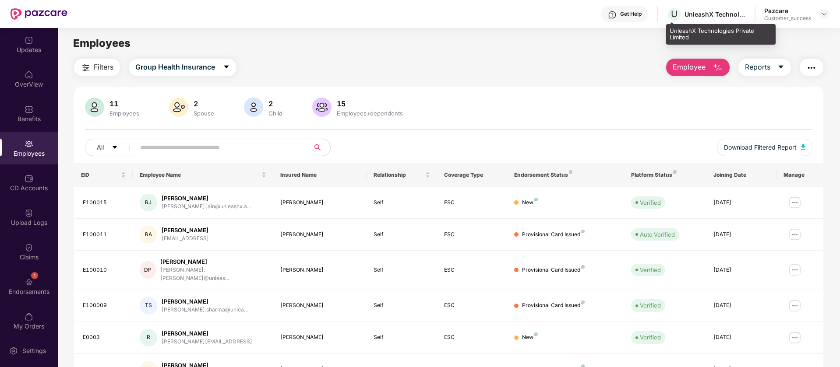
click at [707, 32] on div "UnleashX Technologies Private Limited" at bounding box center [720, 34] width 109 height 21
copy div "UnleashX Technologies Private Limited"
